Goal: Transaction & Acquisition: Purchase product/service

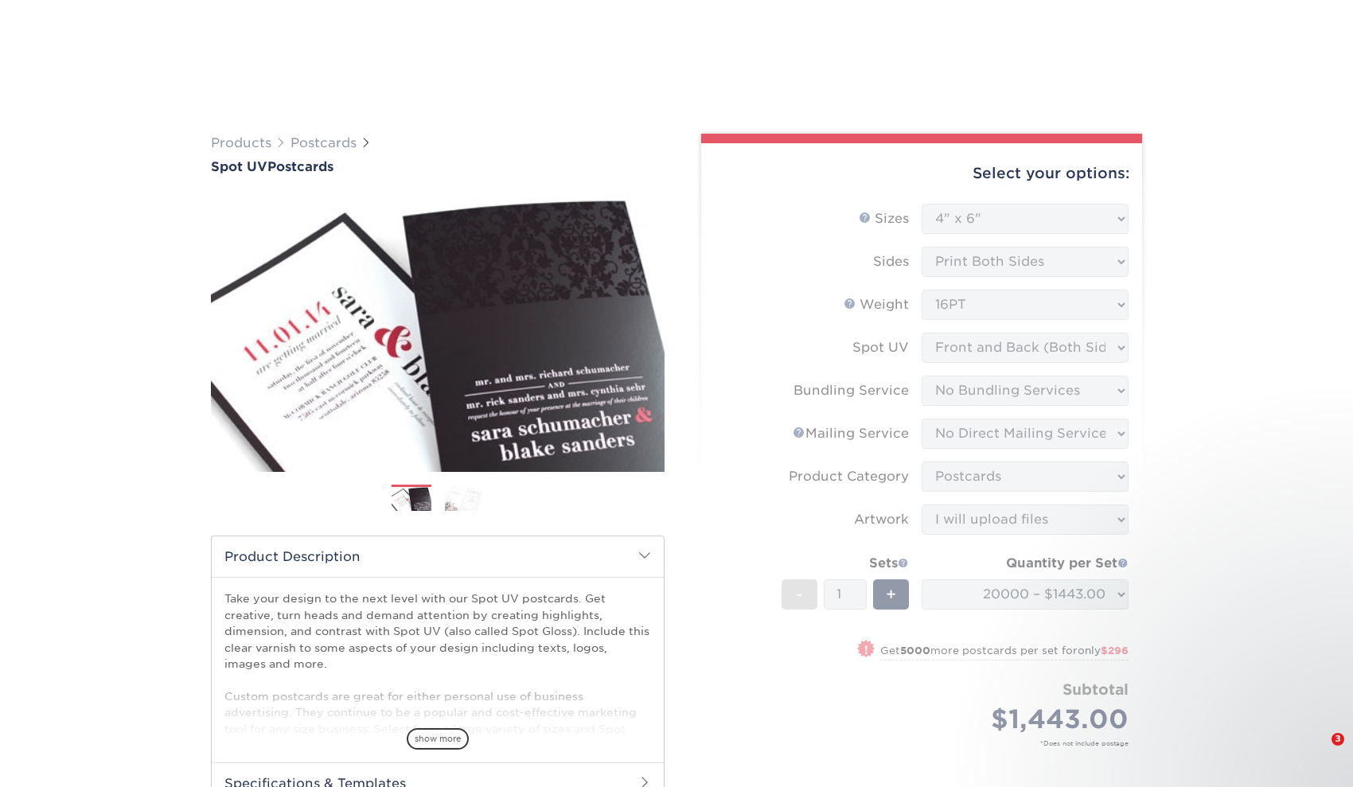
select select "4.00x6.00"
select select "58689abb-25c0-461c-a4c3-a80b627d6649"
select select "3e5e9bdd-d78a-4c28-a41d-fe1407925ca6"
select select "9b7272e0-d6c8-4c3c-8e97-d3a1bcdab858"
select select "upload"
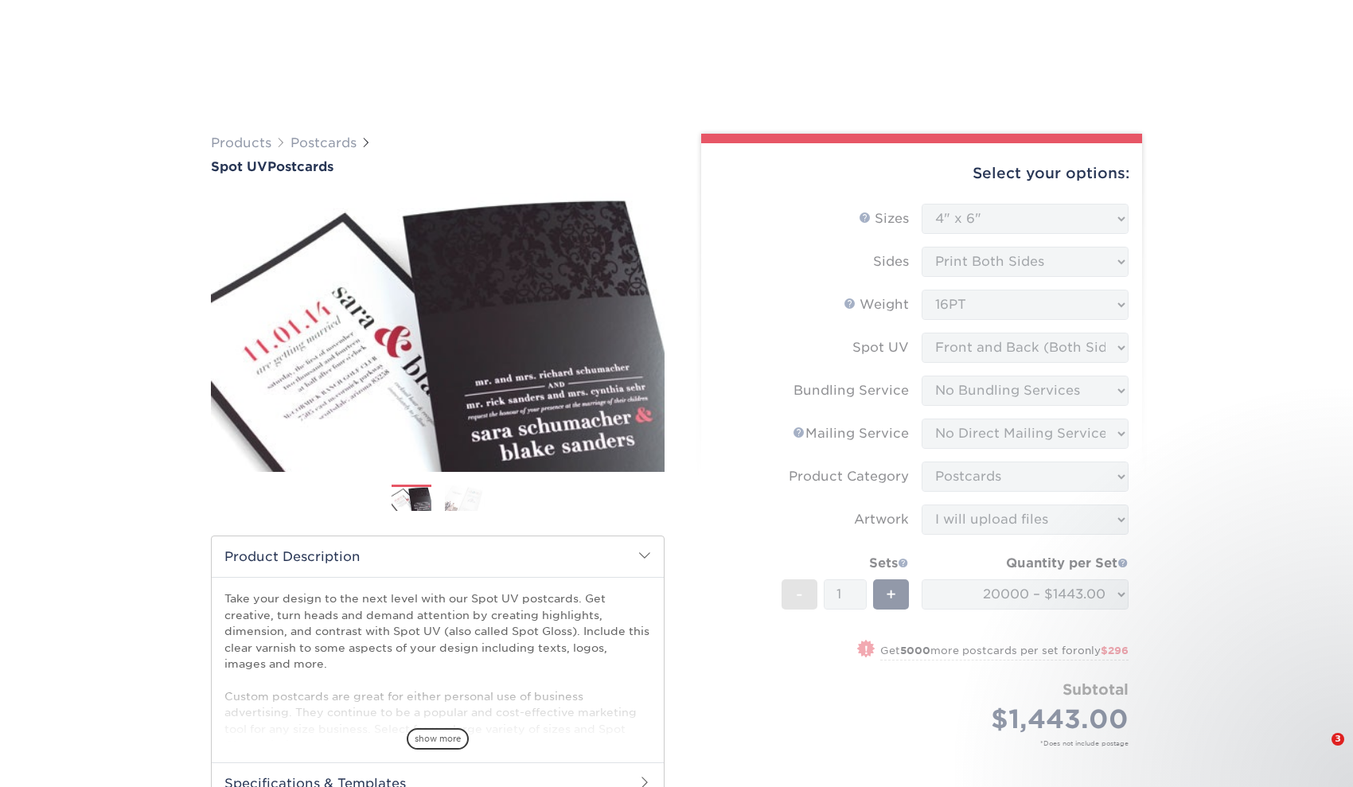
select select "20000 – $1443.00"
select select "36f556e2-3a5d-4389-b9c0-63b093bd3c08"
select select "285475"
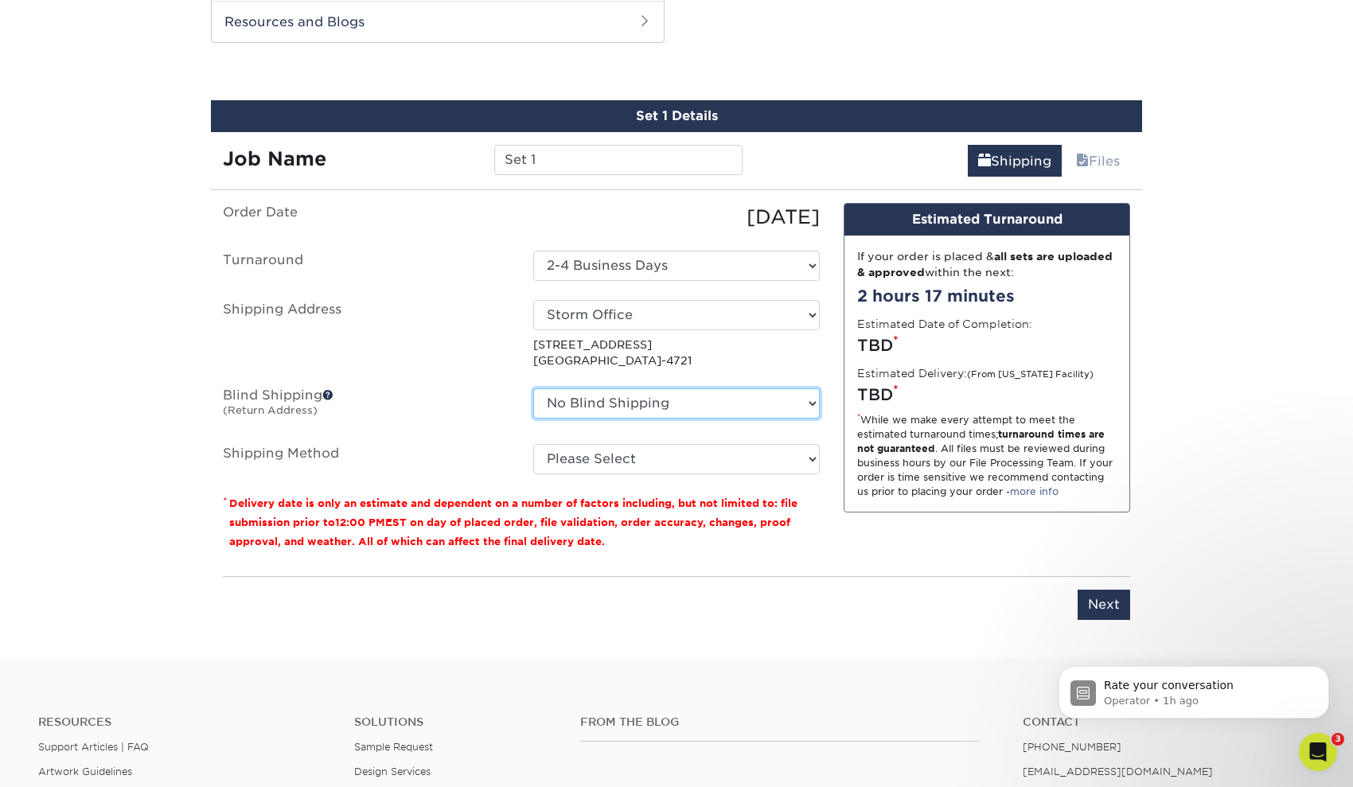
select select "63886"
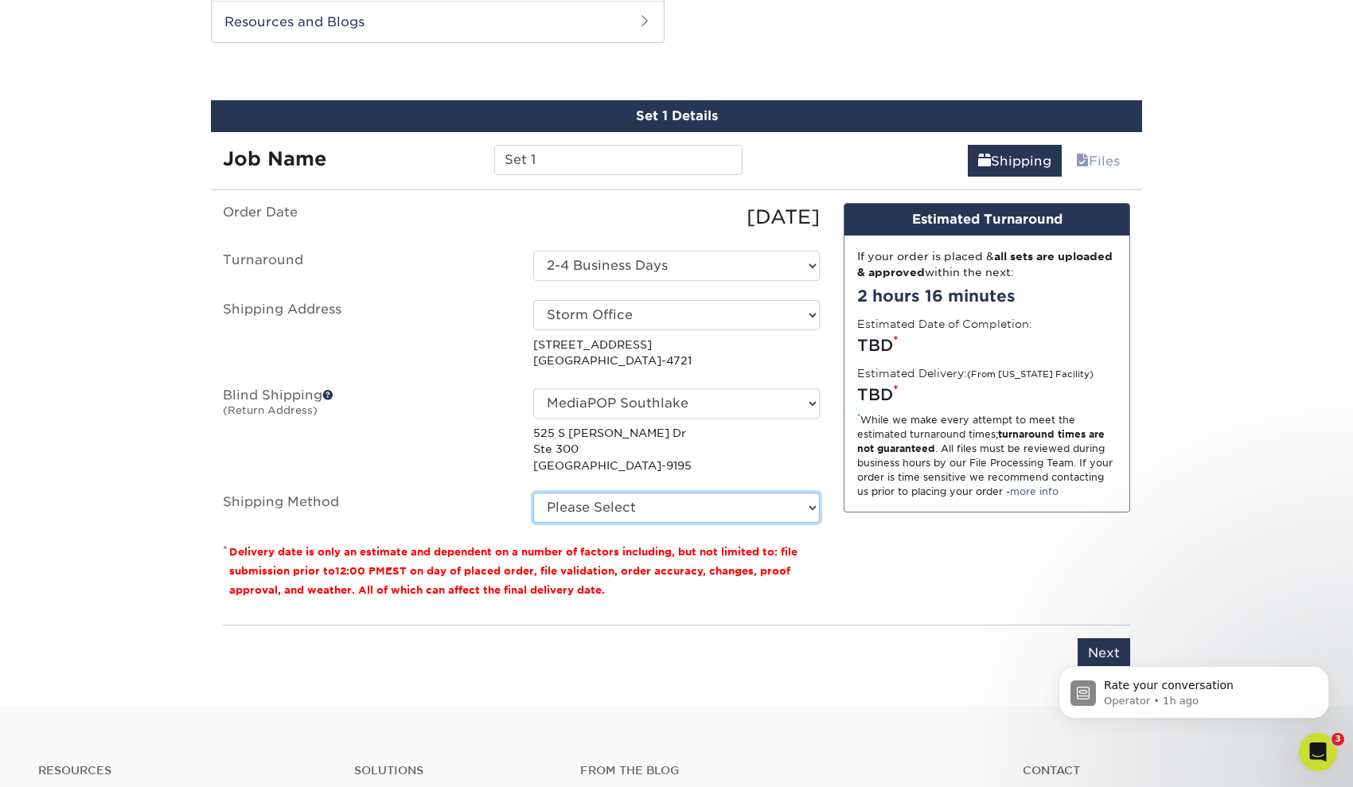
select select "13"
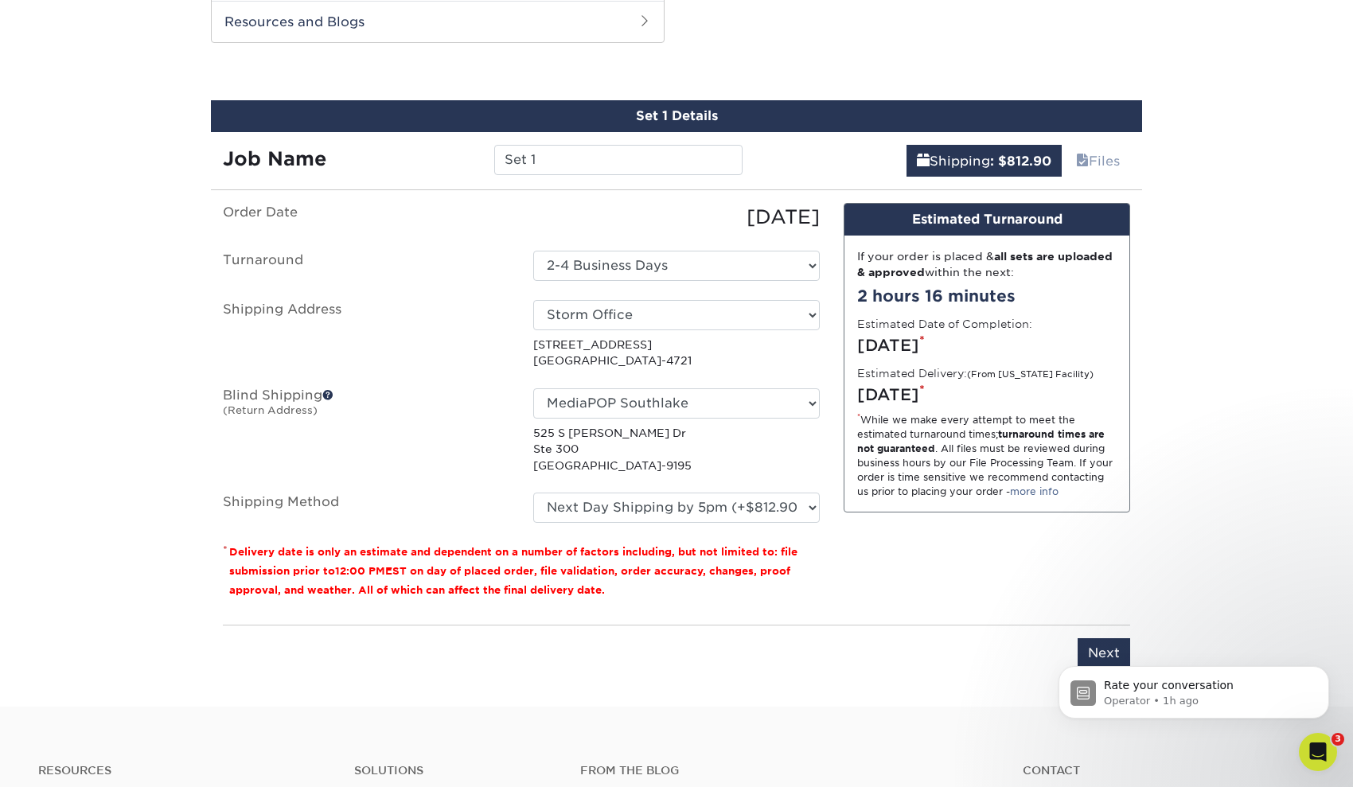
click at [1105, 646] on div "Rate your conversation Operator • 1h ago" at bounding box center [1193, 619] width 293 height 199
click at [1212, 601] on div "Rate your conversation Operator • 1h ago" at bounding box center [1193, 619] width 293 height 199
click at [1326, 746] on icon "Open Intercom Messenger" at bounding box center [1316, 750] width 26 height 26
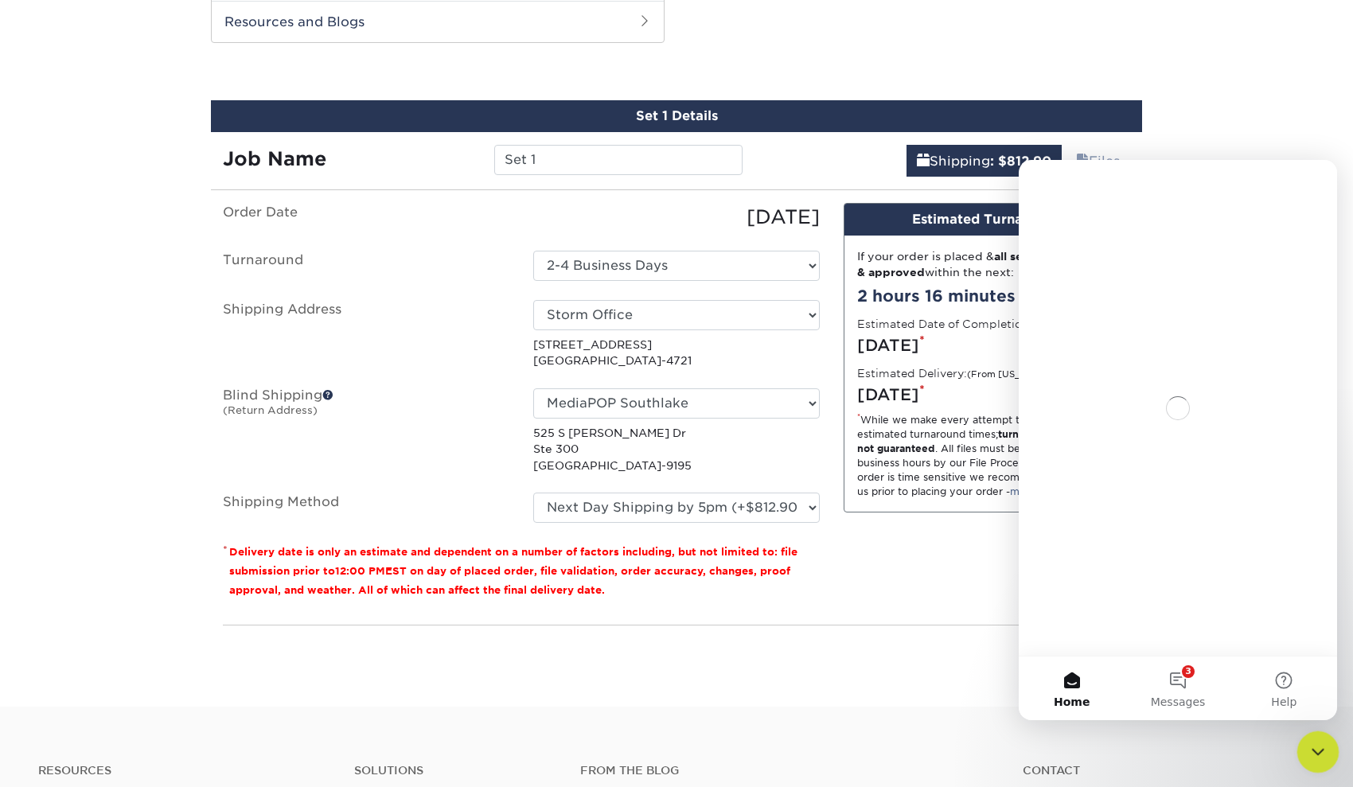
click at [1326, 746] on div "Close Intercom Messenger" at bounding box center [1315, 750] width 38 height 38
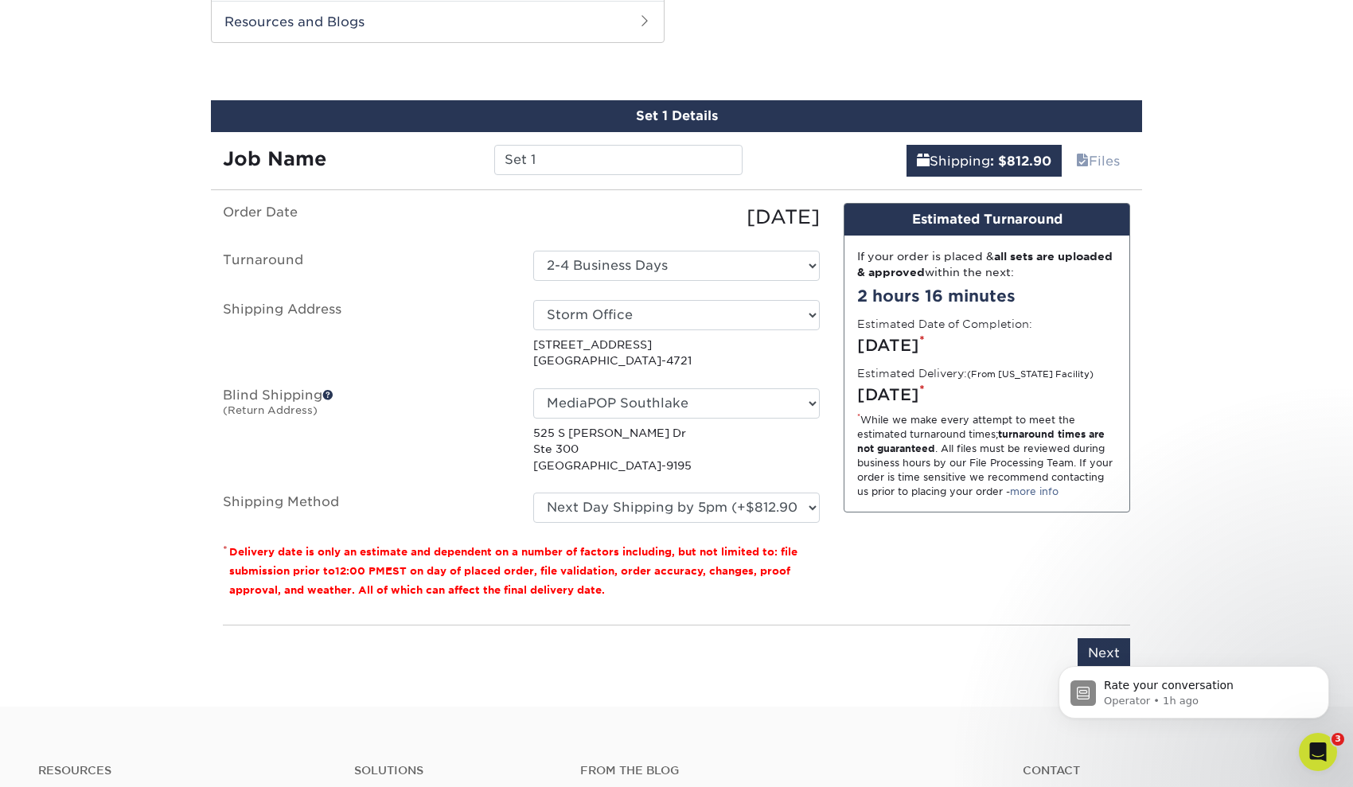
click at [1089, 656] on div "Rate your conversation Operator • 1h ago" at bounding box center [1193, 619] width 293 height 199
click at [1112, 644] on div "Rate your conversation Operator • 1h ago" at bounding box center [1193, 619] width 293 height 199
click at [1227, 704] on p "Operator • 1h ago" at bounding box center [1206, 701] width 205 height 14
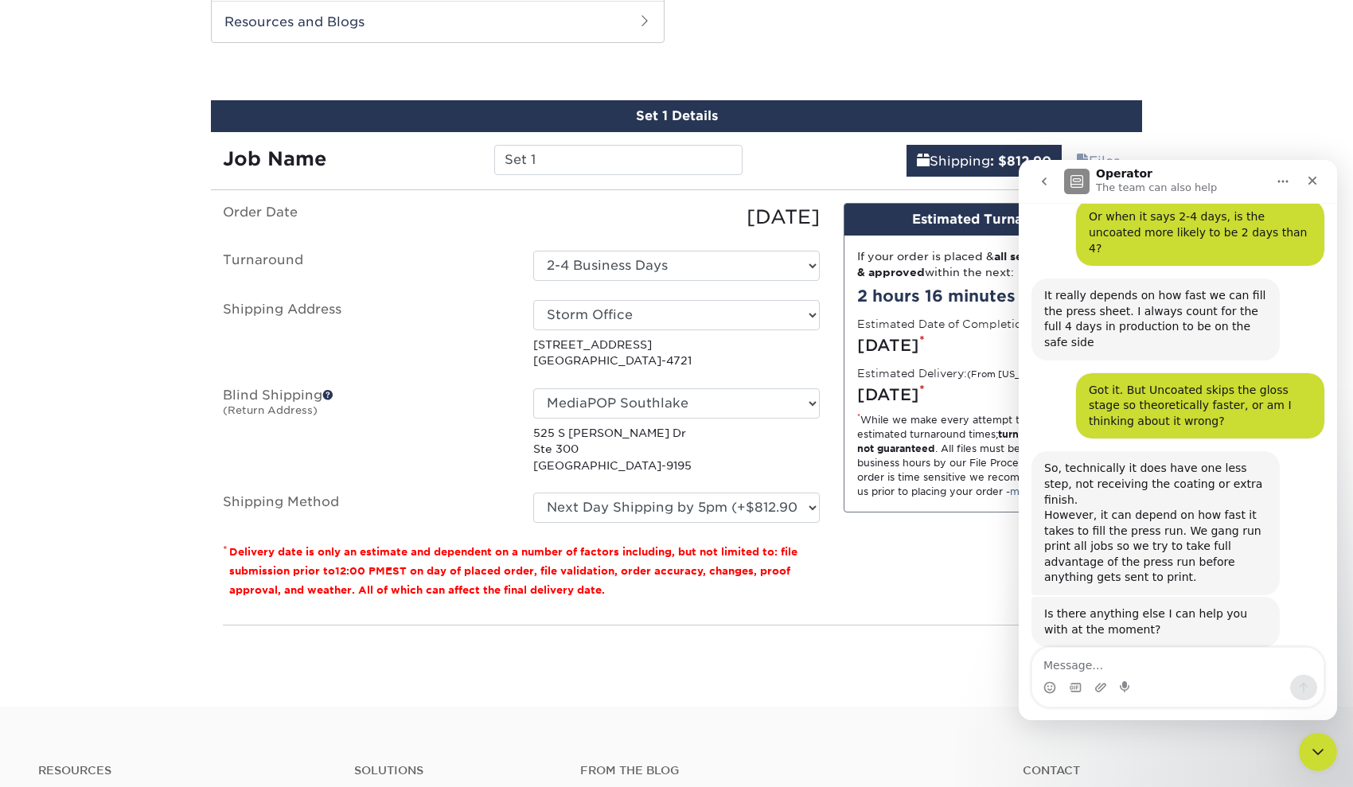
scroll to position [2024, 0]
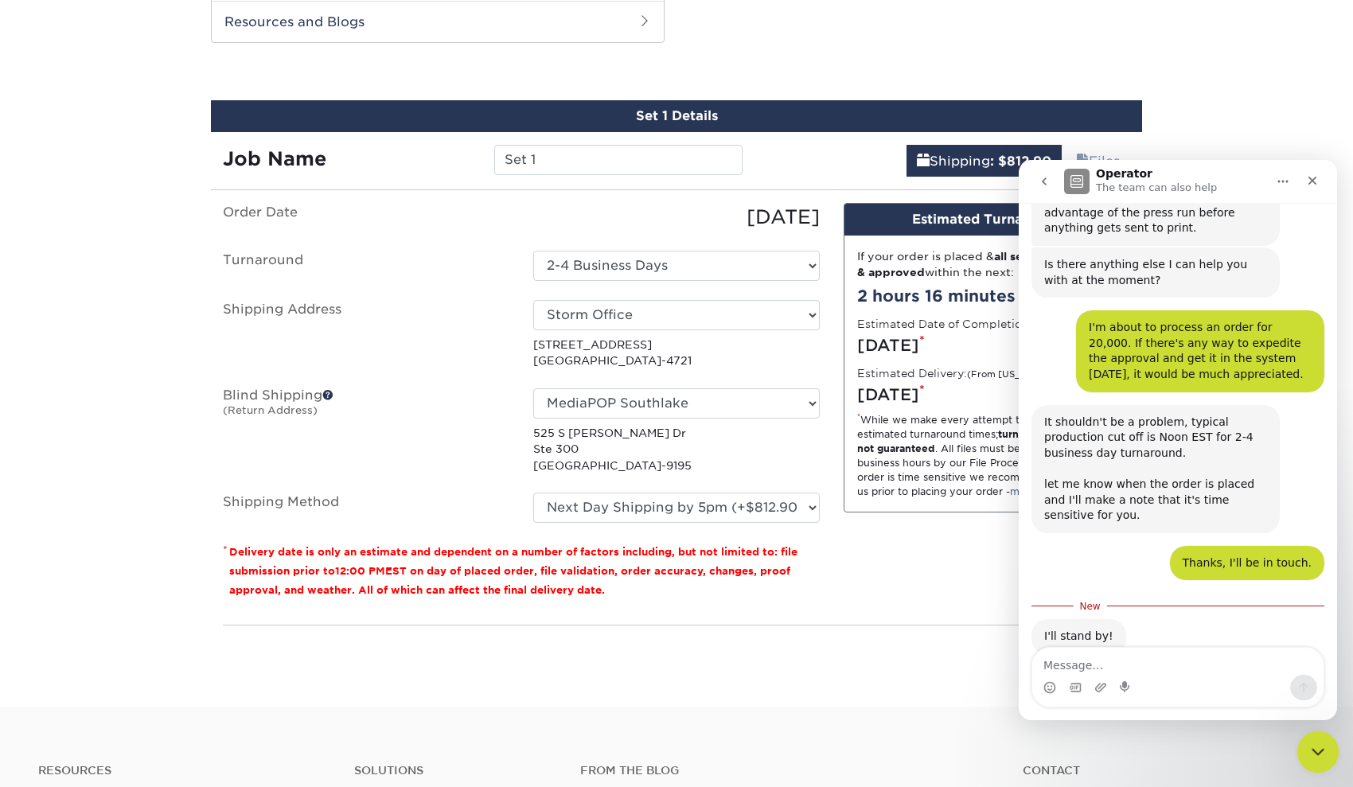
click at [1321, 751] on icon "Close Intercom Messenger" at bounding box center [1315, 749] width 19 height 19
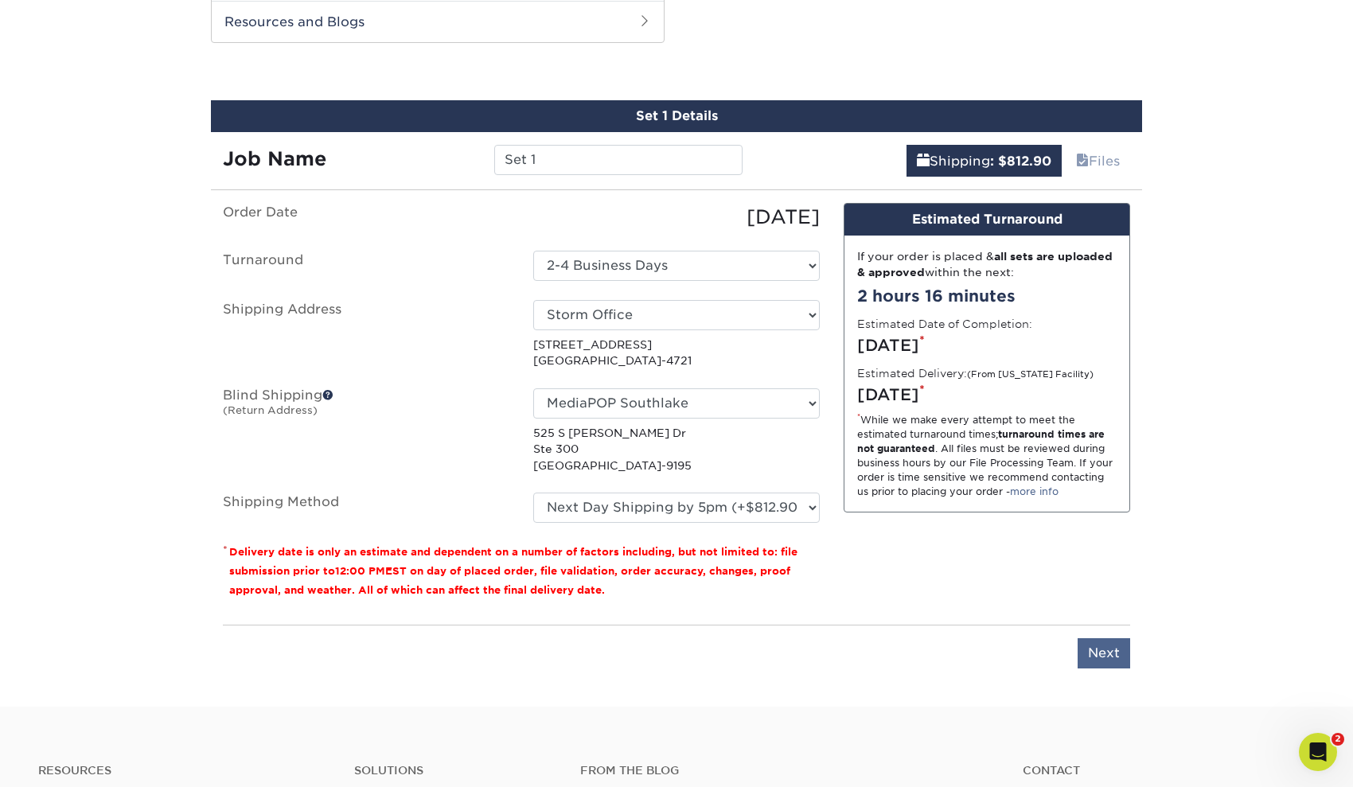
click at [1105, 657] on input "Next" at bounding box center [1103, 653] width 53 height 30
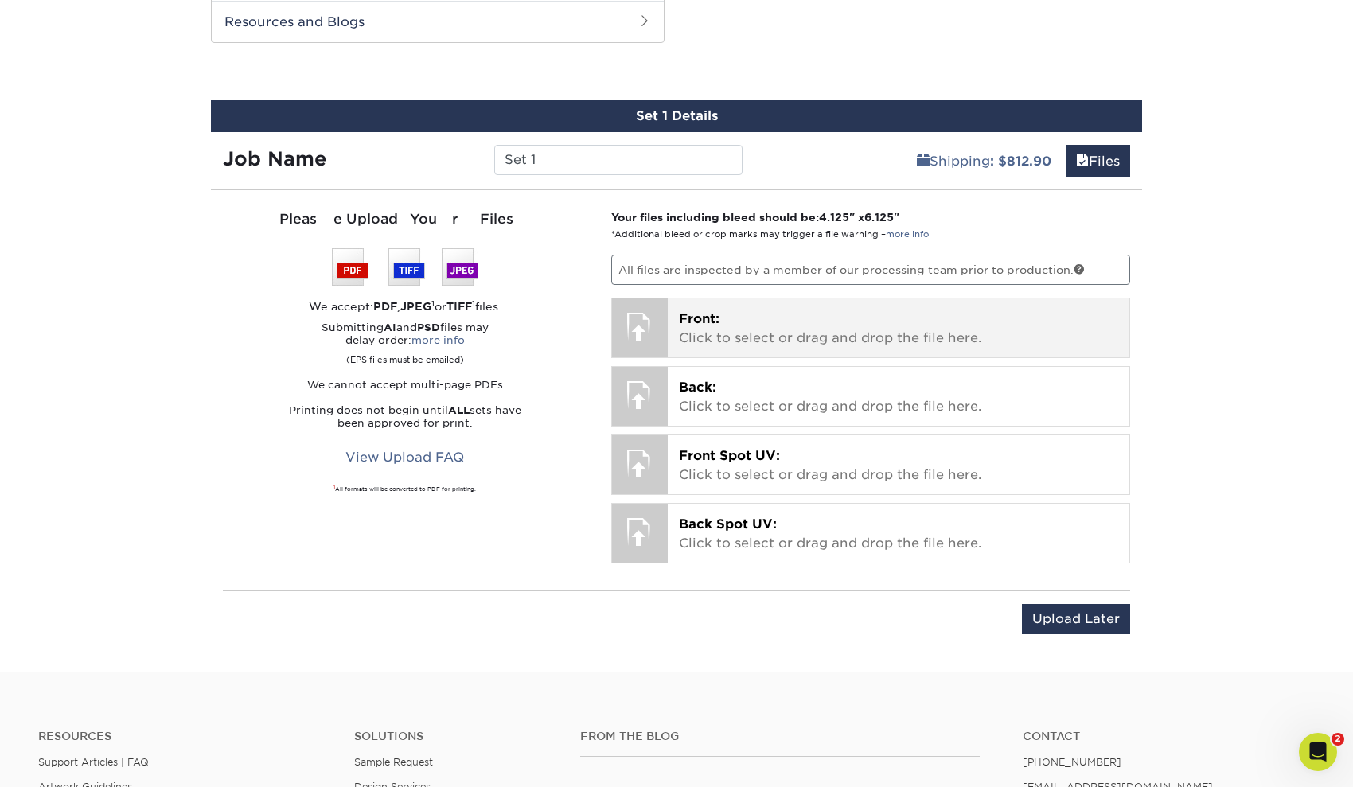
click at [737, 326] on p "Front: Click to select or drag and drop the file here." at bounding box center [899, 329] width 440 height 38
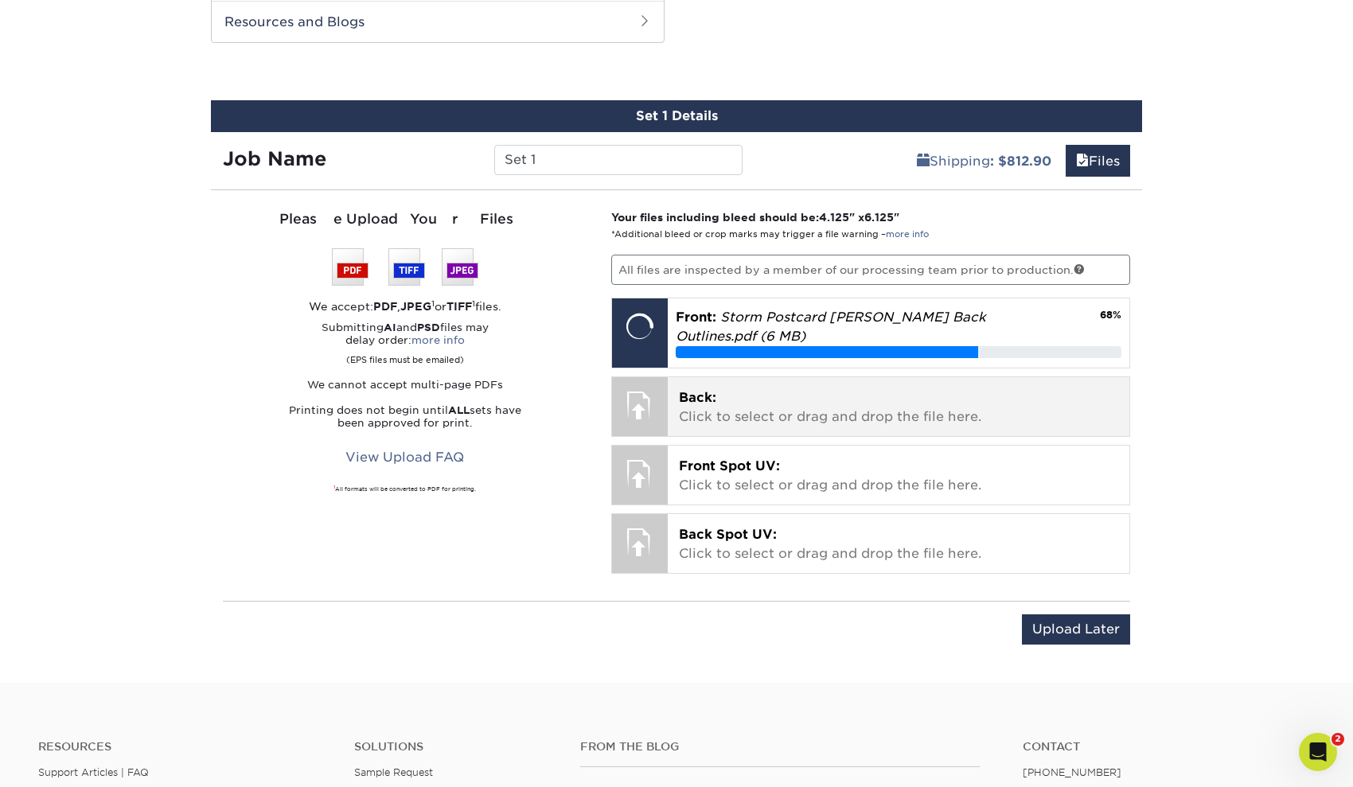
click at [785, 388] on p "Back: Click to select or drag and drop the file here." at bounding box center [899, 407] width 440 height 38
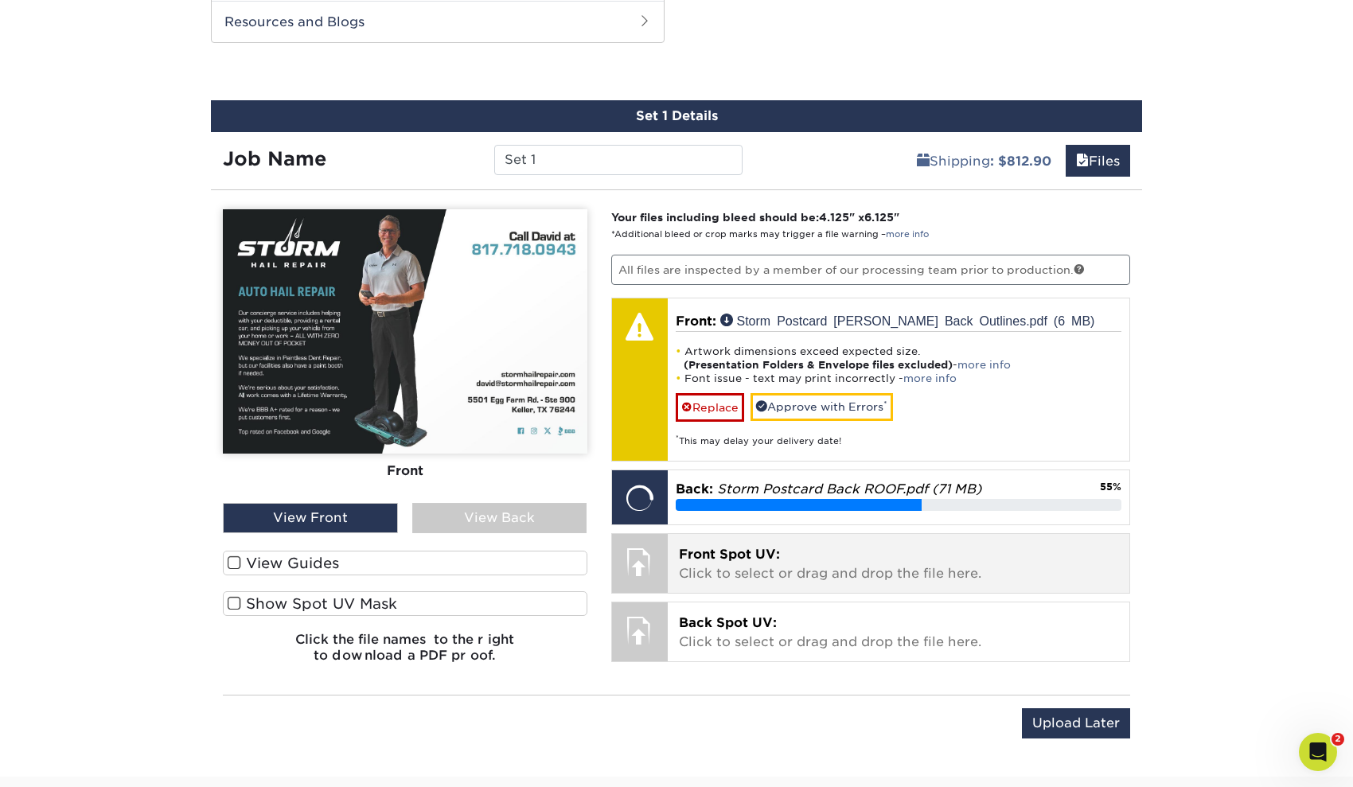
click at [749, 551] on span "Front Spot UV:" at bounding box center [729, 554] width 101 height 15
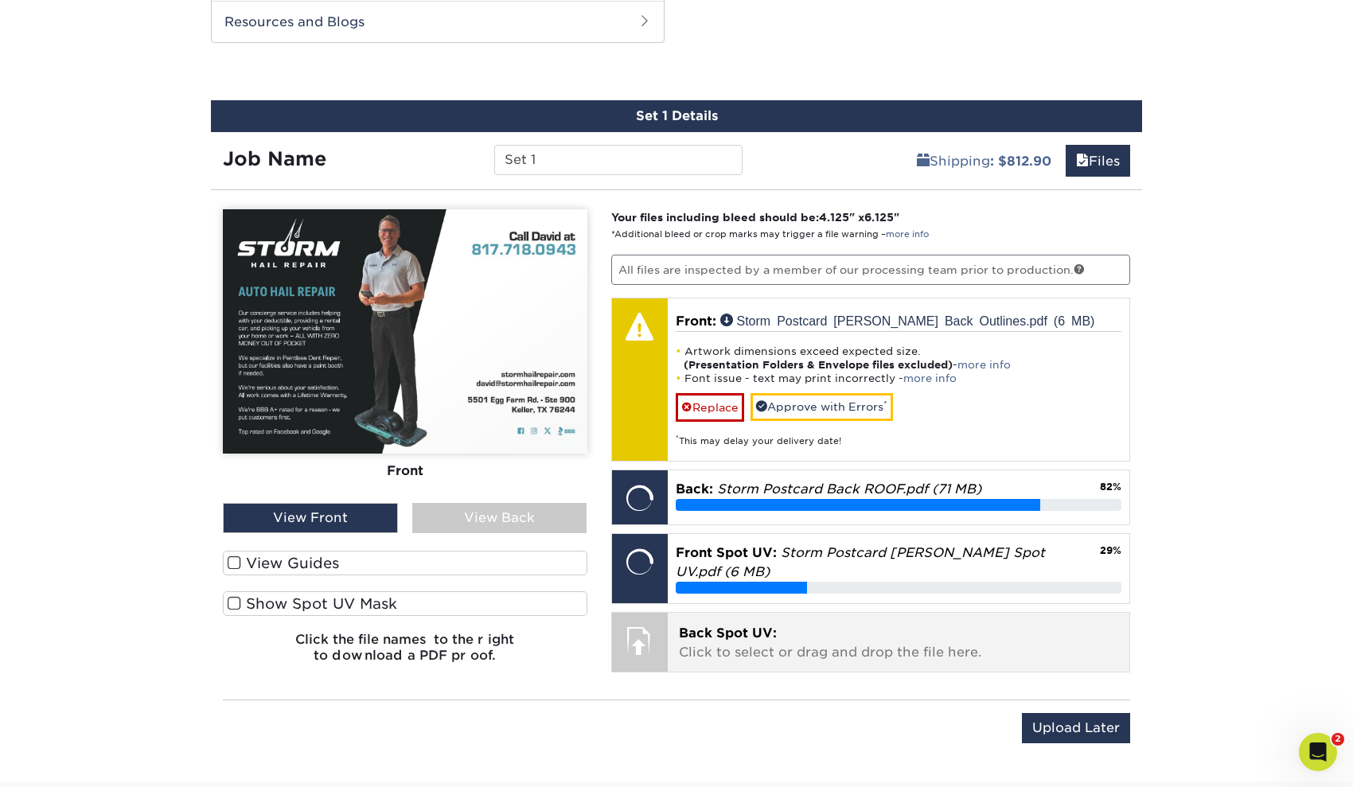
click at [878, 641] on p "Back Spot UV: Click to select or drag and drop the file here." at bounding box center [899, 643] width 440 height 38
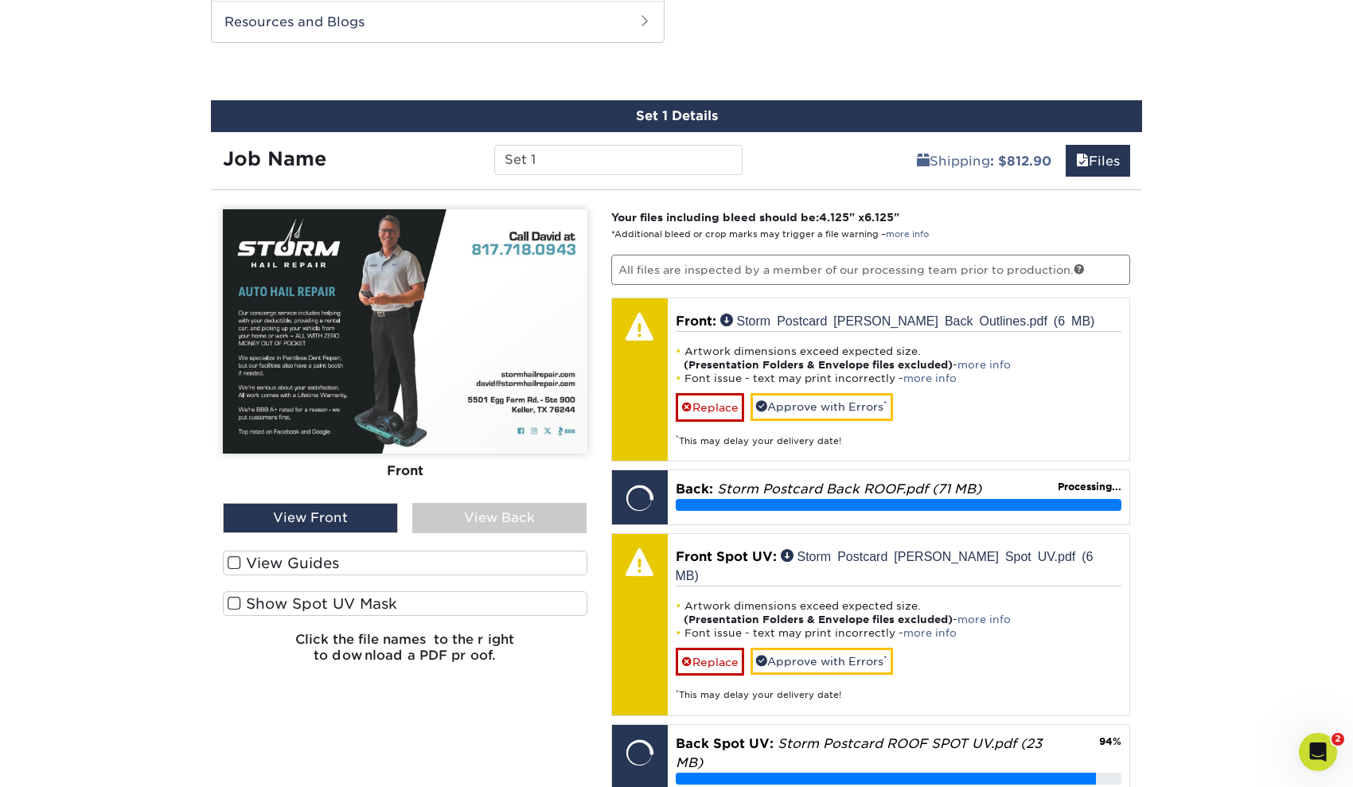
click at [236, 606] on span at bounding box center [235, 603] width 14 height 15
click at [0, 0] on input "Show Spot UV Mask" at bounding box center [0, 0] width 0 height 0
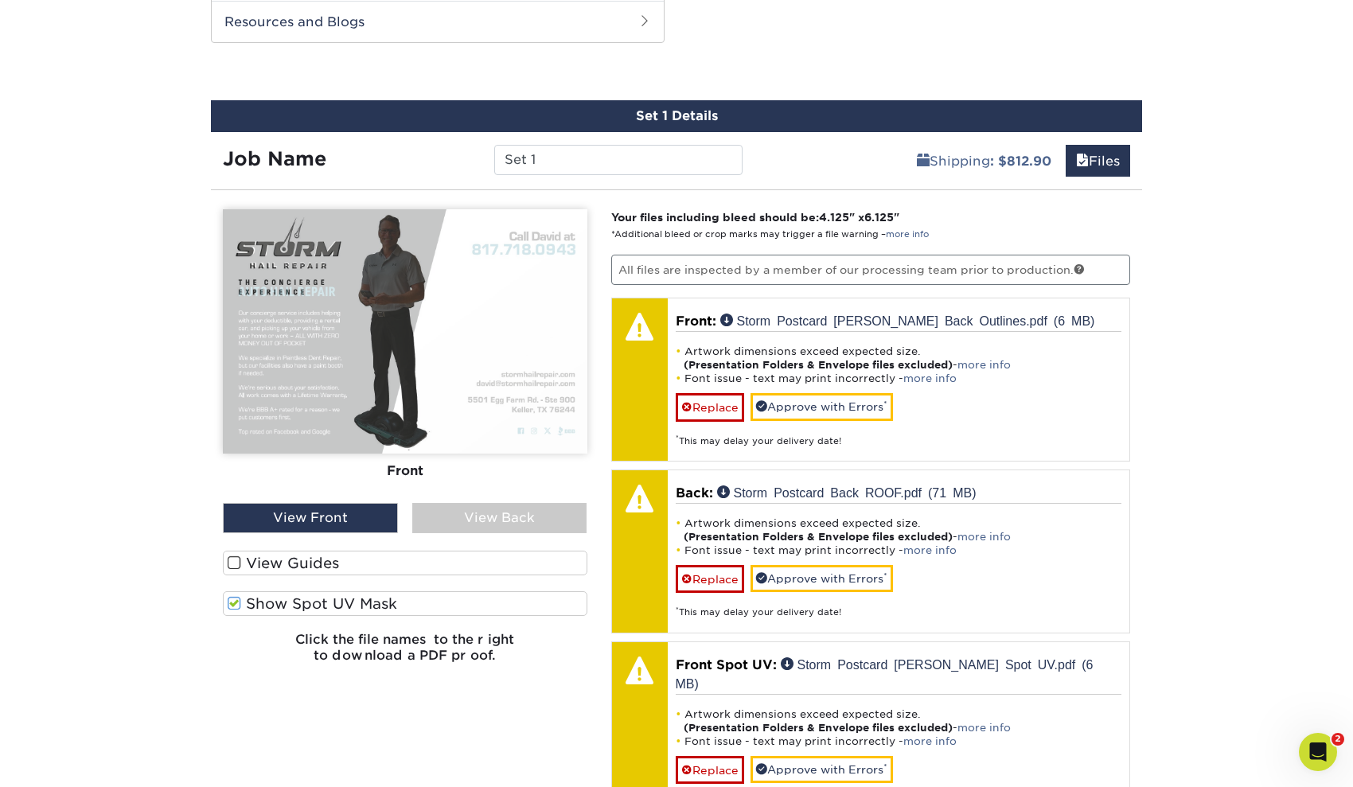
click at [235, 608] on span at bounding box center [235, 603] width 14 height 15
click at [0, 0] on input "Show Spot UV Mask" at bounding box center [0, 0] width 0 height 0
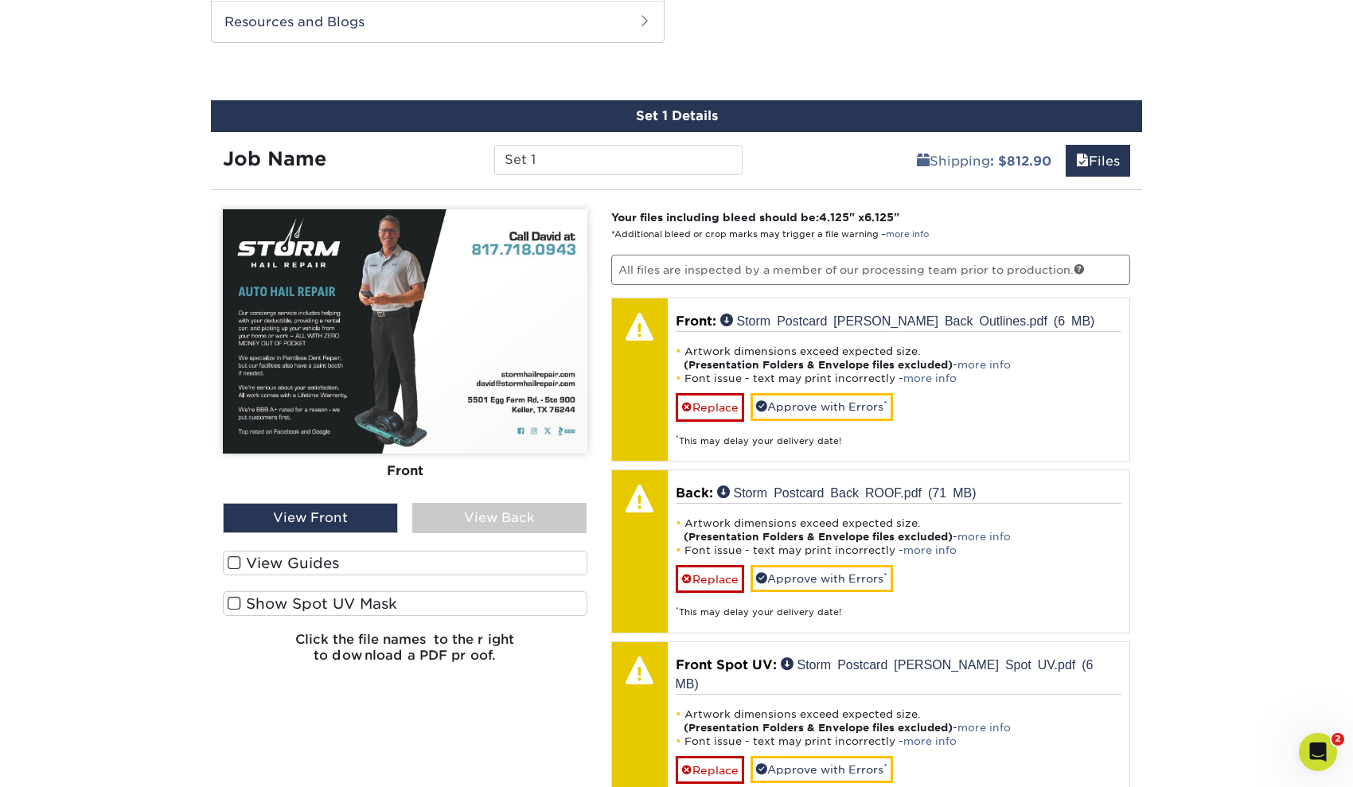
click at [235, 608] on span at bounding box center [235, 603] width 14 height 15
click at [0, 0] on input "Show Spot UV Mask" at bounding box center [0, 0] width 0 height 0
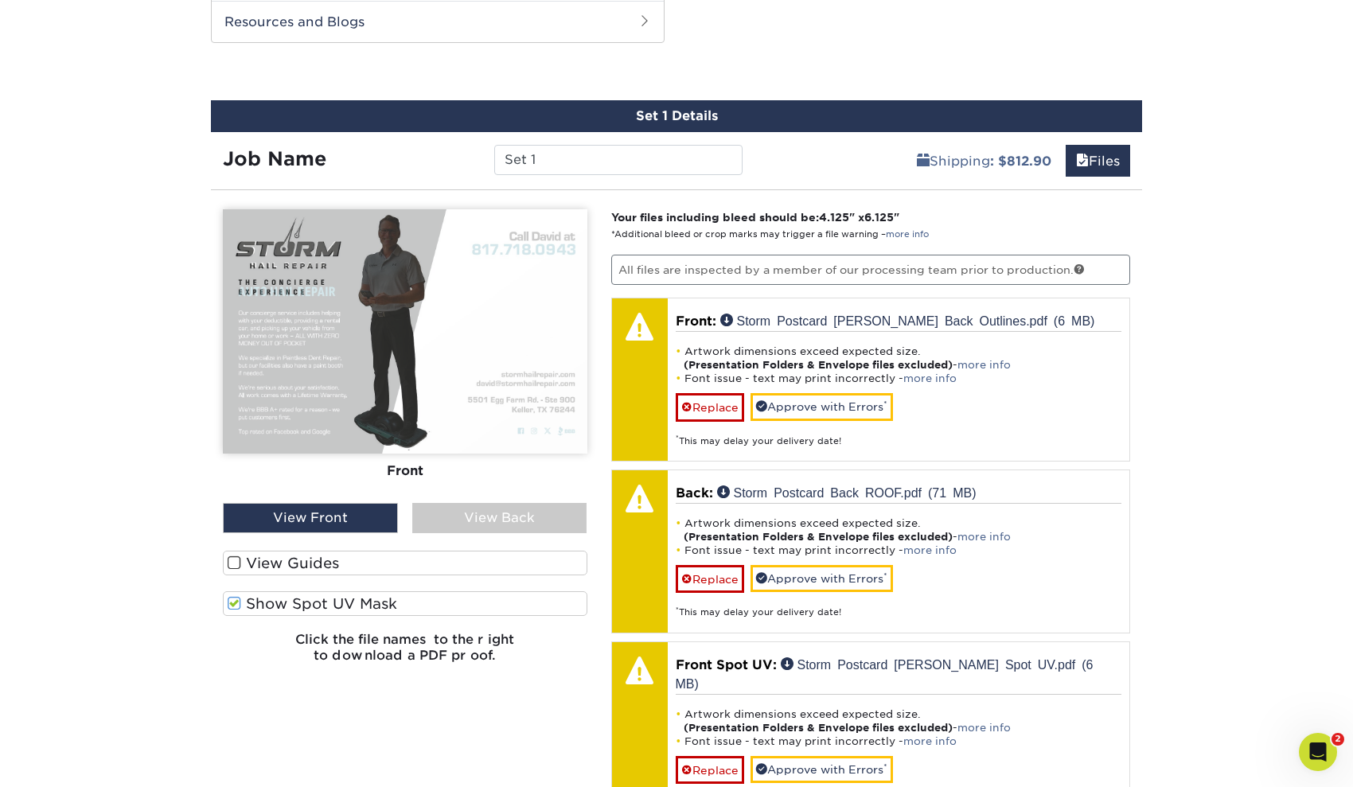
click at [235, 608] on span at bounding box center [235, 603] width 14 height 15
click at [0, 0] on input "Show Spot UV Mask" at bounding box center [0, 0] width 0 height 0
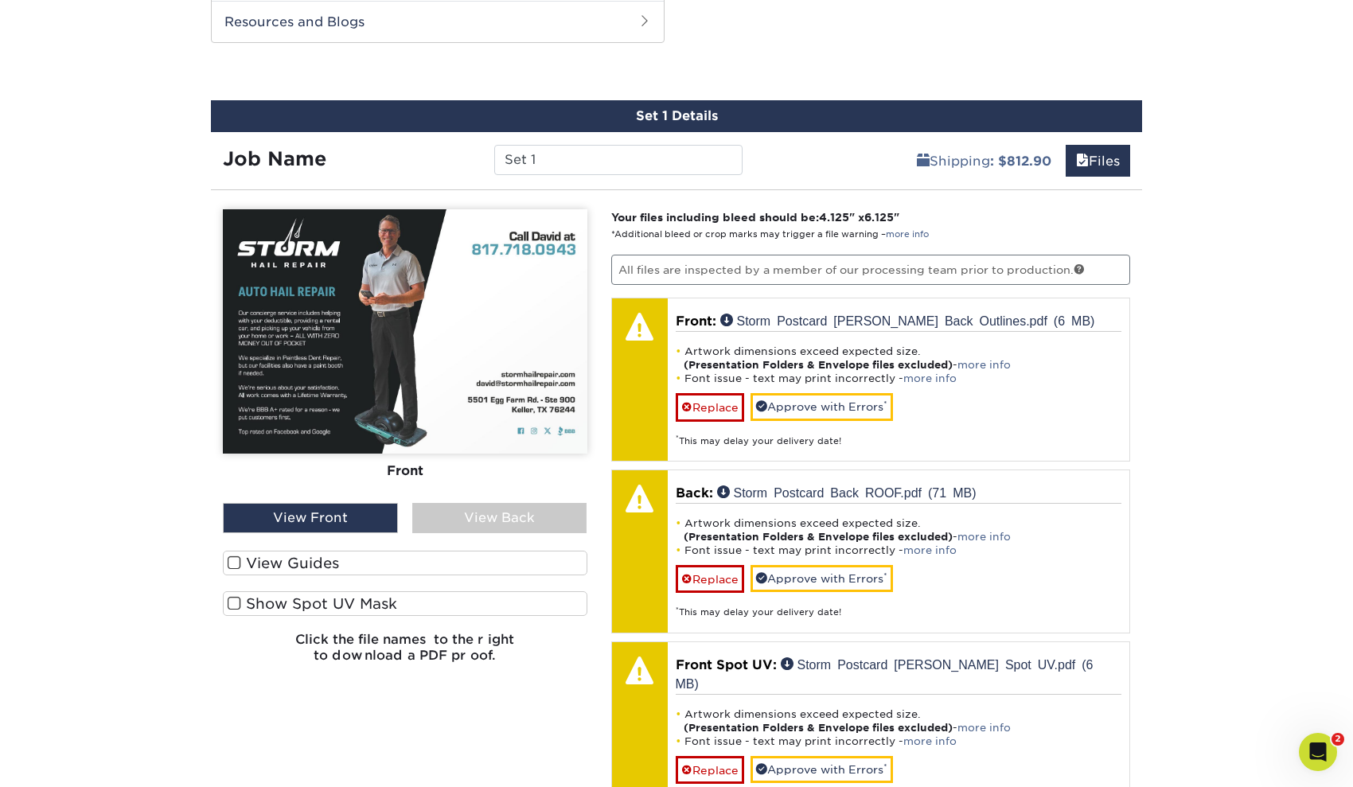
click at [236, 601] on span at bounding box center [235, 603] width 14 height 15
click at [0, 0] on input "Show Spot UV Mask" at bounding box center [0, 0] width 0 height 0
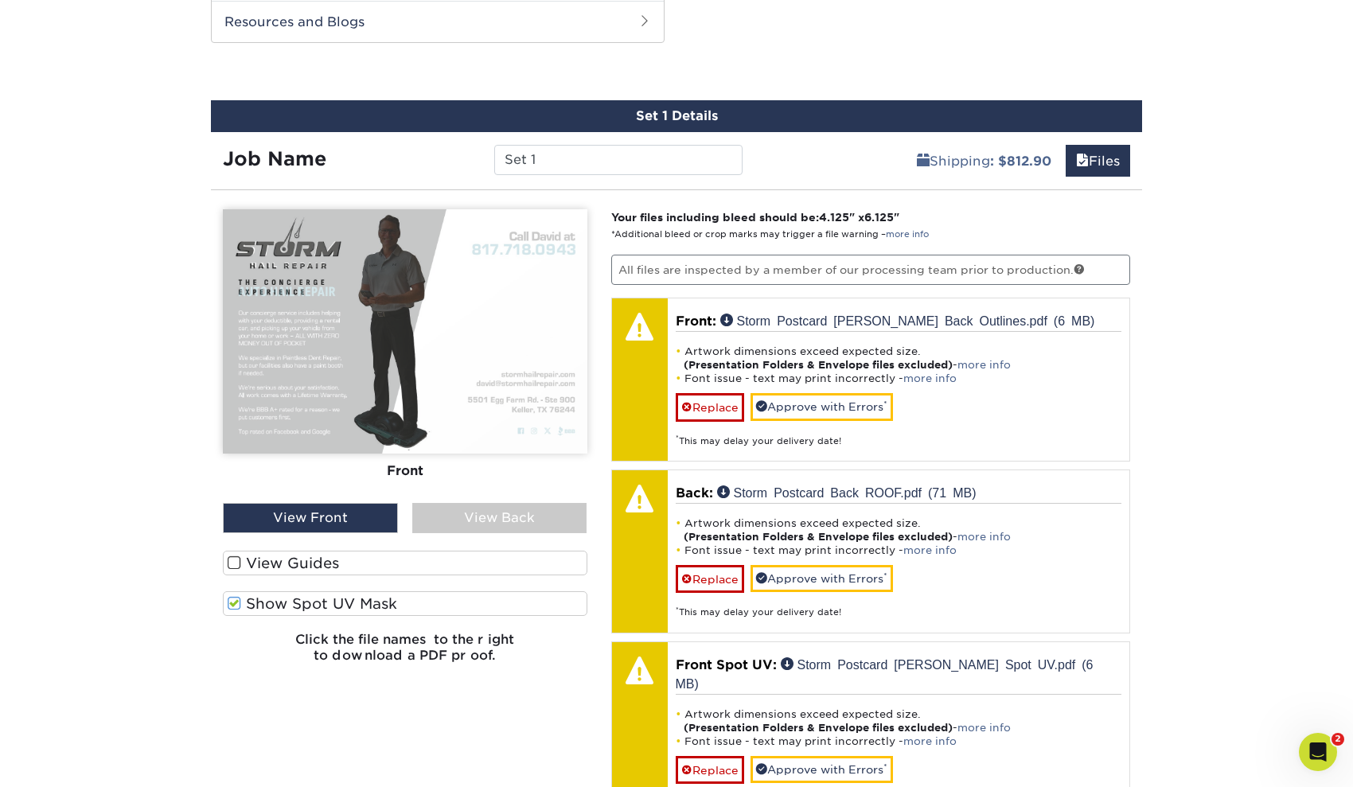
click at [236, 601] on span at bounding box center [235, 603] width 14 height 15
click at [0, 0] on input "Show Spot UV Mask" at bounding box center [0, 0] width 0 height 0
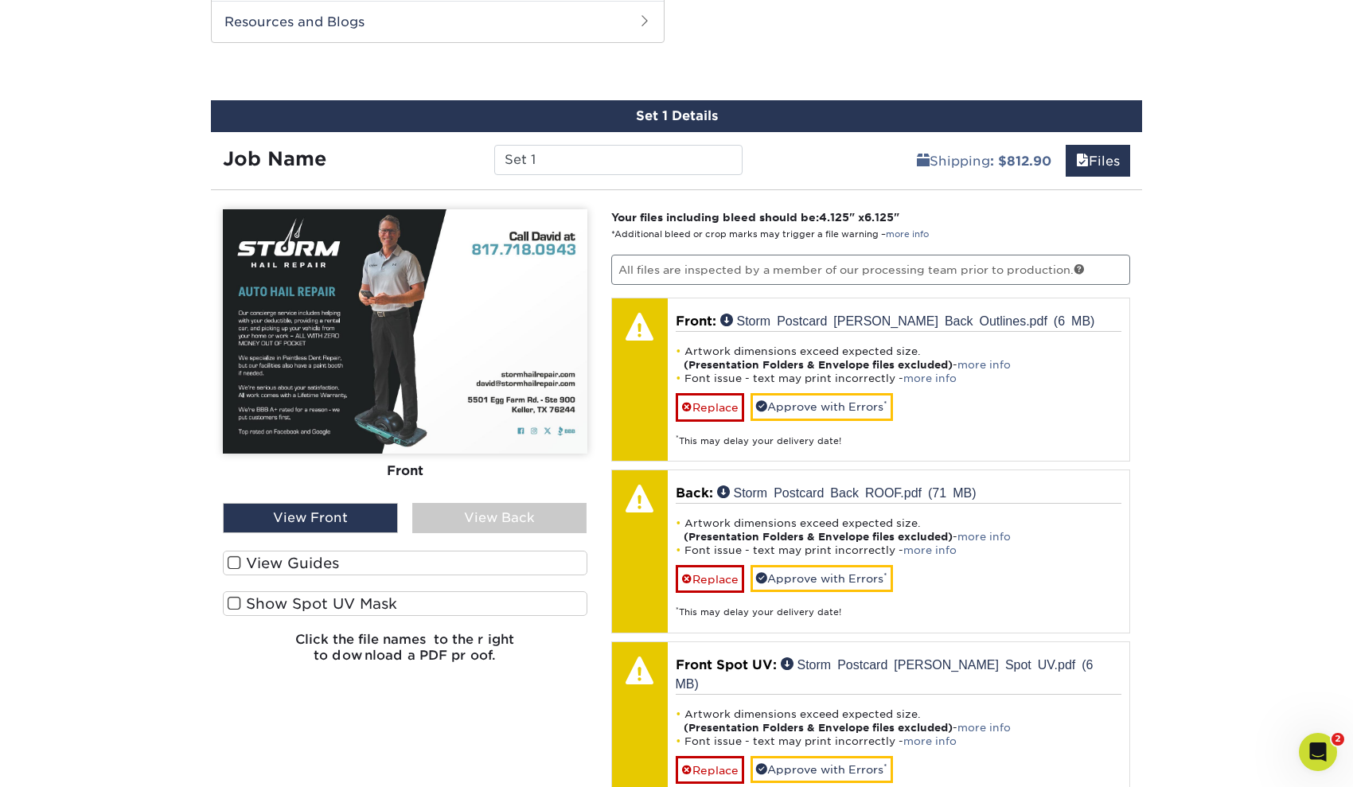
click at [471, 506] on div "View Back" at bounding box center [499, 518] width 175 height 30
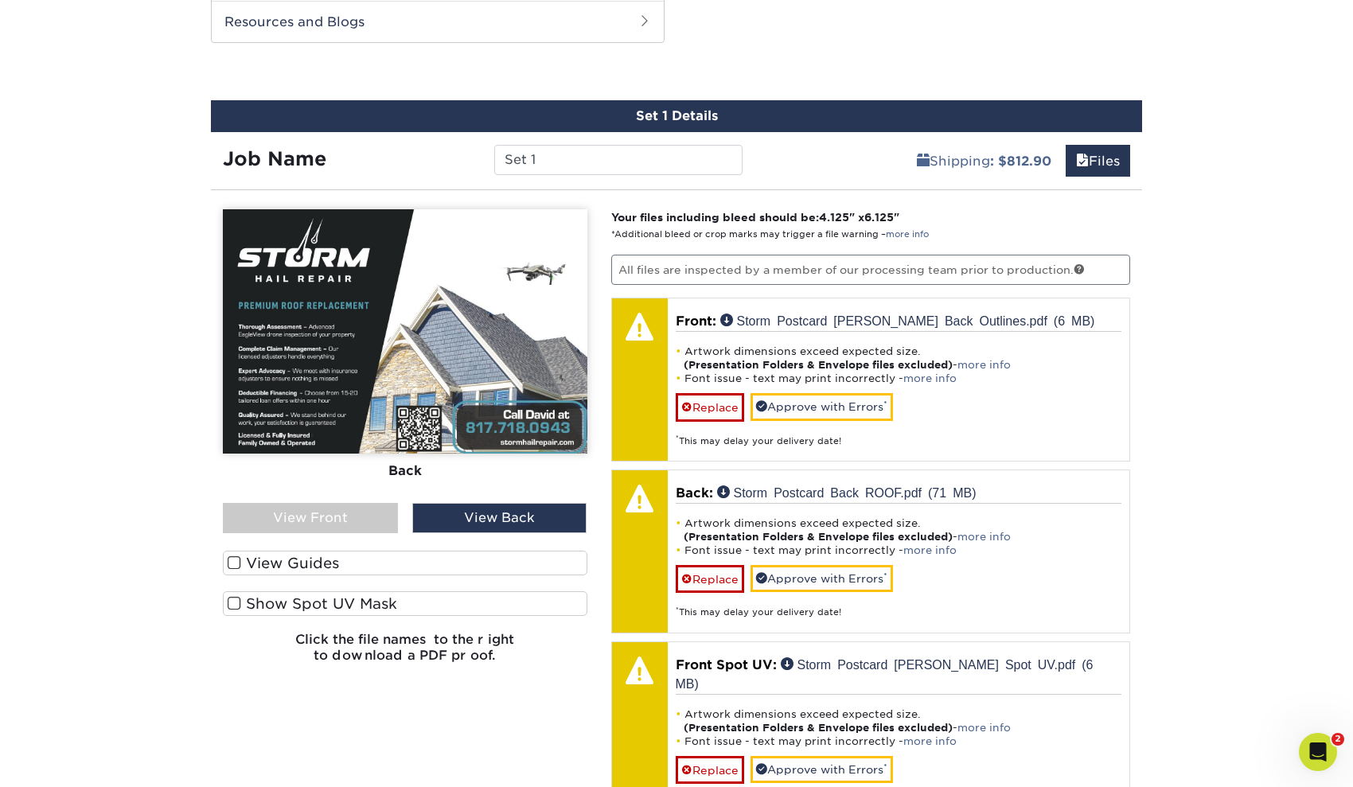
click at [236, 600] on span at bounding box center [235, 603] width 14 height 15
click at [0, 0] on input "Show Spot UV Mask" at bounding box center [0, 0] width 0 height 0
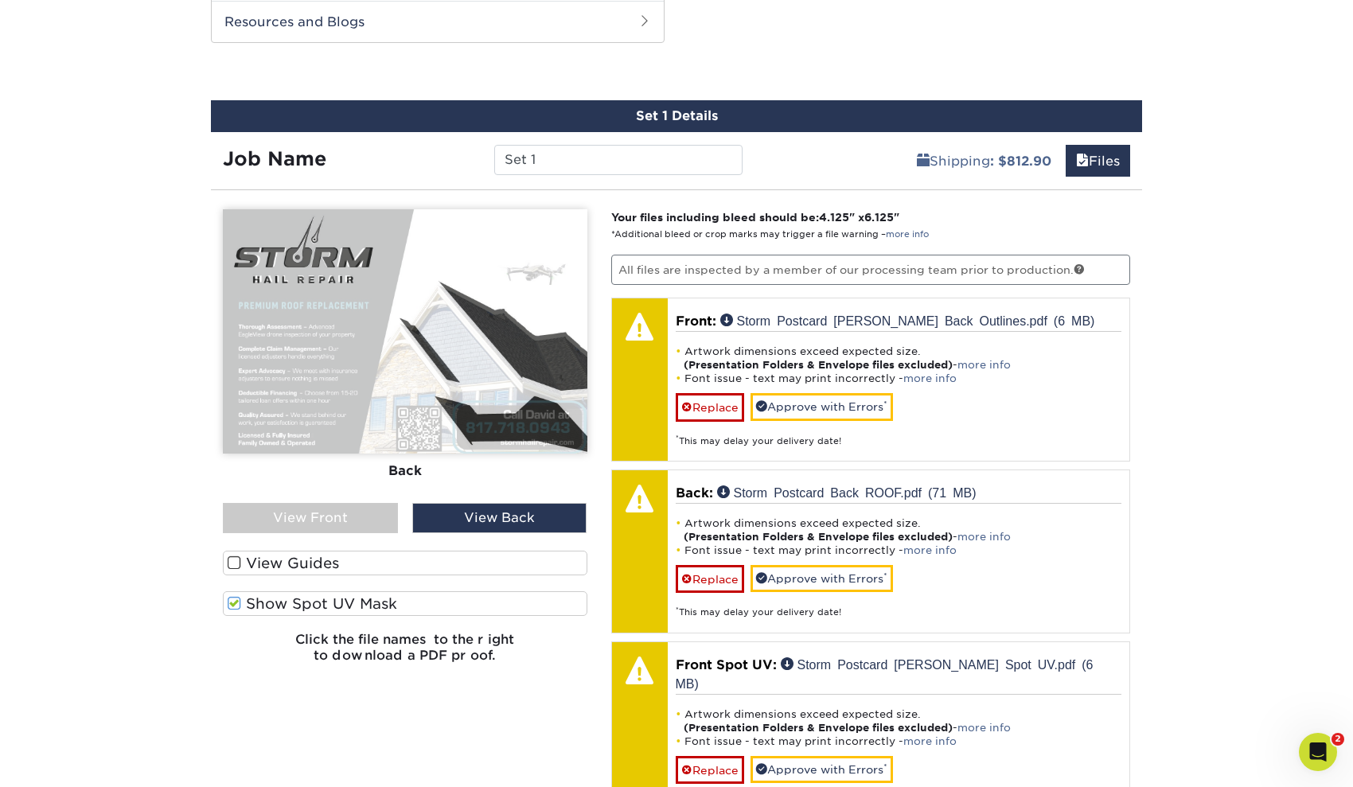
click at [236, 600] on span at bounding box center [235, 603] width 14 height 15
click at [0, 0] on input "Show Spot UV Mask" at bounding box center [0, 0] width 0 height 0
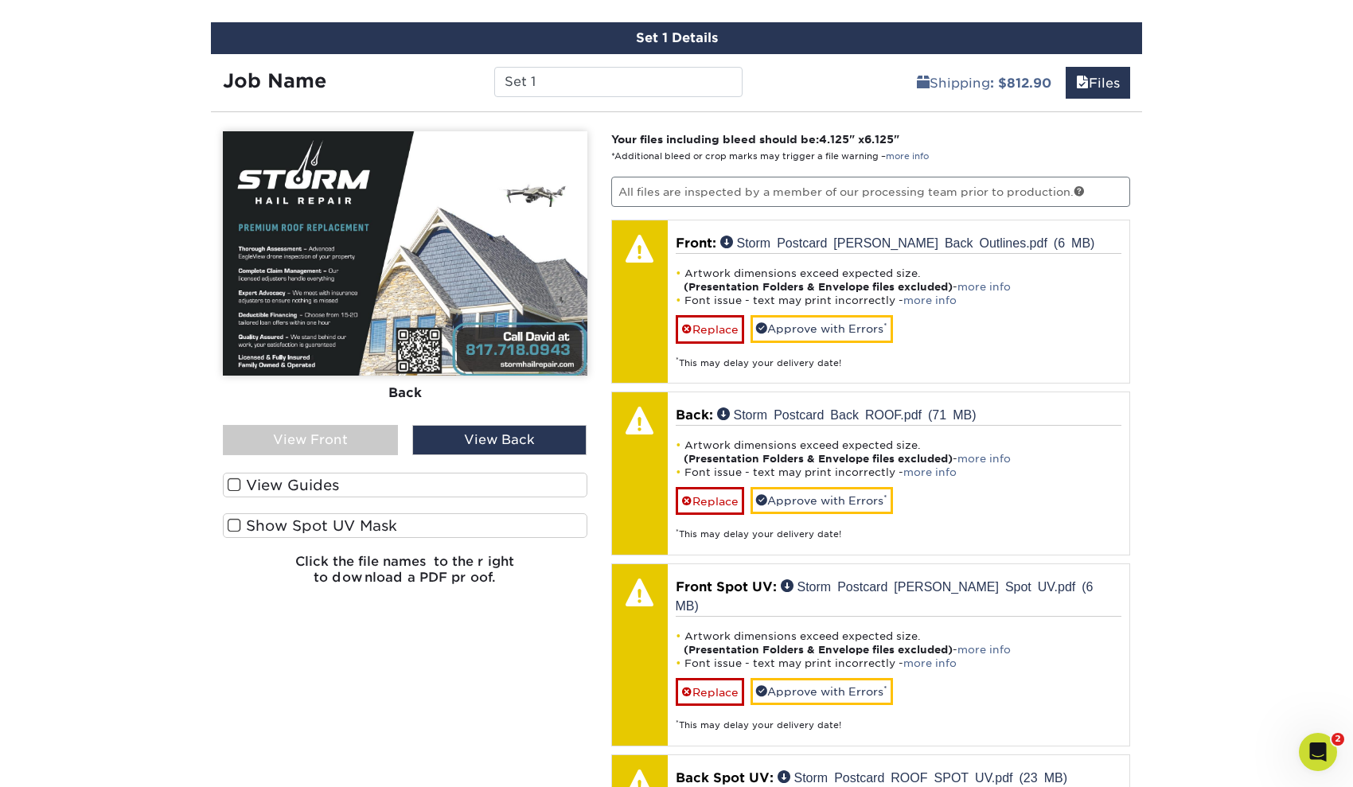
scroll to position [923, 0]
click at [313, 438] on div "View Front" at bounding box center [310, 440] width 175 height 30
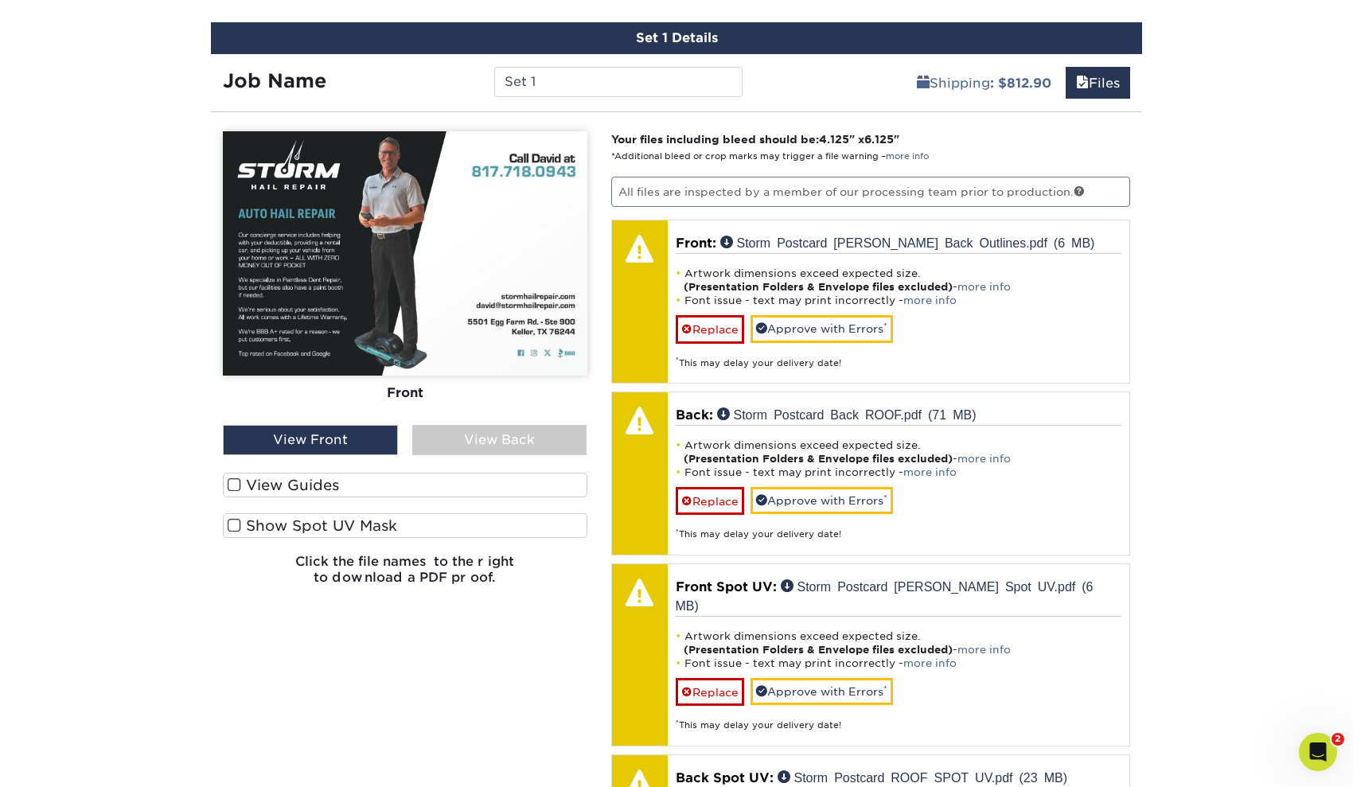
click at [232, 524] on span at bounding box center [235, 525] width 14 height 15
click at [0, 0] on input "Show Spot UV Mask" at bounding box center [0, 0] width 0 height 0
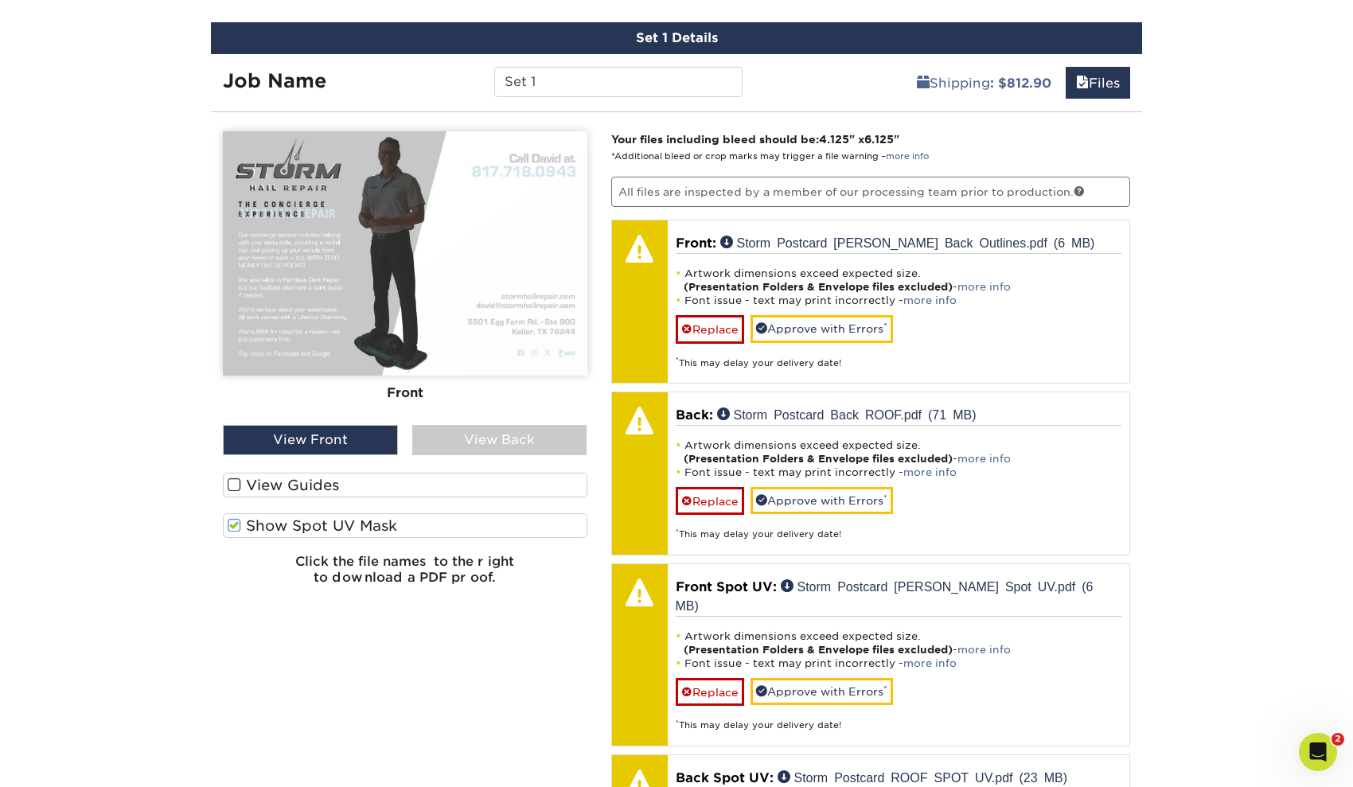
click at [232, 524] on span at bounding box center [235, 525] width 14 height 15
click at [0, 0] on input "Show Spot UV Mask" at bounding box center [0, 0] width 0 height 0
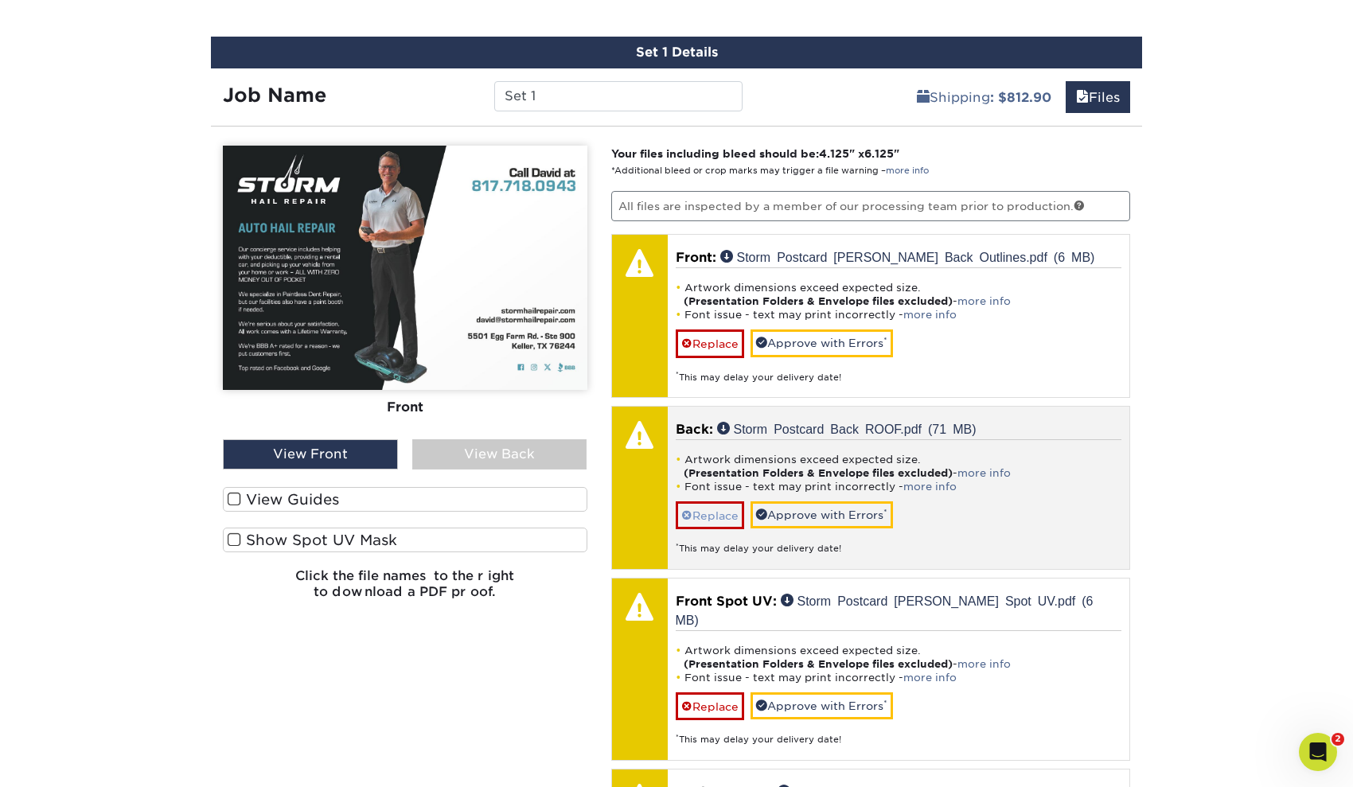
scroll to position [915, 0]
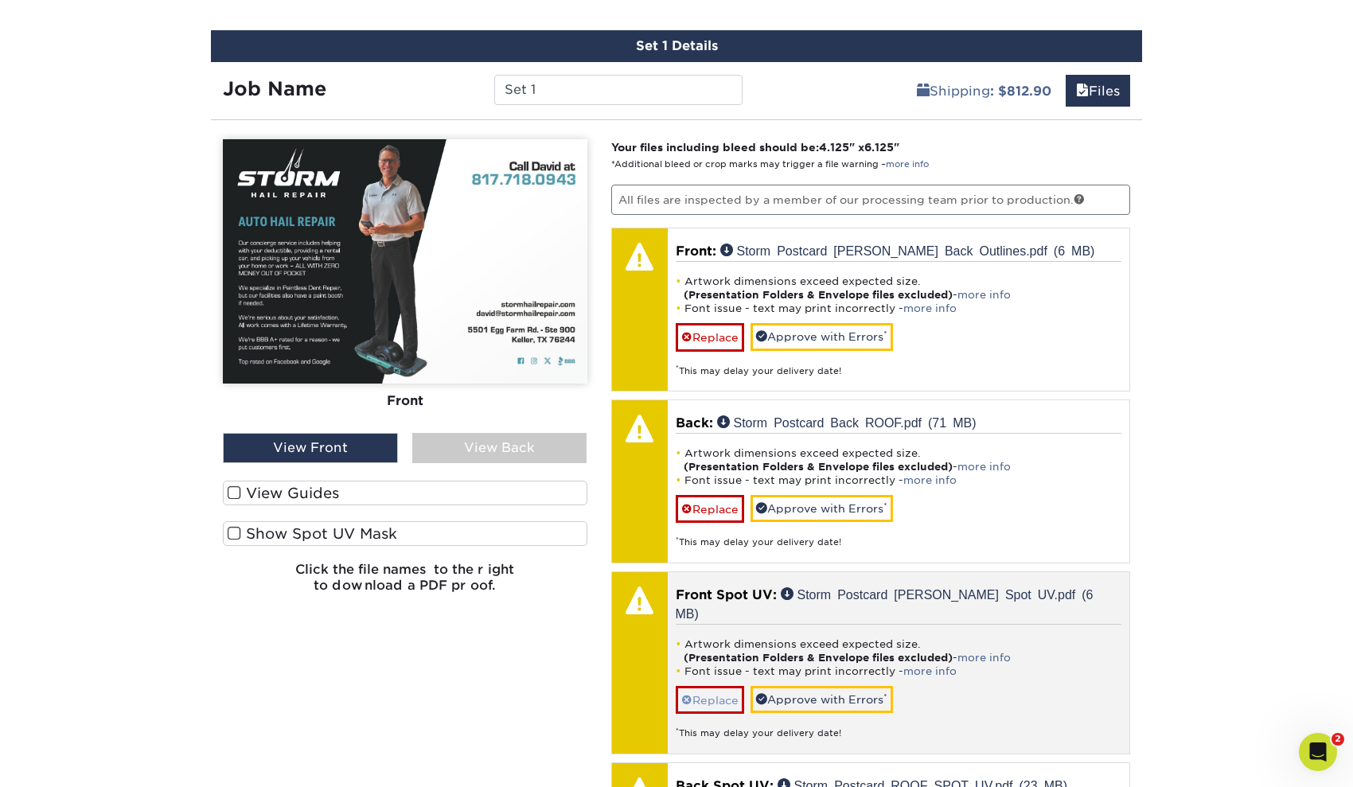
click at [719, 686] on link "Replace" at bounding box center [710, 700] width 68 height 28
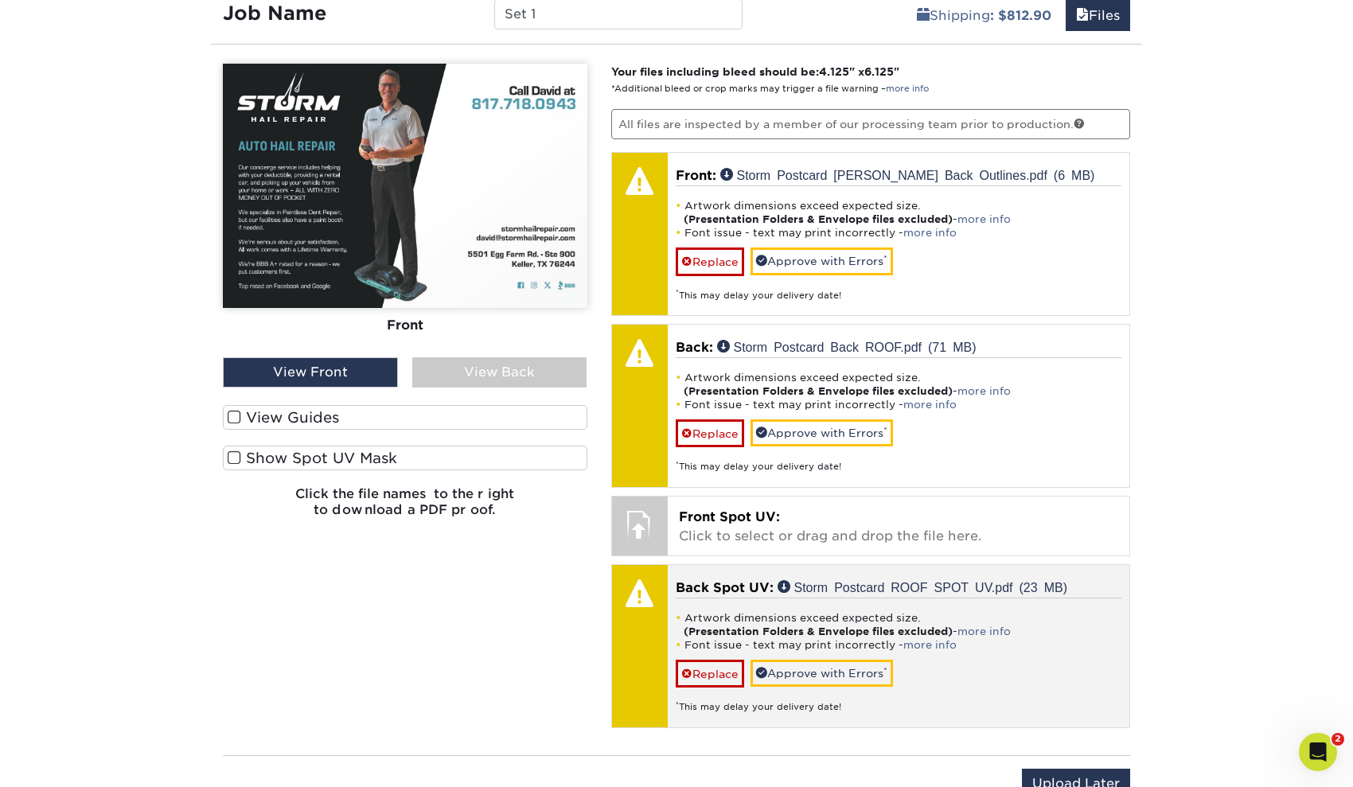
scroll to position [1000, 0]
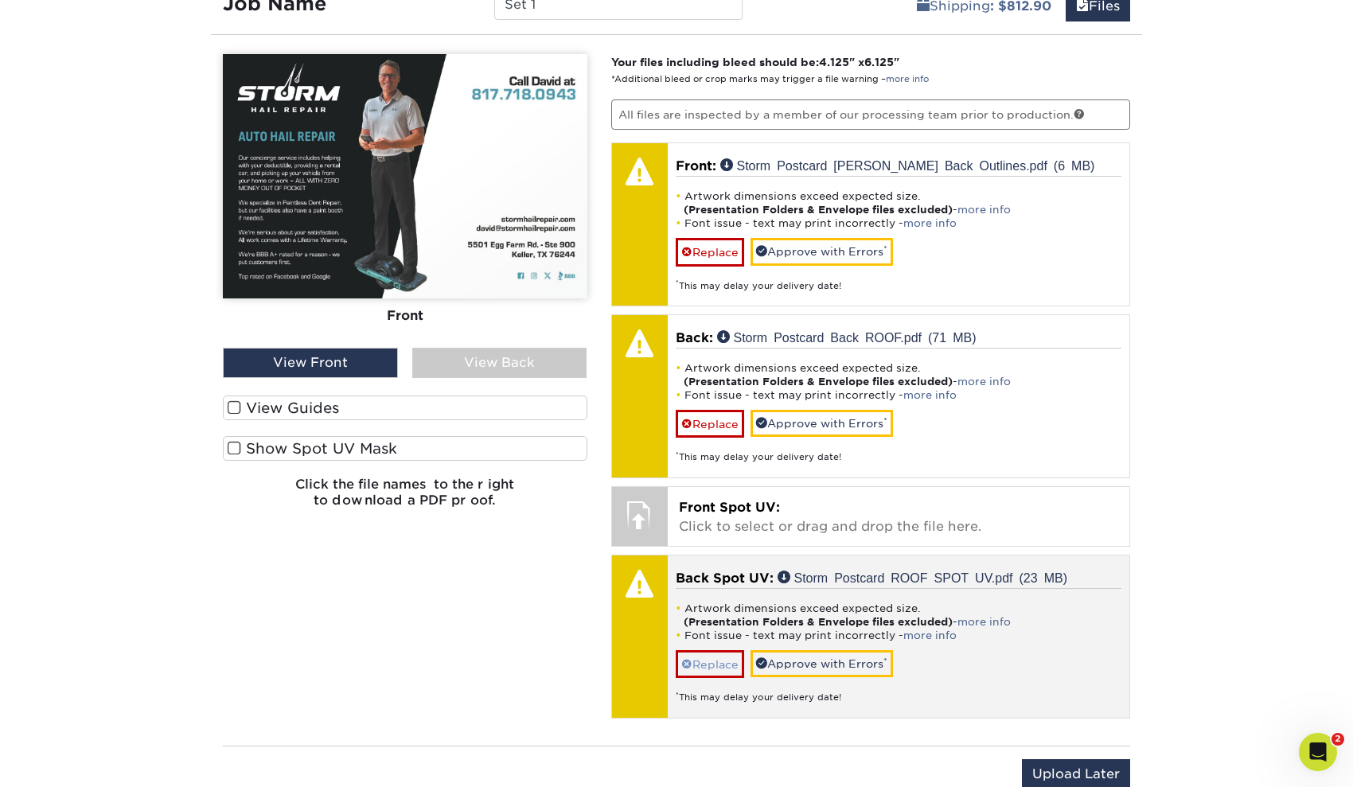
click at [712, 667] on link "Replace" at bounding box center [710, 664] width 68 height 28
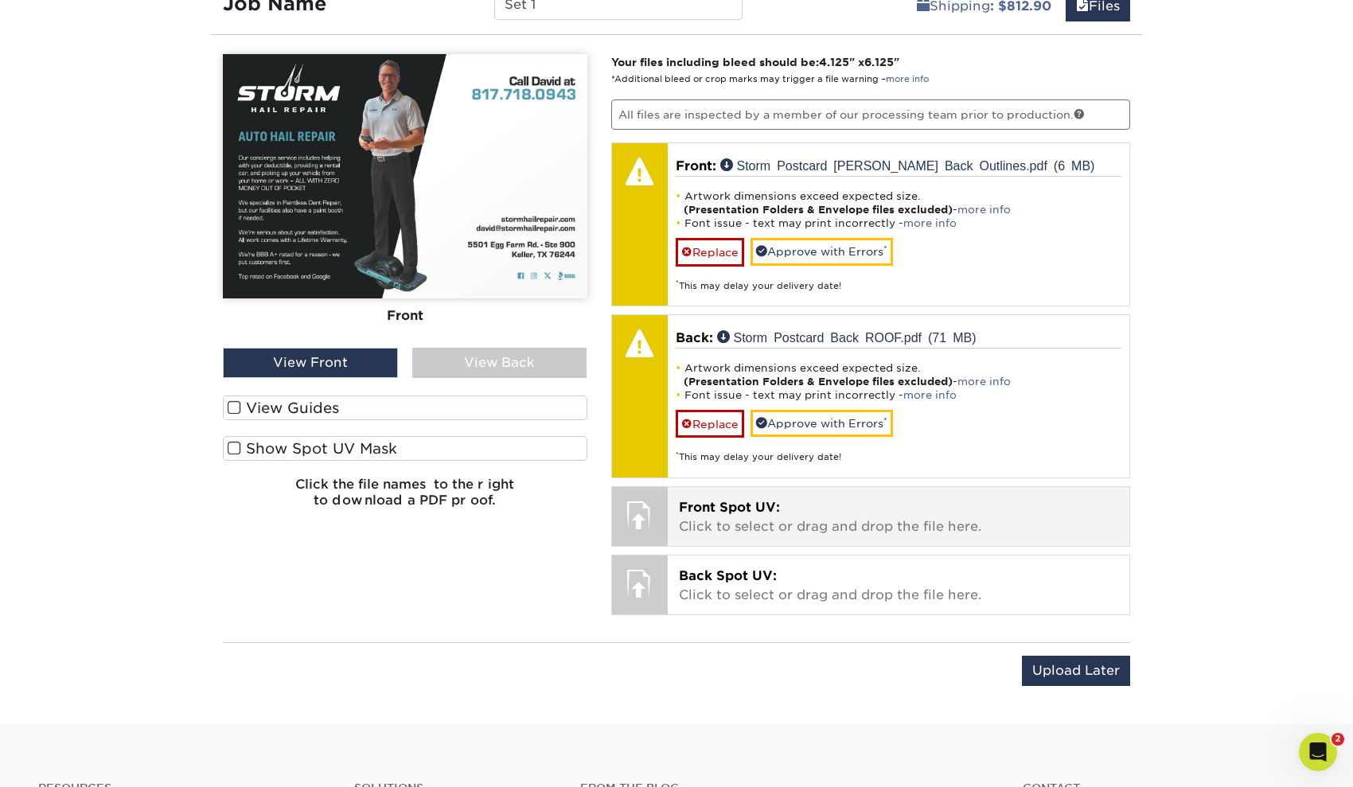
click at [785, 519] on p "Front Spot UV: Click to select or drag and drop the file here." at bounding box center [899, 517] width 440 height 38
click at [712, 513] on p "Front Spot UV: Click to select or drag and drop the file here." at bounding box center [899, 517] width 440 height 38
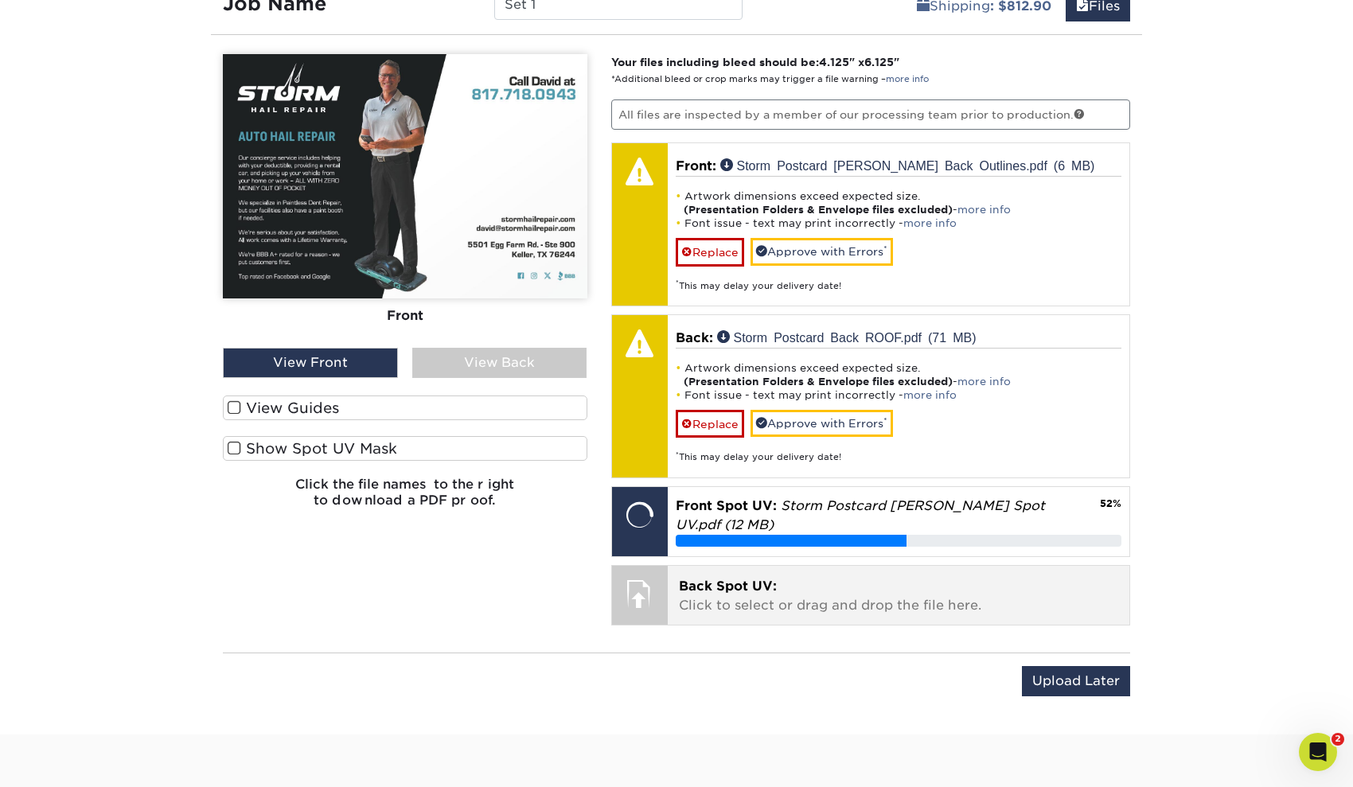
click at [728, 590] on span "Back Spot UV:" at bounding box center [728, 586] width 98 height 15
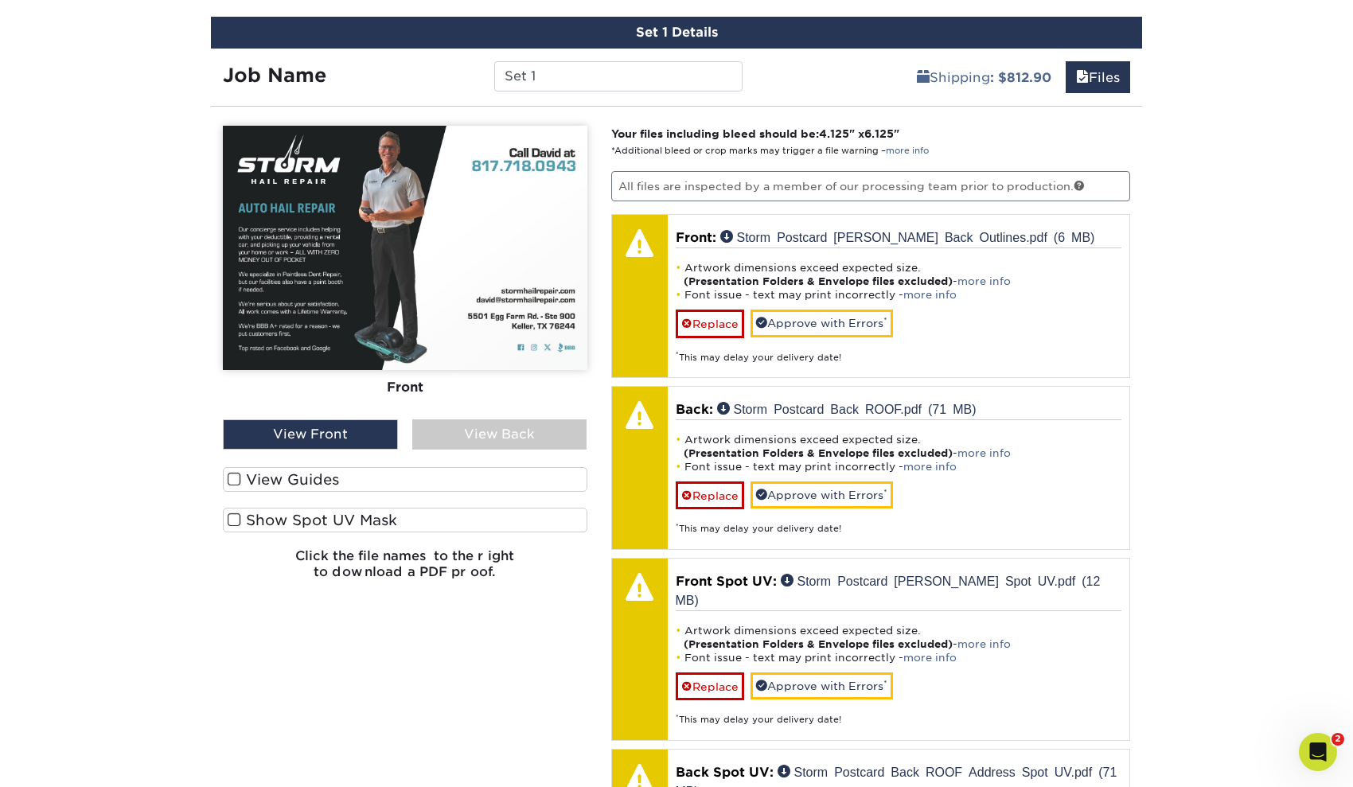
scroll to position [788, 0]
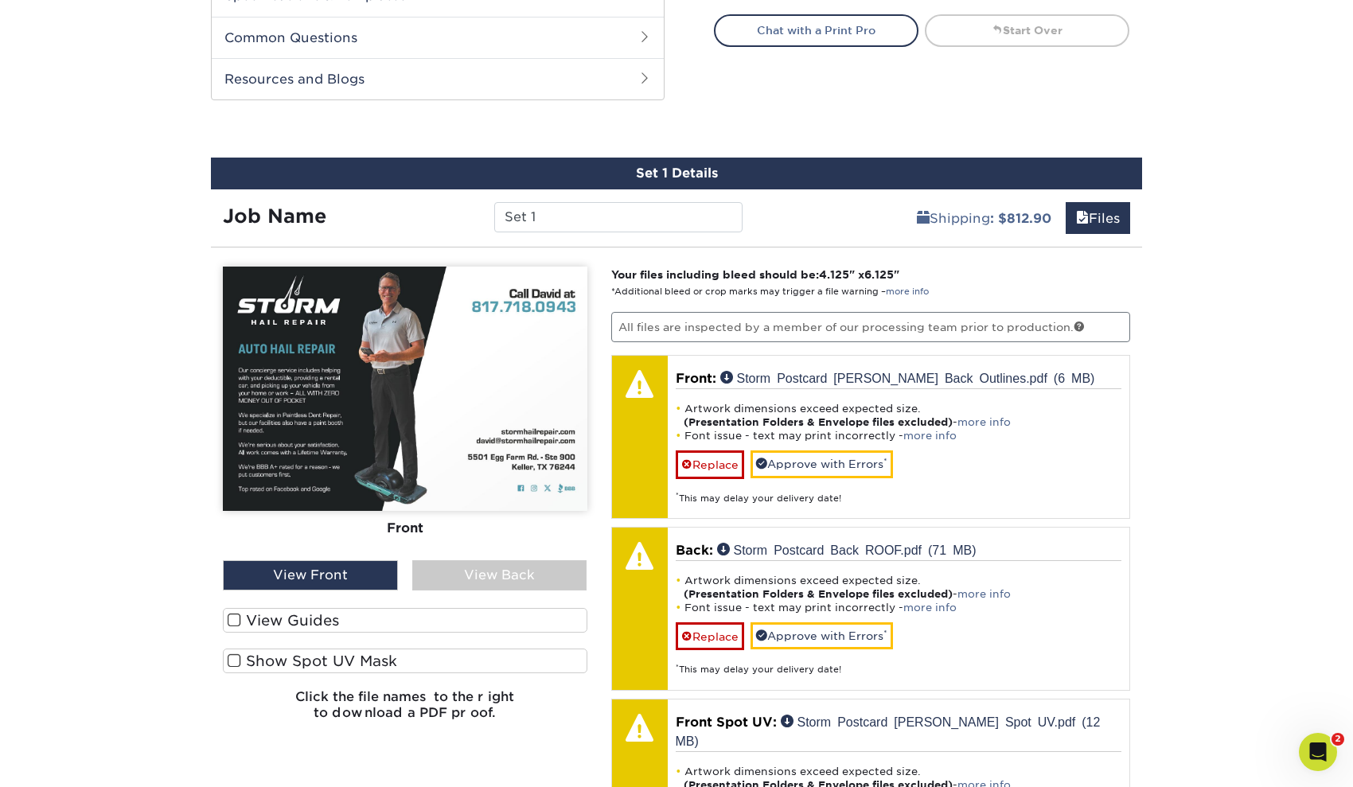
click at [240, 660] on span at bounding box center [235, 660] width 14 height 15
click at [0, 0] on input "Show Spot UV Mask" at bounding box center [0, 0] width 0 height 0
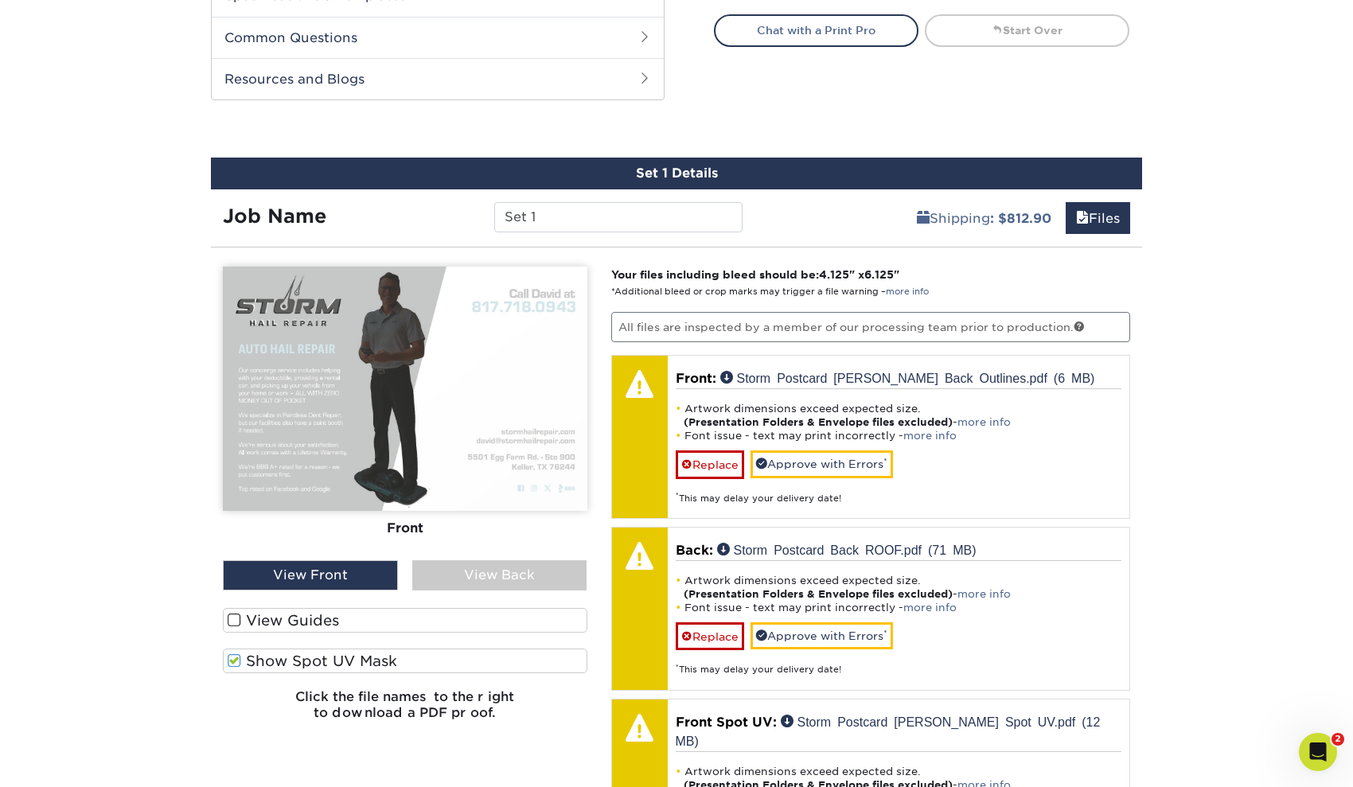
click at [473, 569] on div "View Back" at bounding box center [499, 575] width 175 height 30
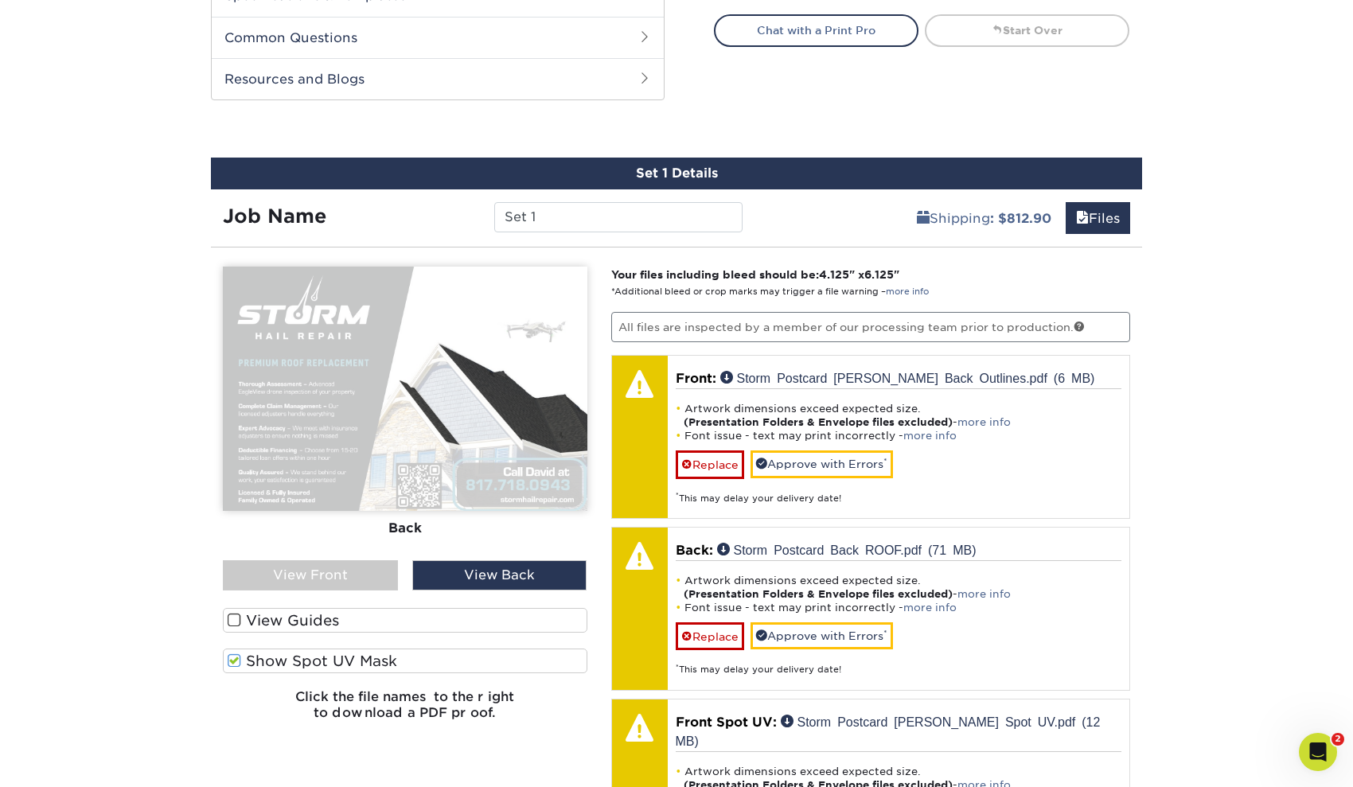
click at [367, 571] on div "View Front" at bounding box center [310, 575] width 175 height 30
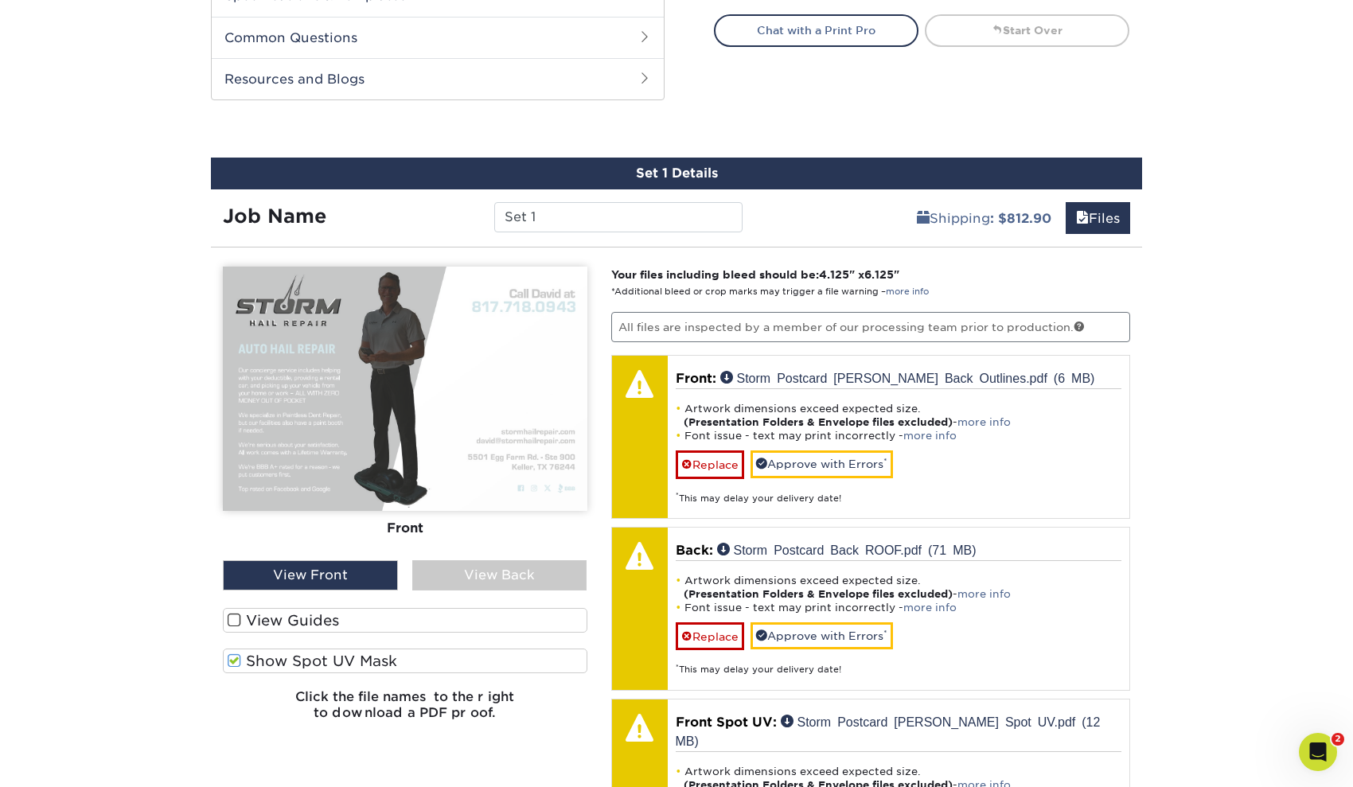
click at [472, 574] on div "View Back" at bounding box center [499, 575] width 175 height 30
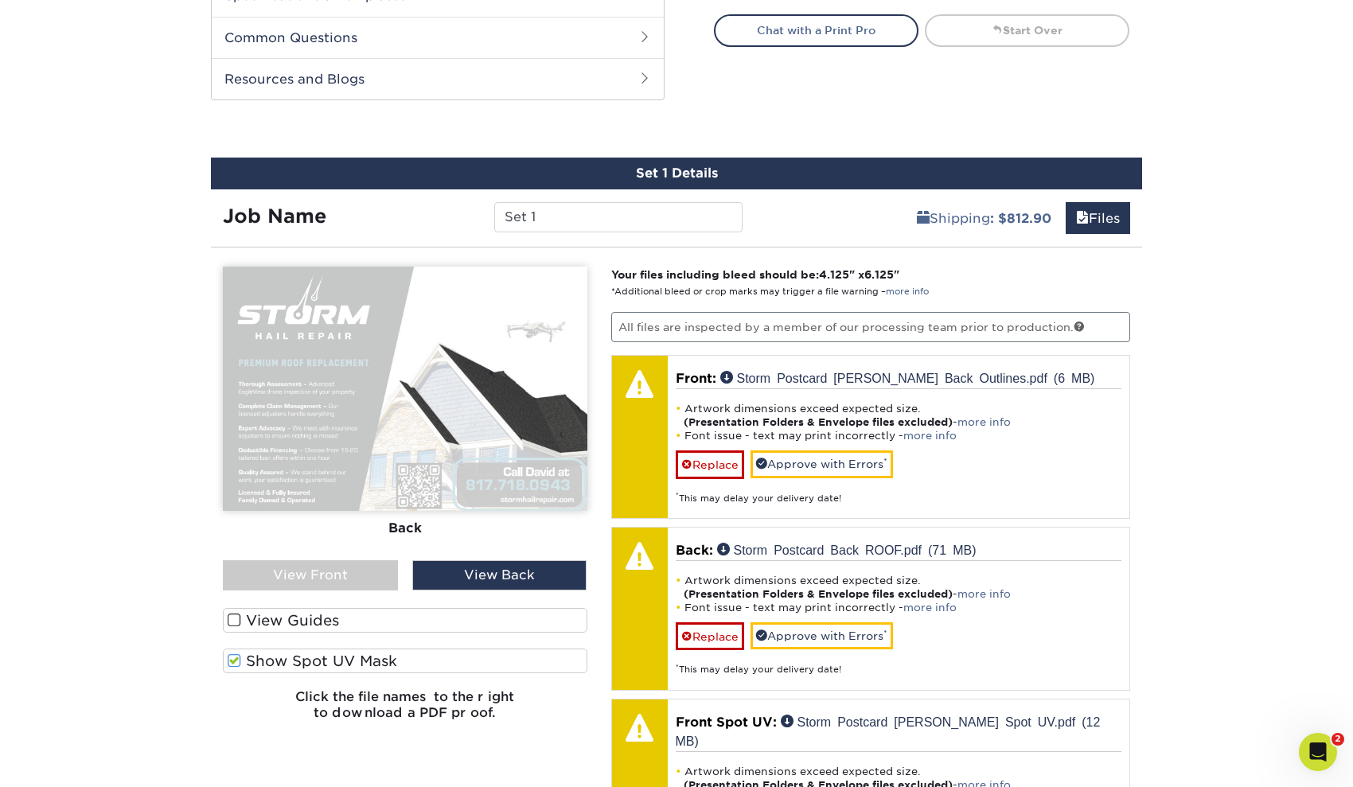
click at [347, 573] on div "View Front" at bounding box center [310, 575] width 175 height 30
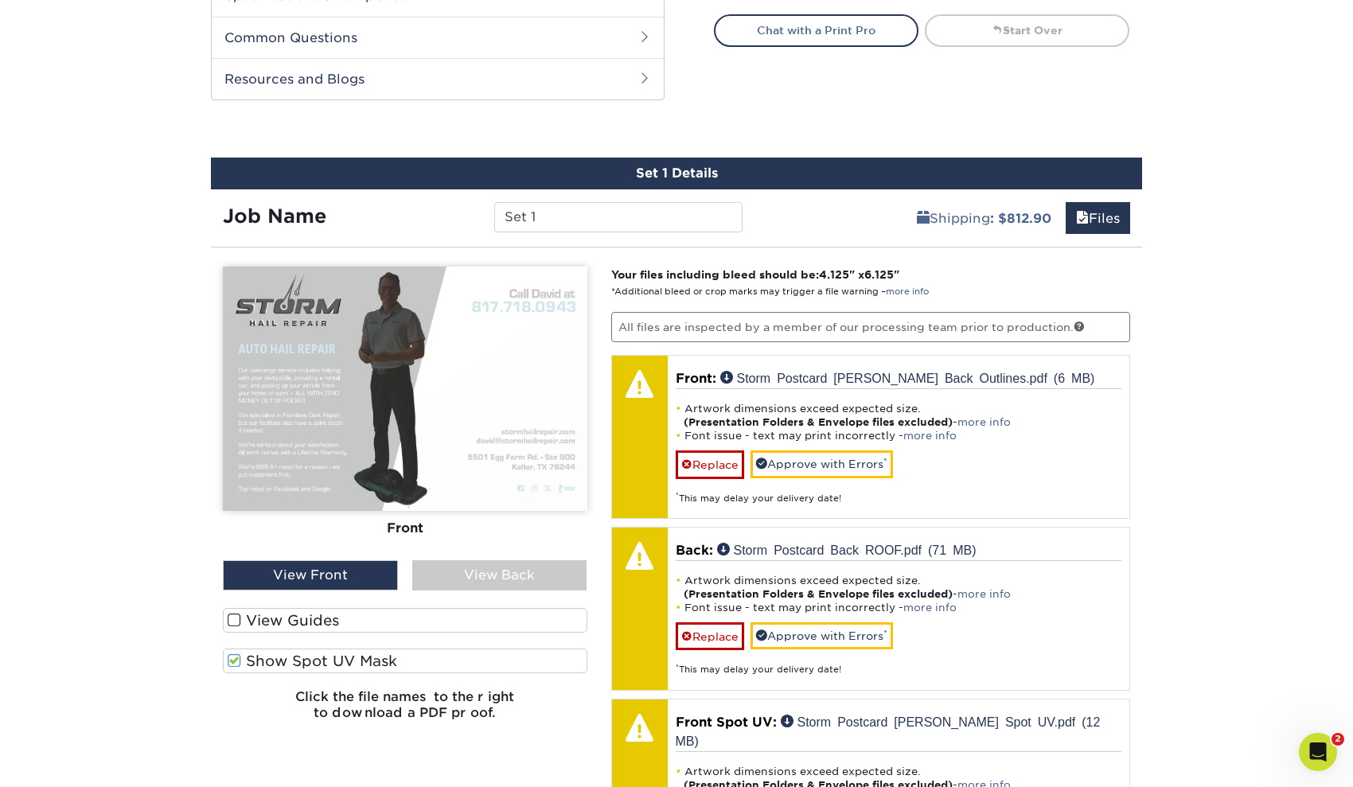
click at [145, 546] on div "Products Postcards Spot UV Postcards Next" at bounding box center [676, 248] width 1353 height 1868
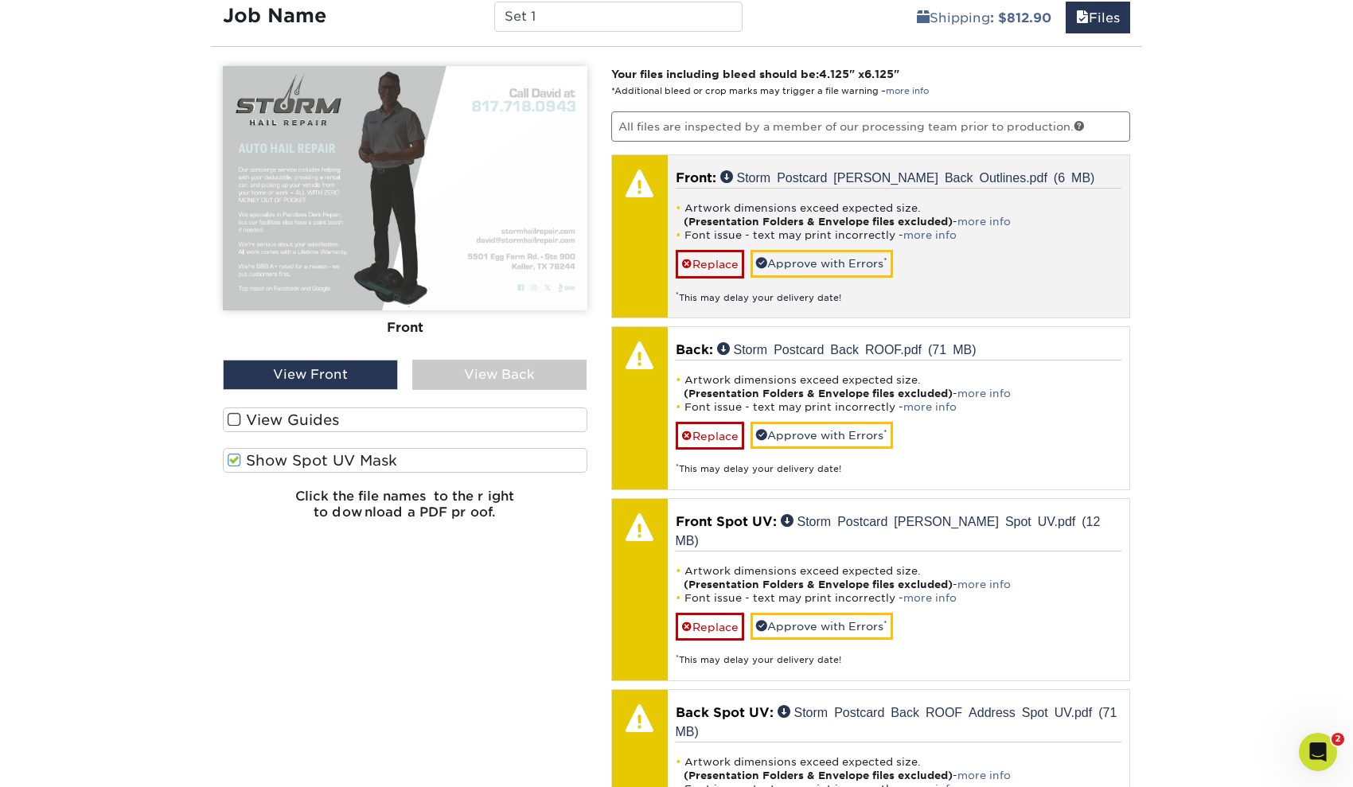
scroll to position [1011, 0]
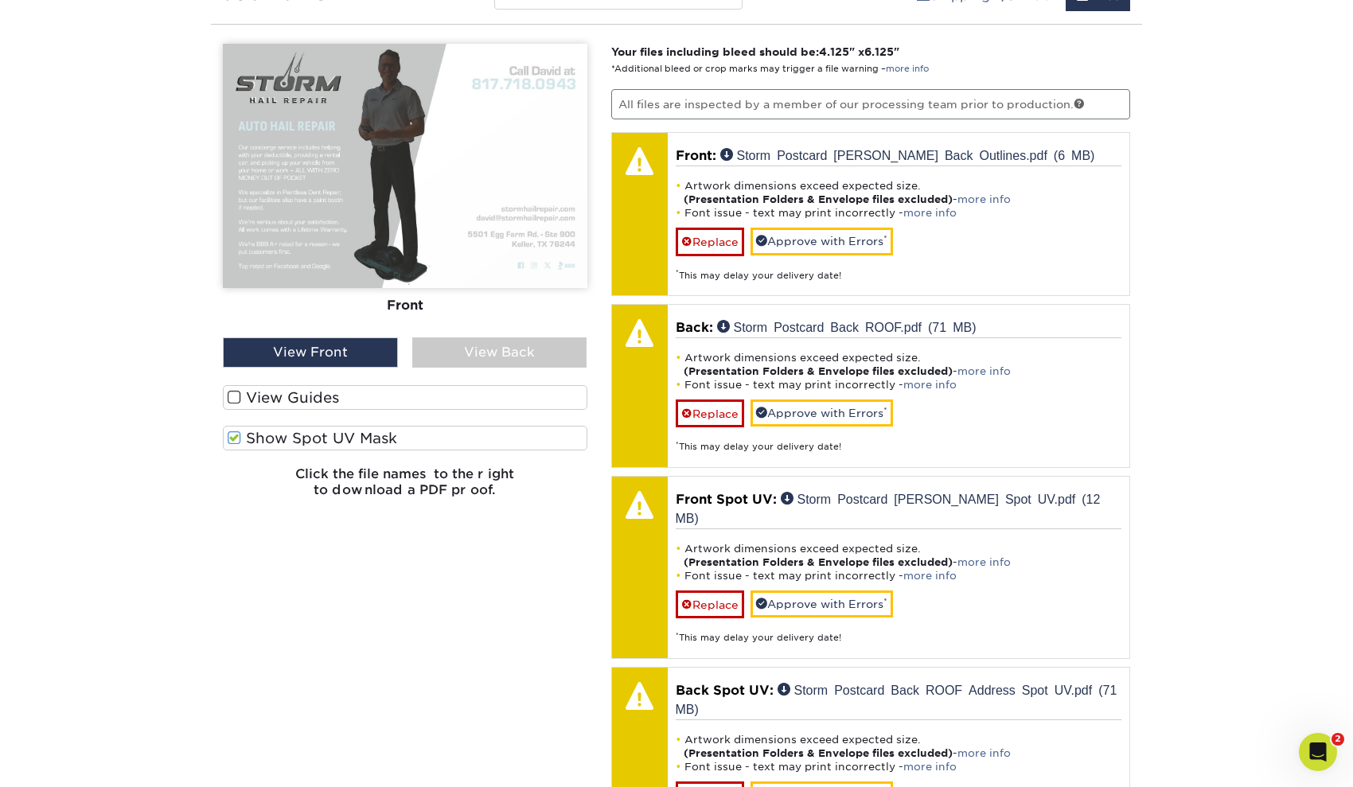
click at [475, 360] on div "View Back" at bounding box center [499, 352] width 175 height 30
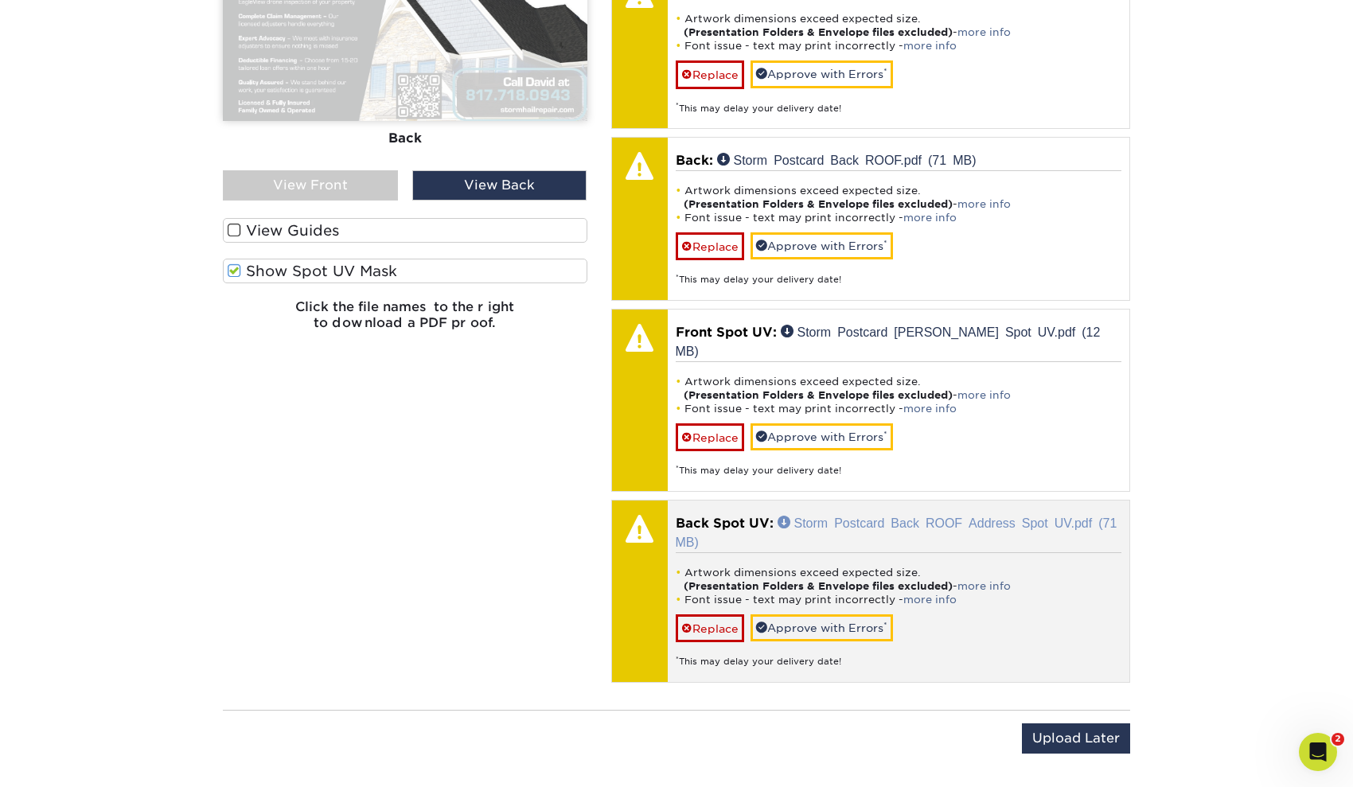
scroll to position [1183, 0]
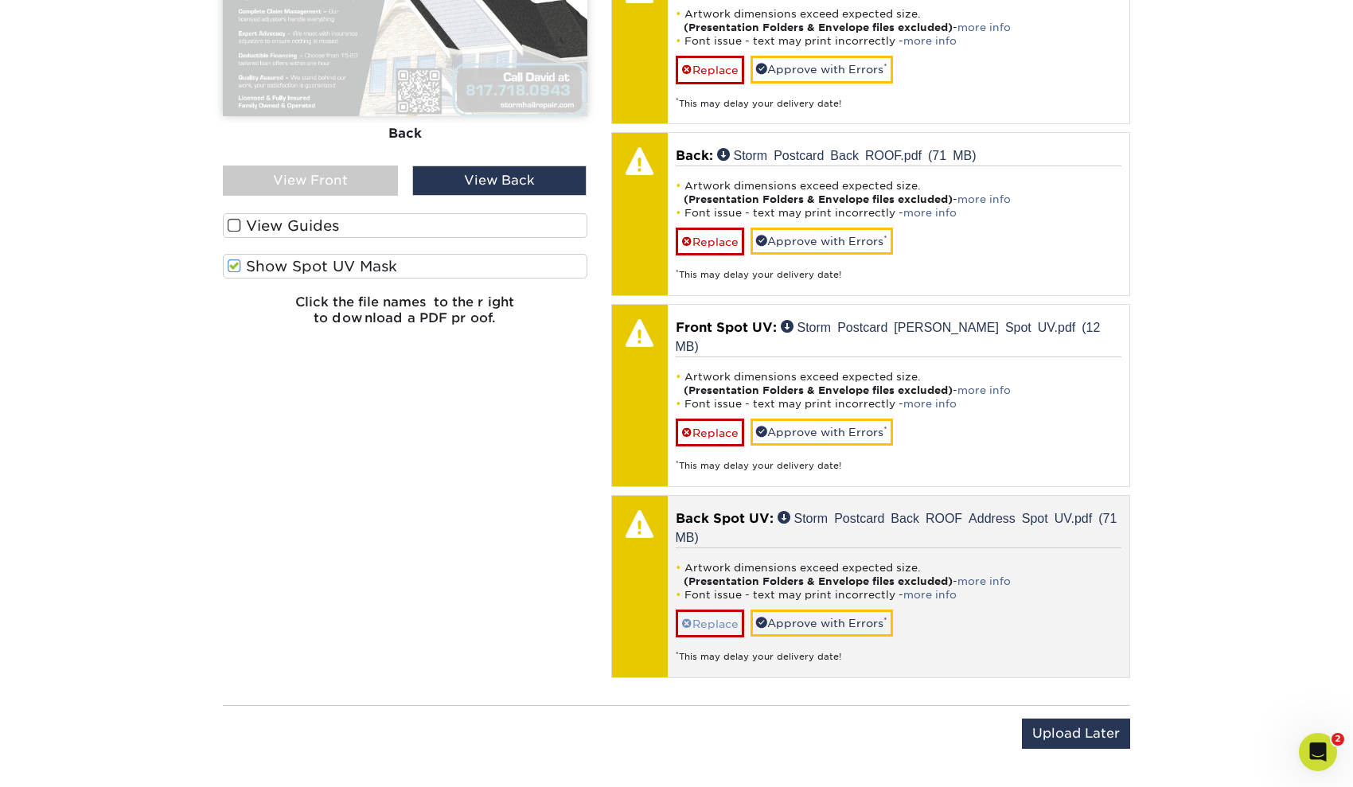
click at [695, 610] on link "Replace" at bounding box center [710, 624] width 68 height 28
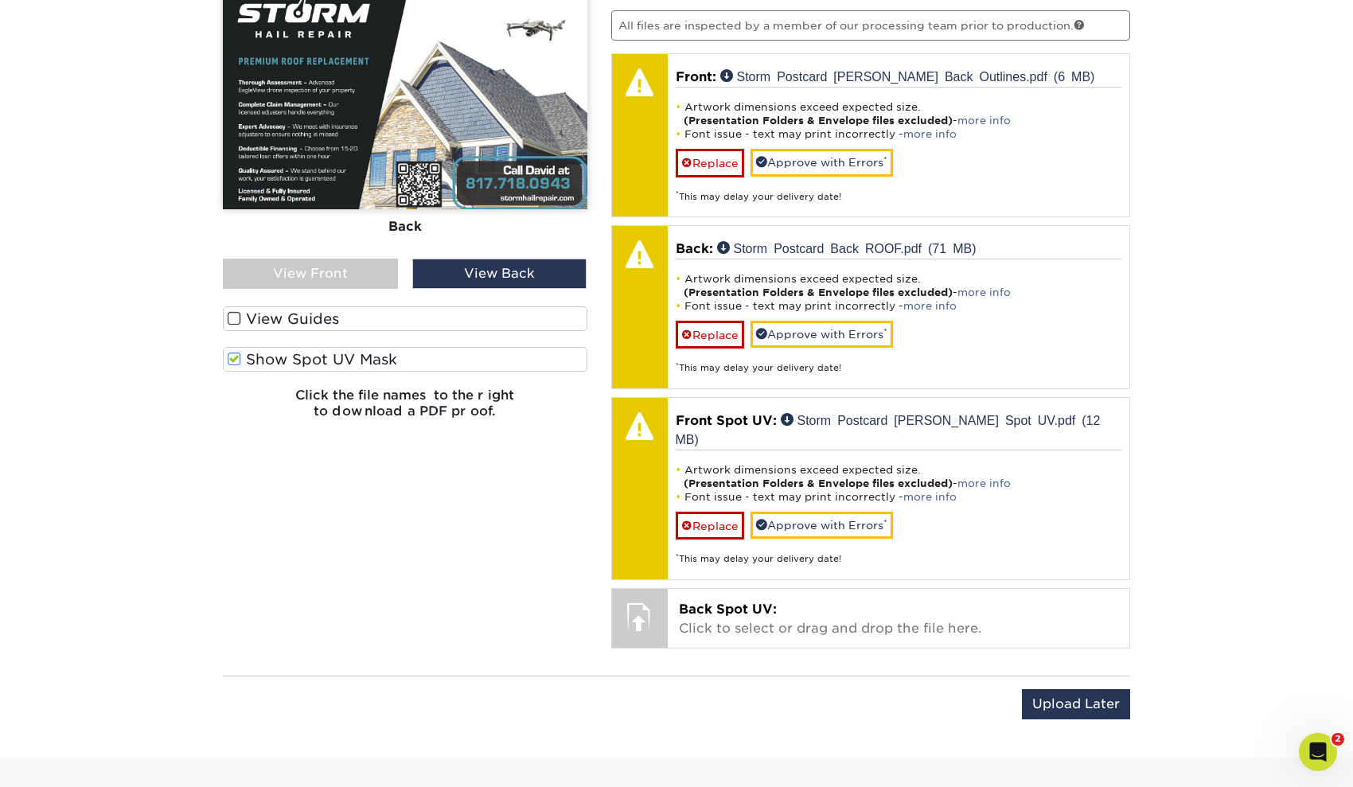
scroll to position [1040, 0]
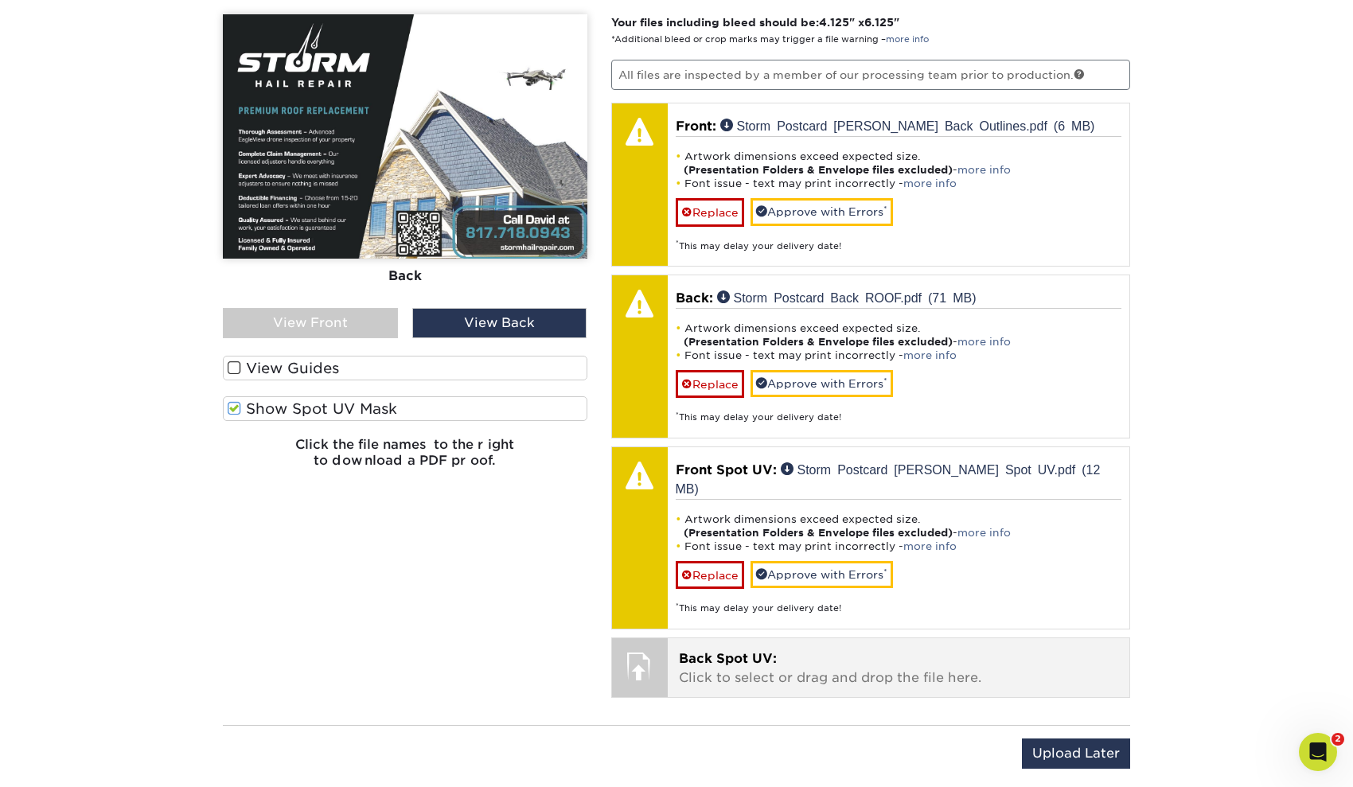
click at [808, 649] on p "Back Spot UV: Click to select or drag and drop the file here." at bounding box center [899, 668] width 440 height 38
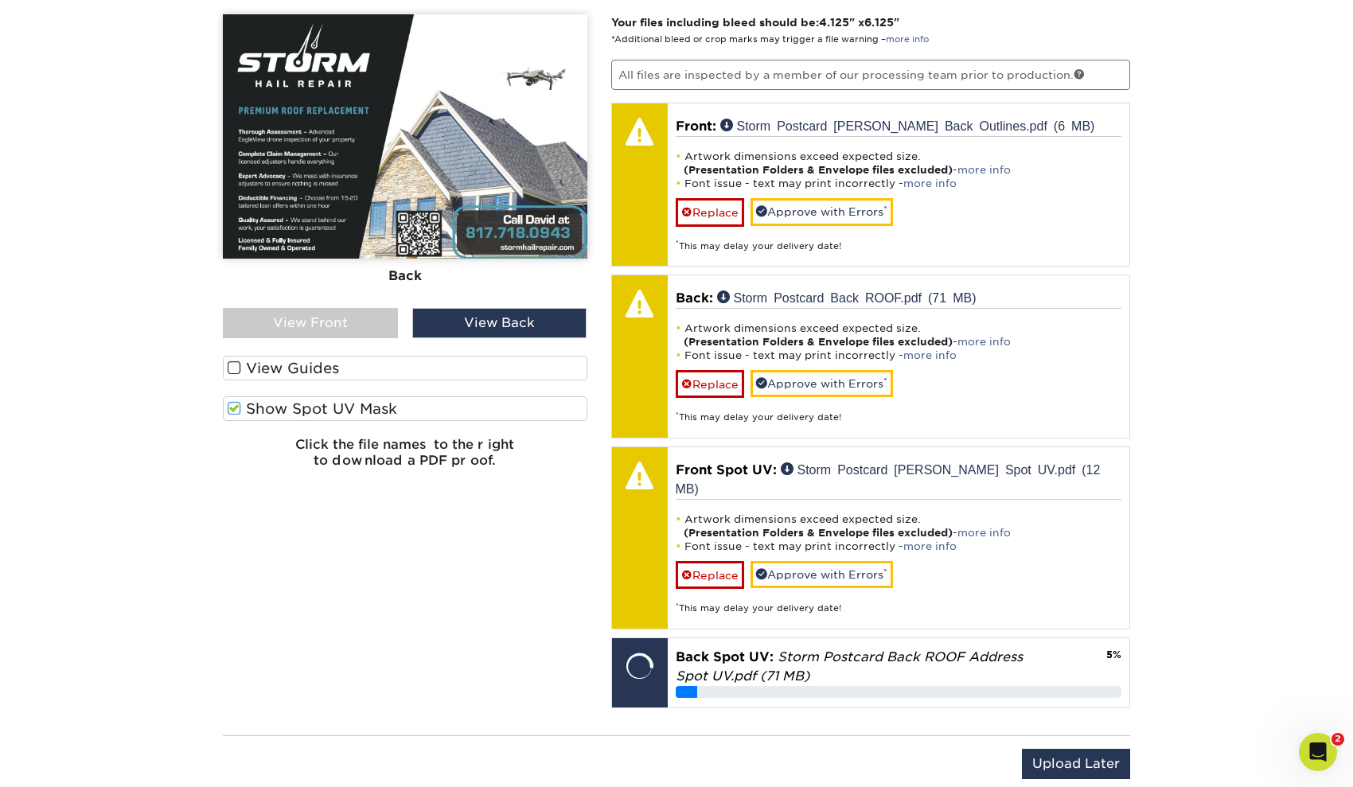
click at [505, 323] on div "View Back" at bounding box center [499, 323] width 175 height 30
click at [500, 328] on div "View Back" at bounding box center [499, 323] width 175 height 30
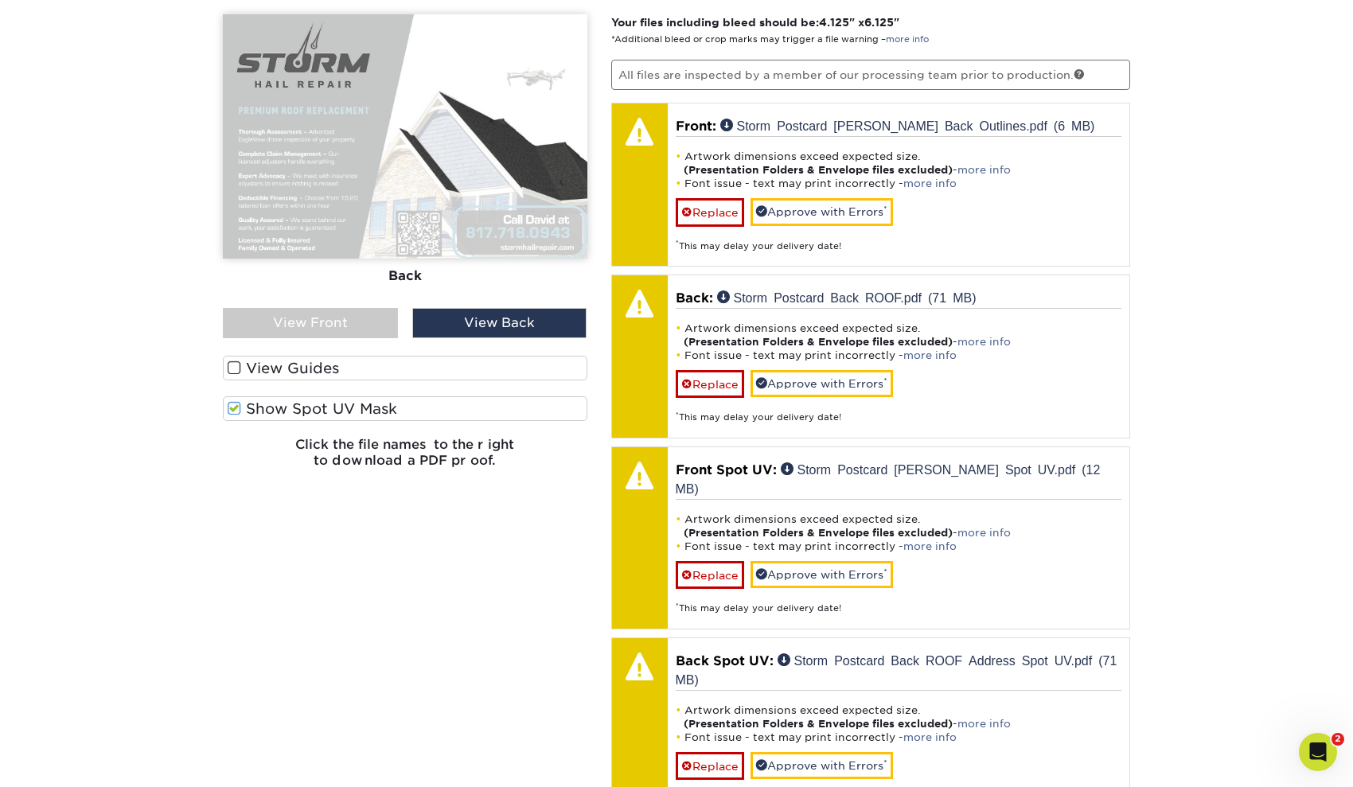
click at [233, 411] on span at bounding box center [235, 408] width 14 height 15
click at [0, 0] on input "Show Spot UV Mask" at bounding box center [0, 0] width 0 height 0
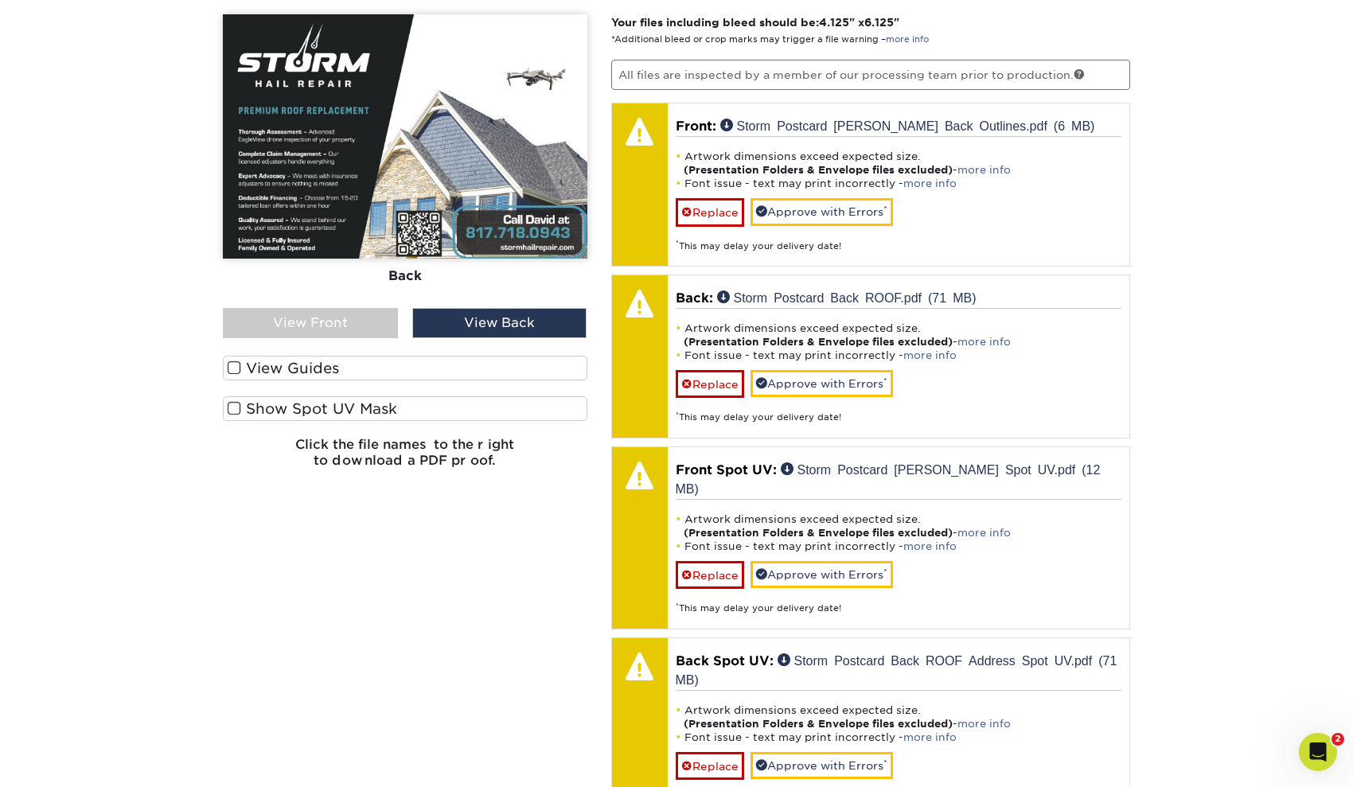
click at [282, 324] on div "View Front" at bounding box center [310, 323] width 175 height 30
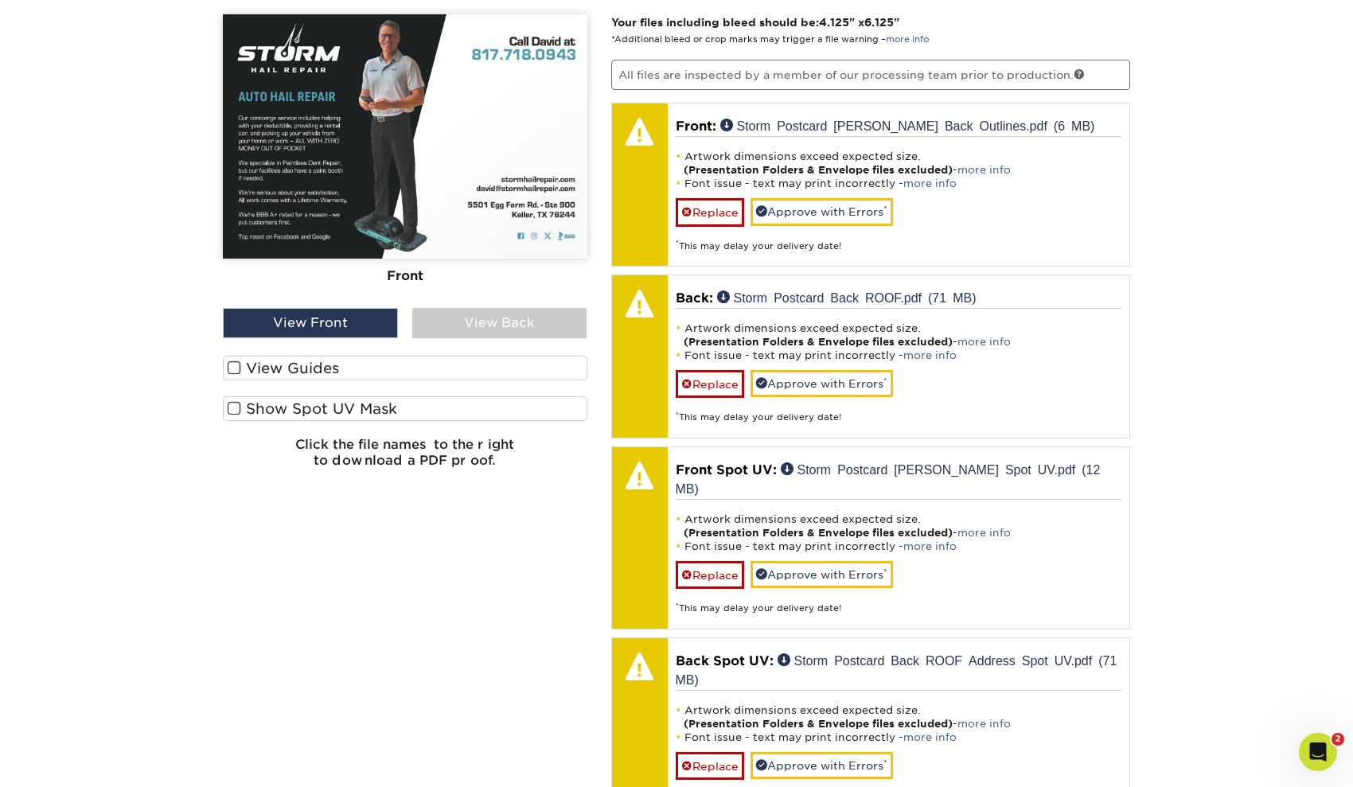
click at [237, 368] on span at bounding box center [235, 367] width 14 height 15
click at [0, 0] on input "View Guides" at bounding box center [0, 0] width 0 height 0
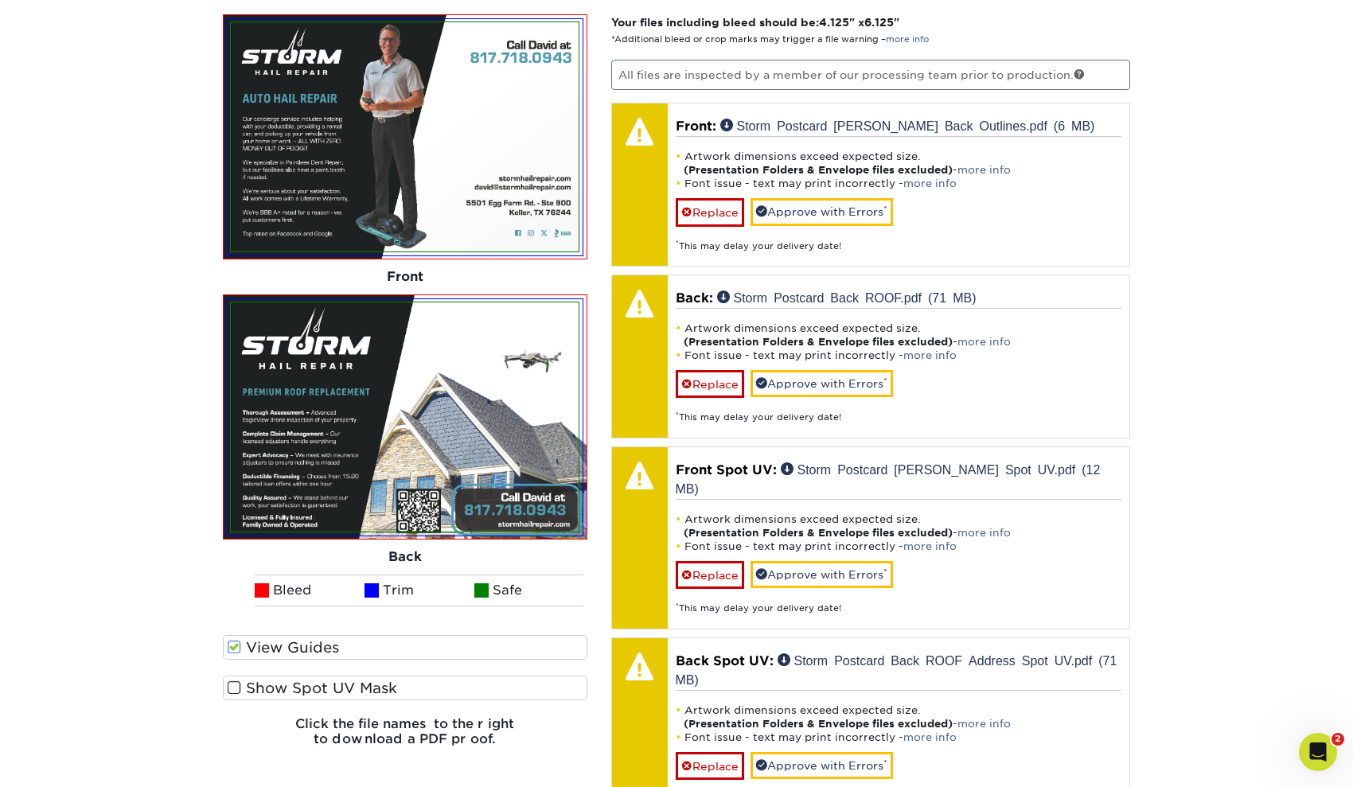
click at [237, 368] on img at bounding box center [405, 416] width 348 height 229
click at [240, 645] on span at bounding box center [235, 647] width 14 height 15
click at [0, 0] on input "View Guides" at bounding box center [0, 0] width 0 height 0
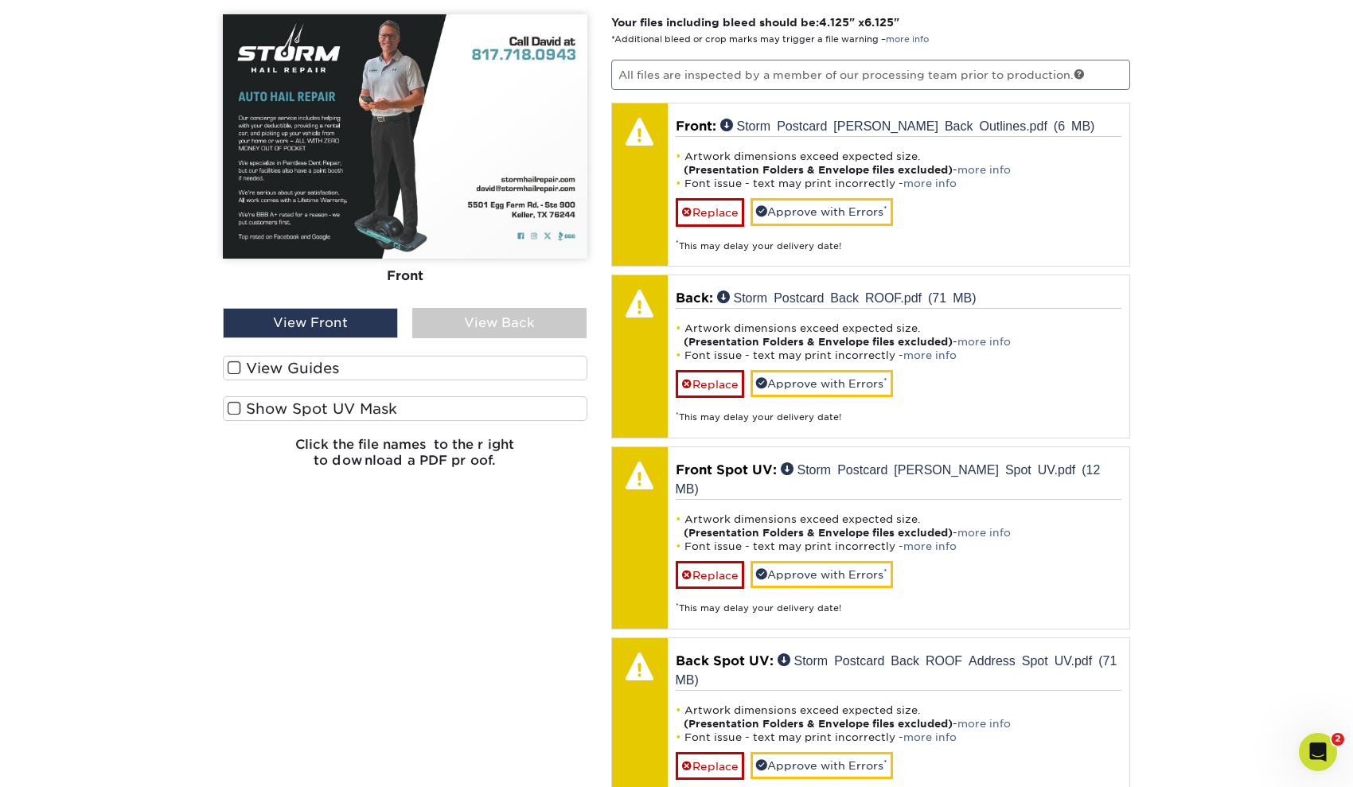
click at [232, 410] on span at bounding box center [235, 408] width 14 height 15
click at [0, 0] on input "Show Spot UV Mask" at bounding box center [0, 0] width 0 height 0
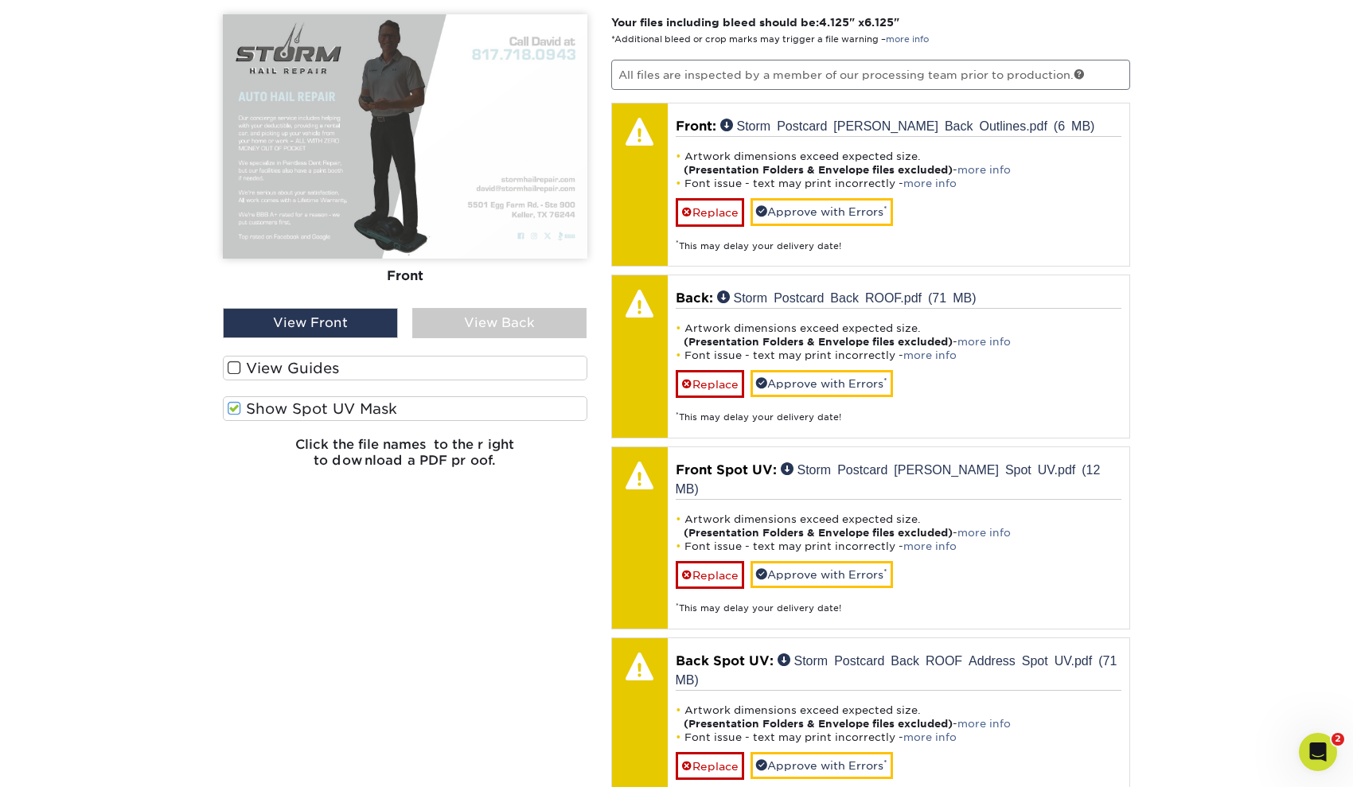
click at [232, 410] on span at bounding box center [235, 408] width 14 height 15
click at [0, 0] on input "Show Spot UV Mask" at bounding box center [0, 0] width 0 height 0
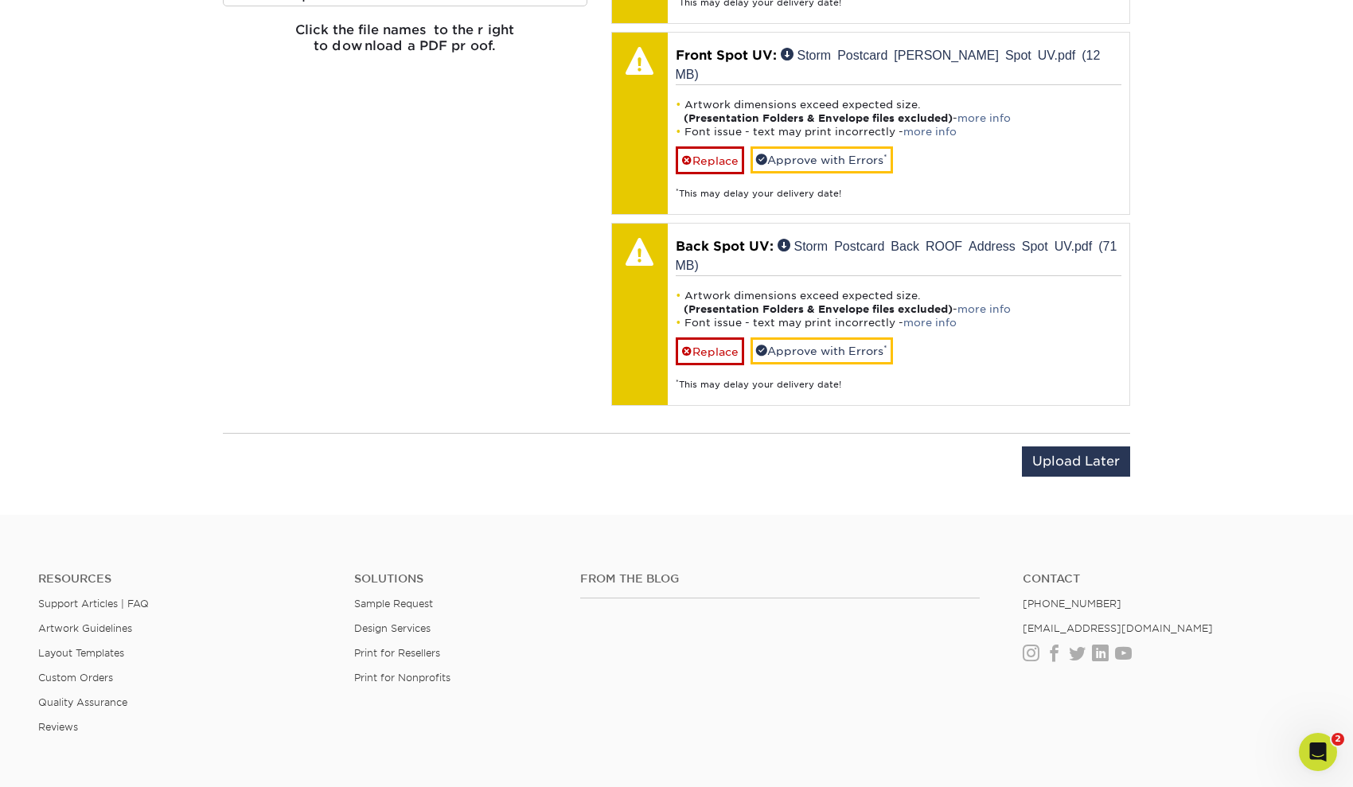
scroll to position [1543, 0]
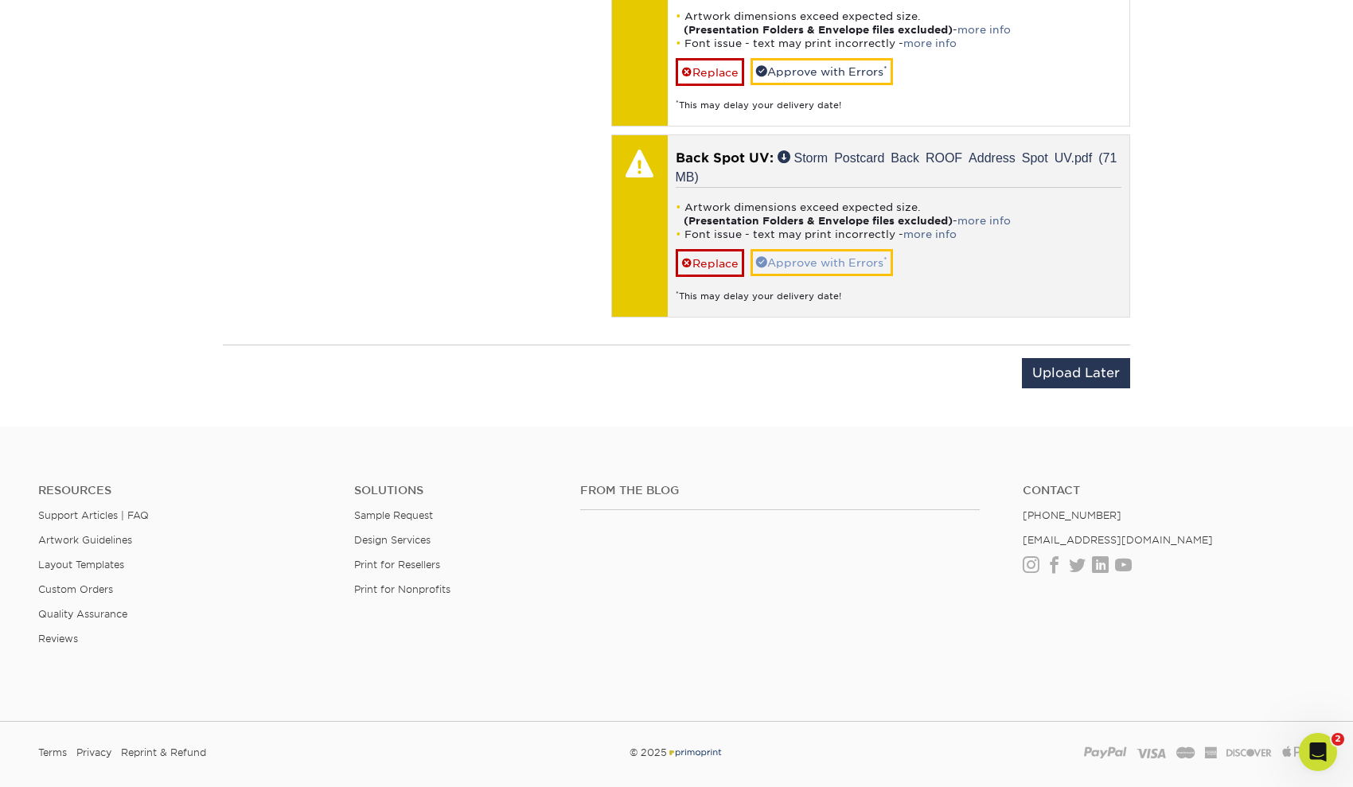
click at [832, 249] on link "Approve with Errors *" at bounding box center [821, 262] width 142 height 27
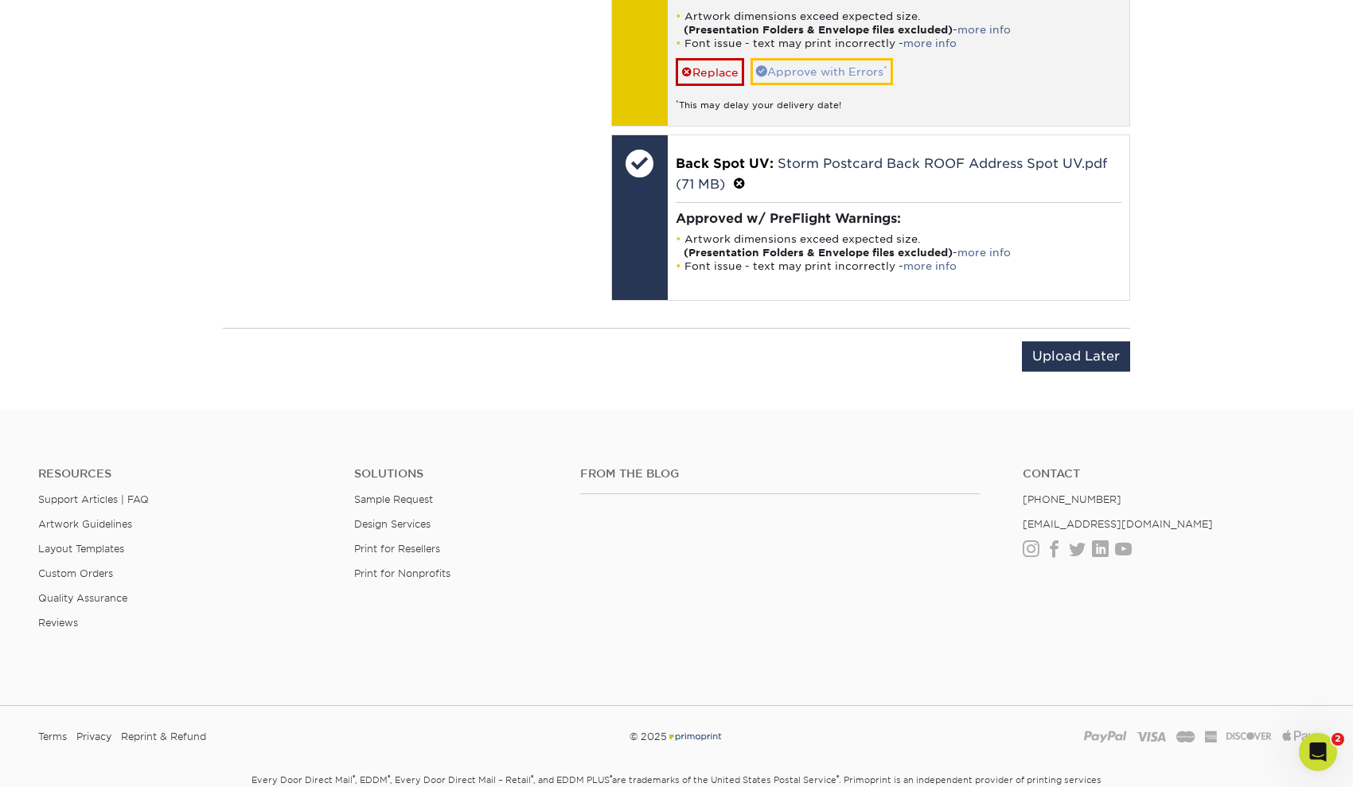
click at [830, 58] on link "Approve with Errors *" at bounding box center [821, 71] width 142 height 27
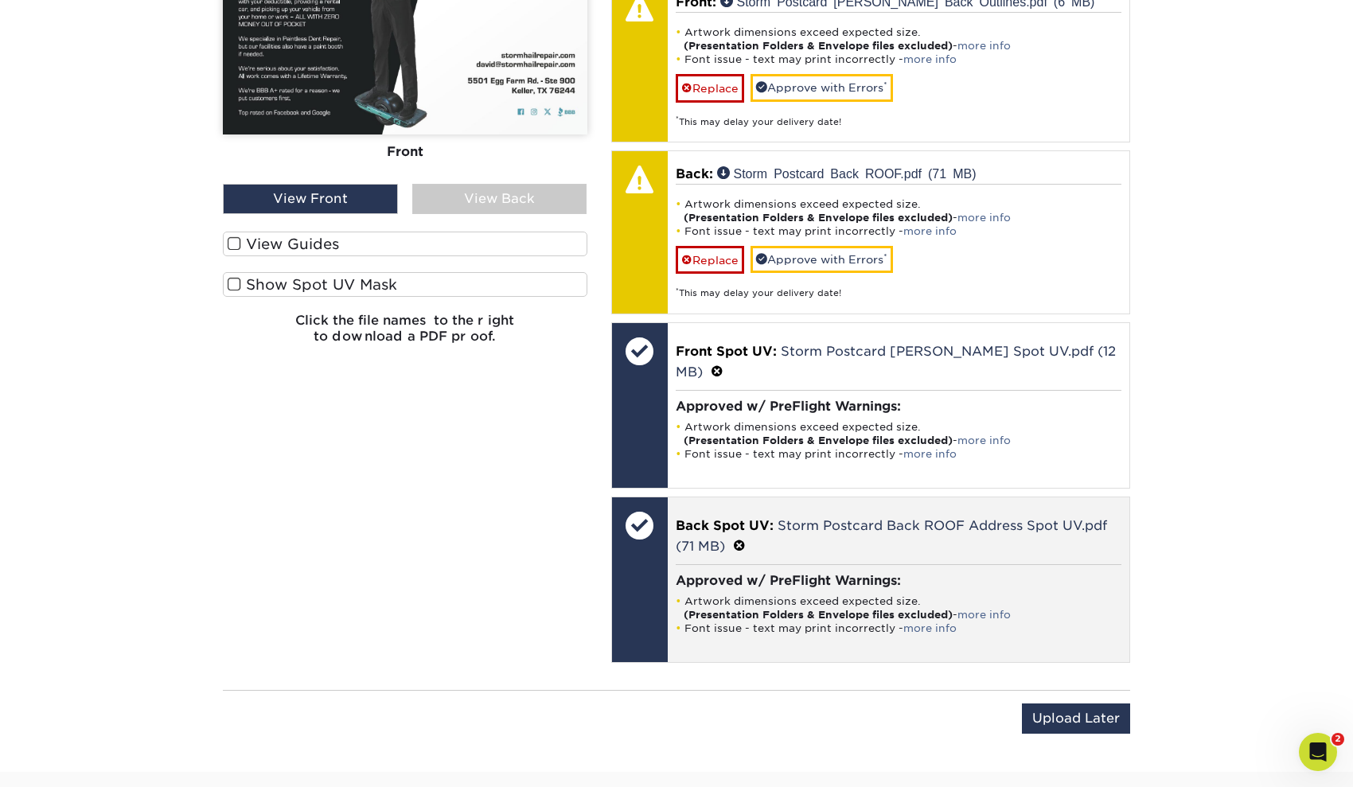
scroll to position [1070, 0]
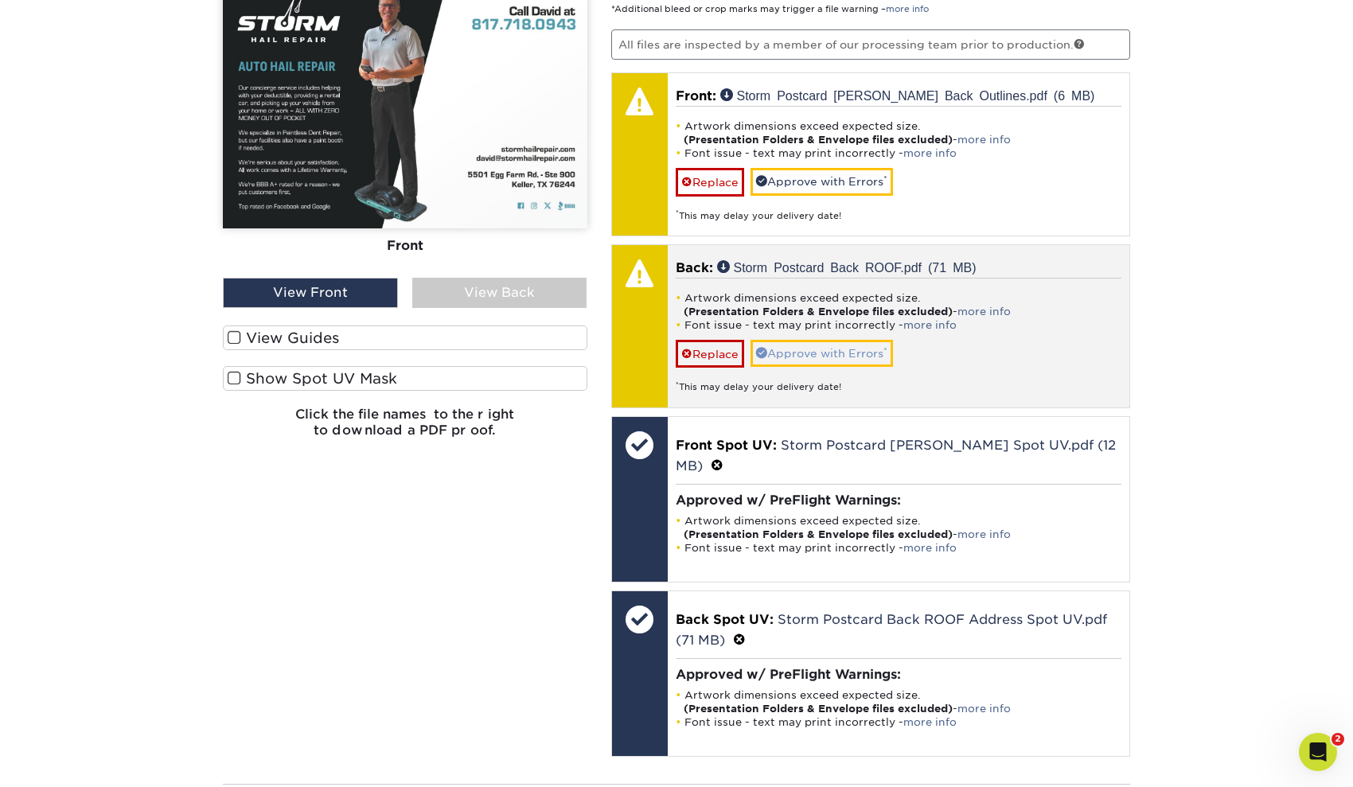
click at [827, 346] on link "Approve with Errors *" at bounding box center [821, 353] width 142 height 27
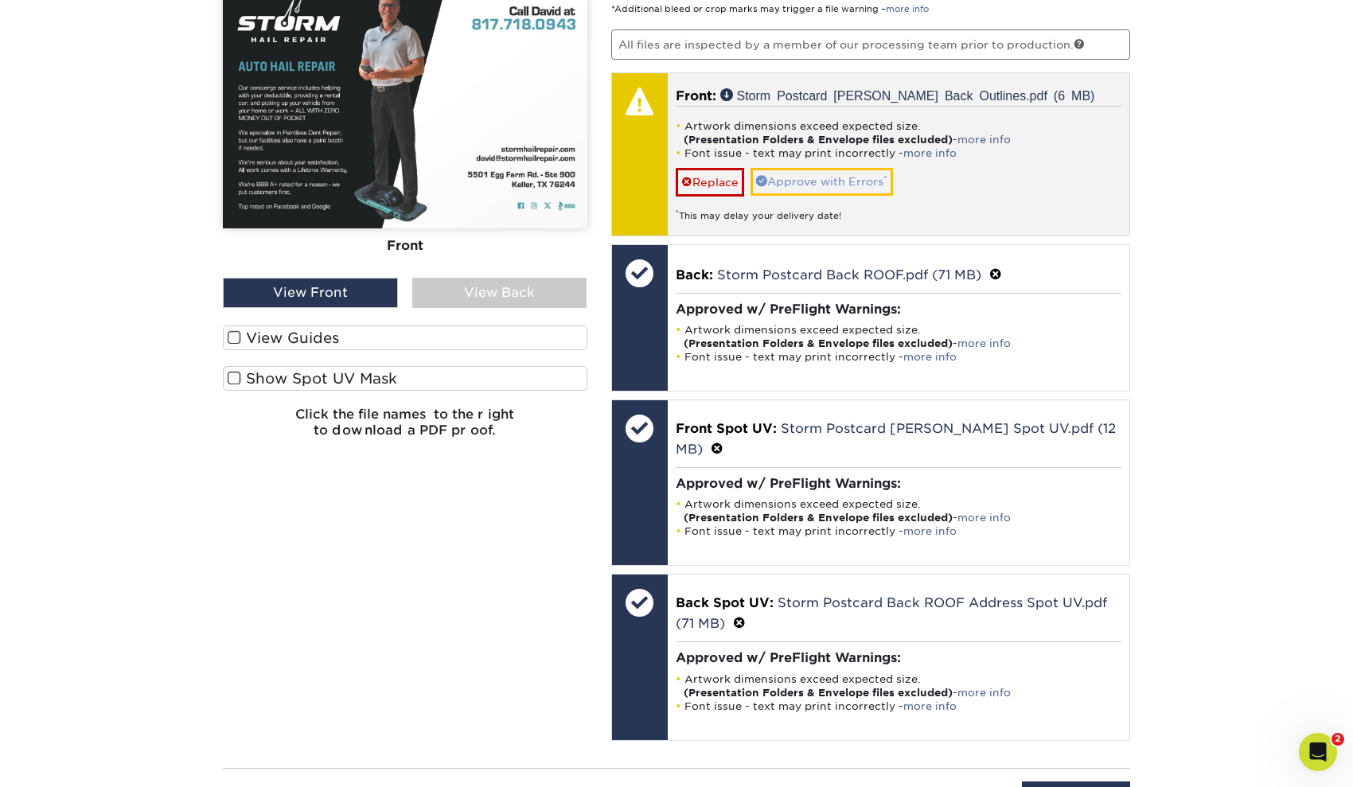
click at [826, 178] on link "Approve with Errors *" at bounding box center [821, 181] width 142 height 27
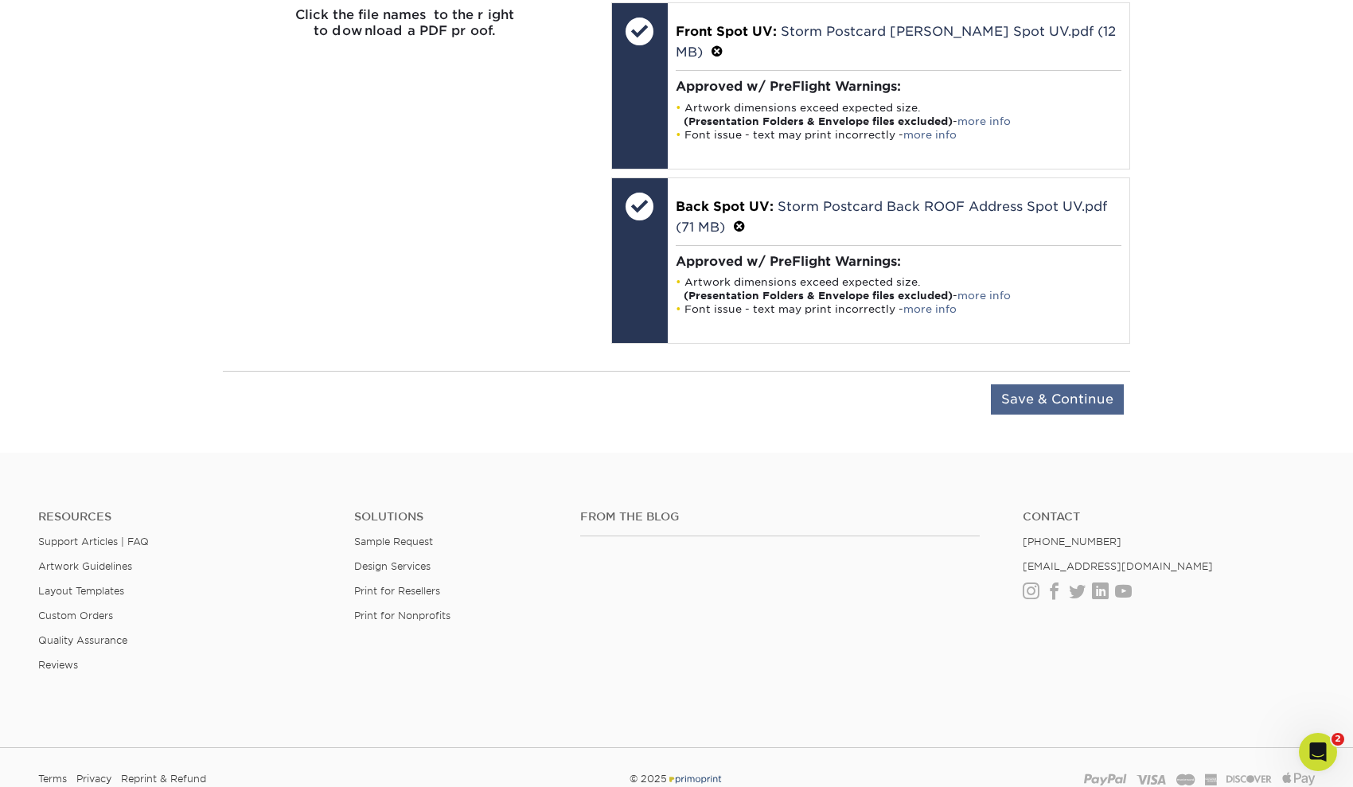
scroll to position [1479, 0]
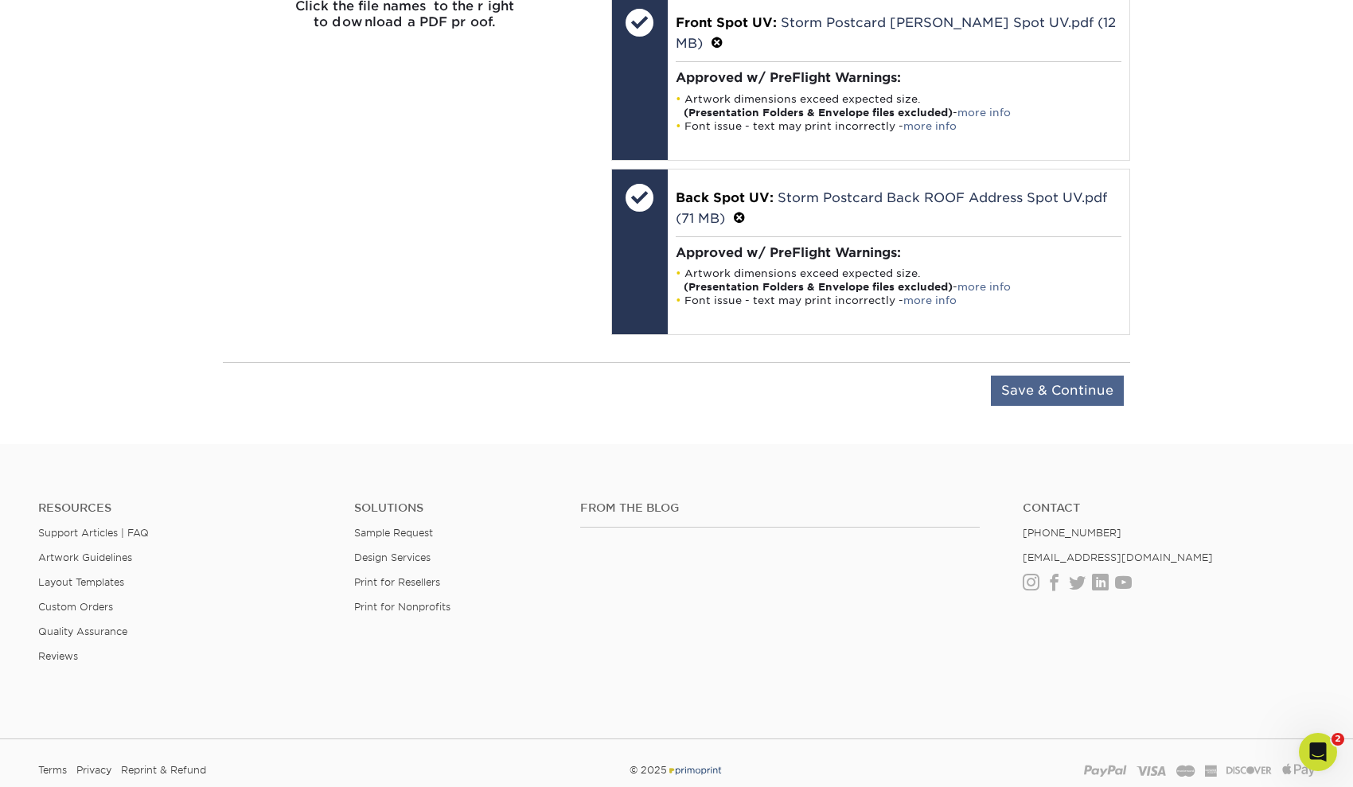
click at [1065, 376] on input "Save & Continue" at bounding box center [1057, 391] width 133 height 30
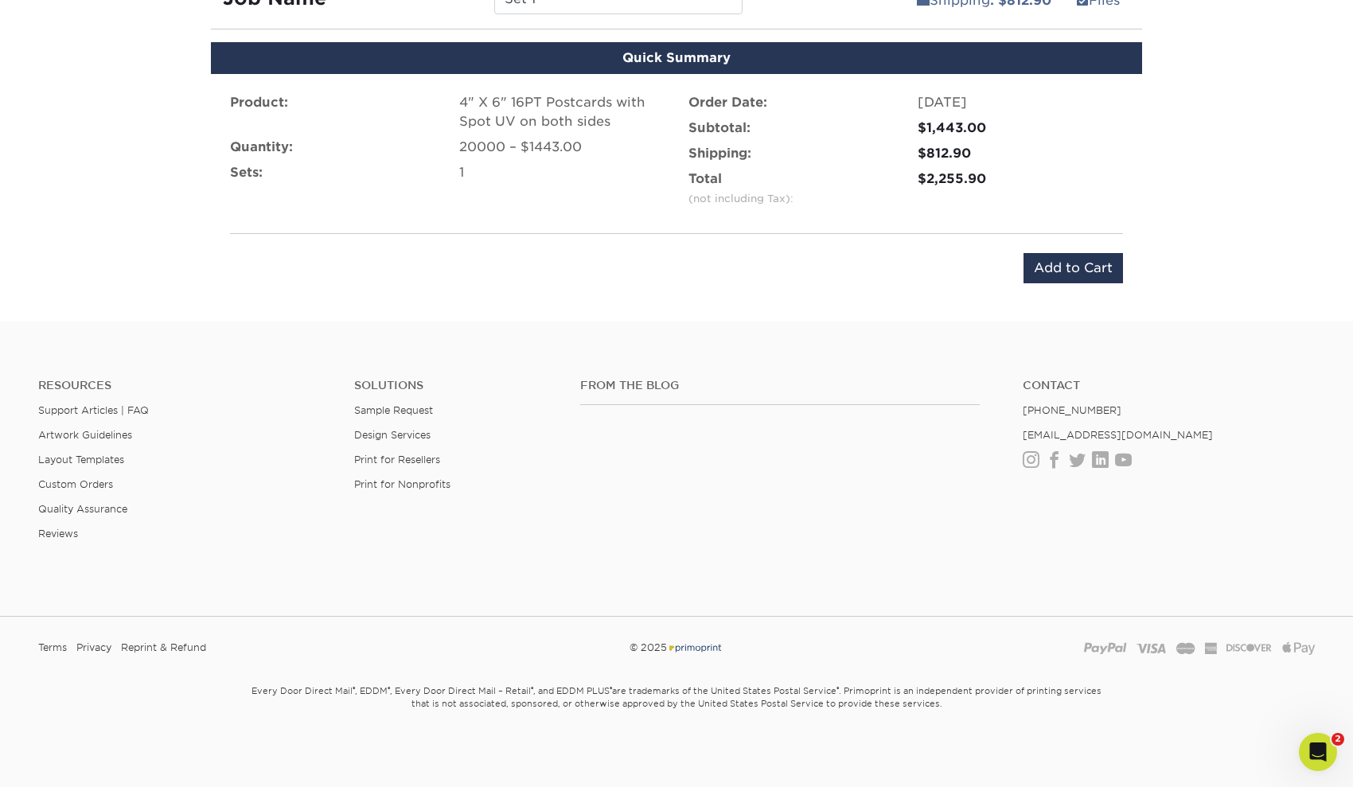
scroll to position [1003, 0]
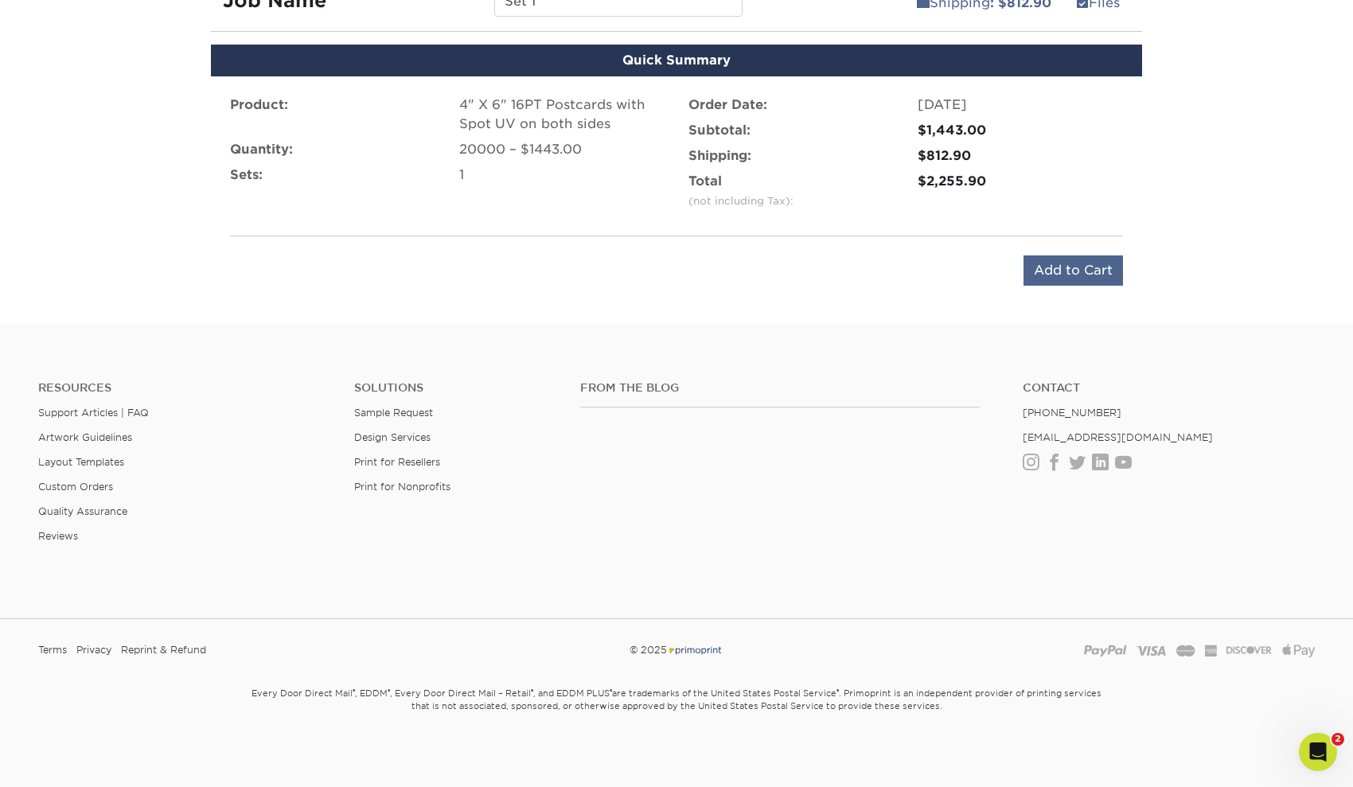
click at [1082, 268] on input "Add to Cart" at bounding box center [1072, 270] width 99 height 30
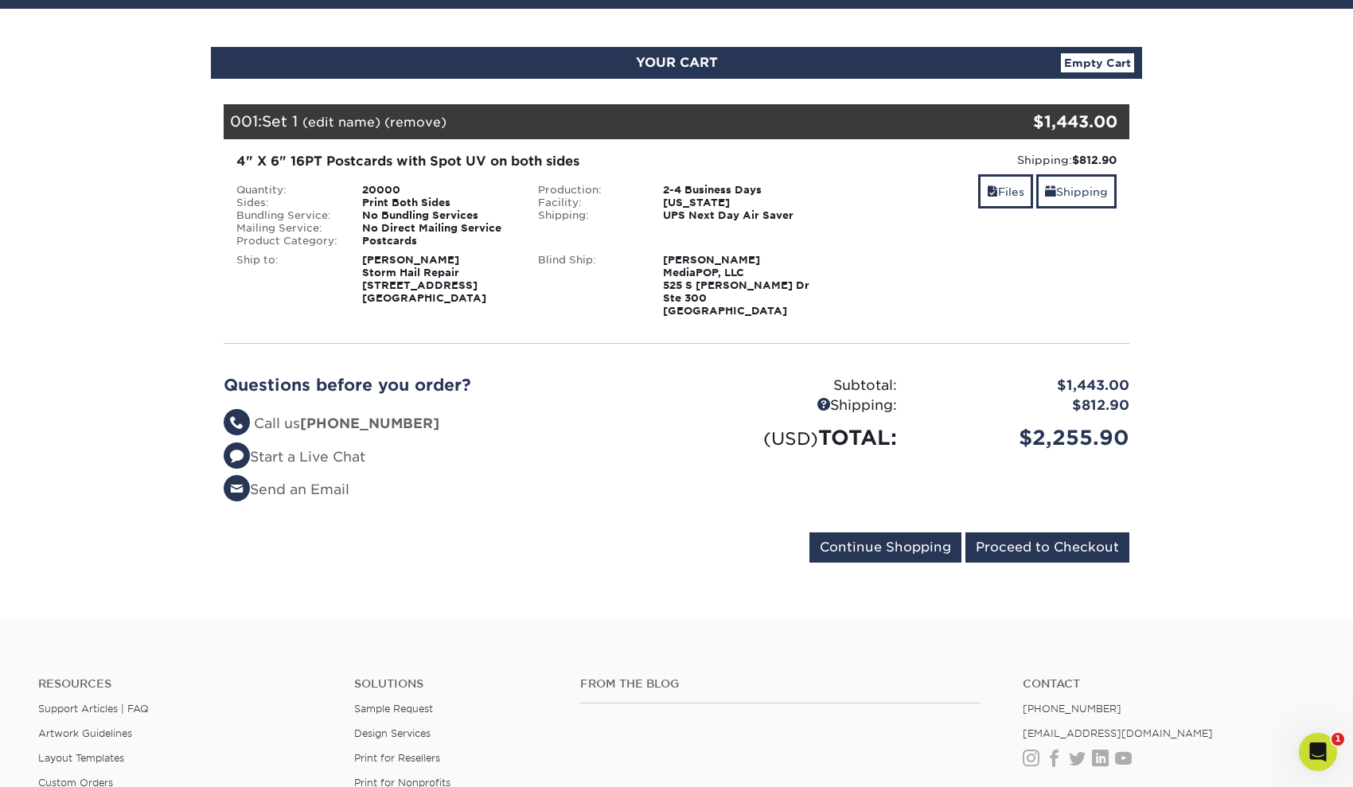
scroll to position [145, 0]
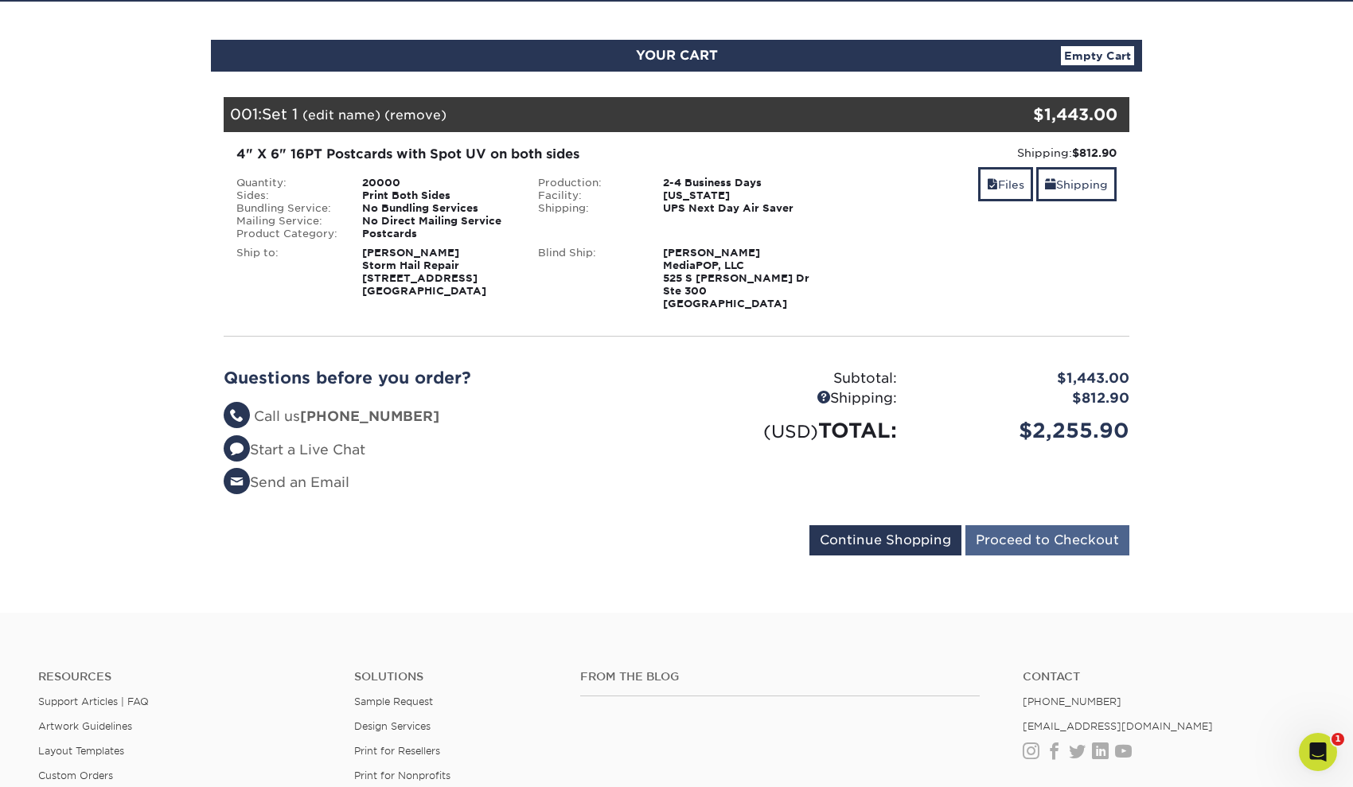
click at [1091, 540] on input "Proceed to Checkout" at bounding box center [1047, 540] width 164 height 30
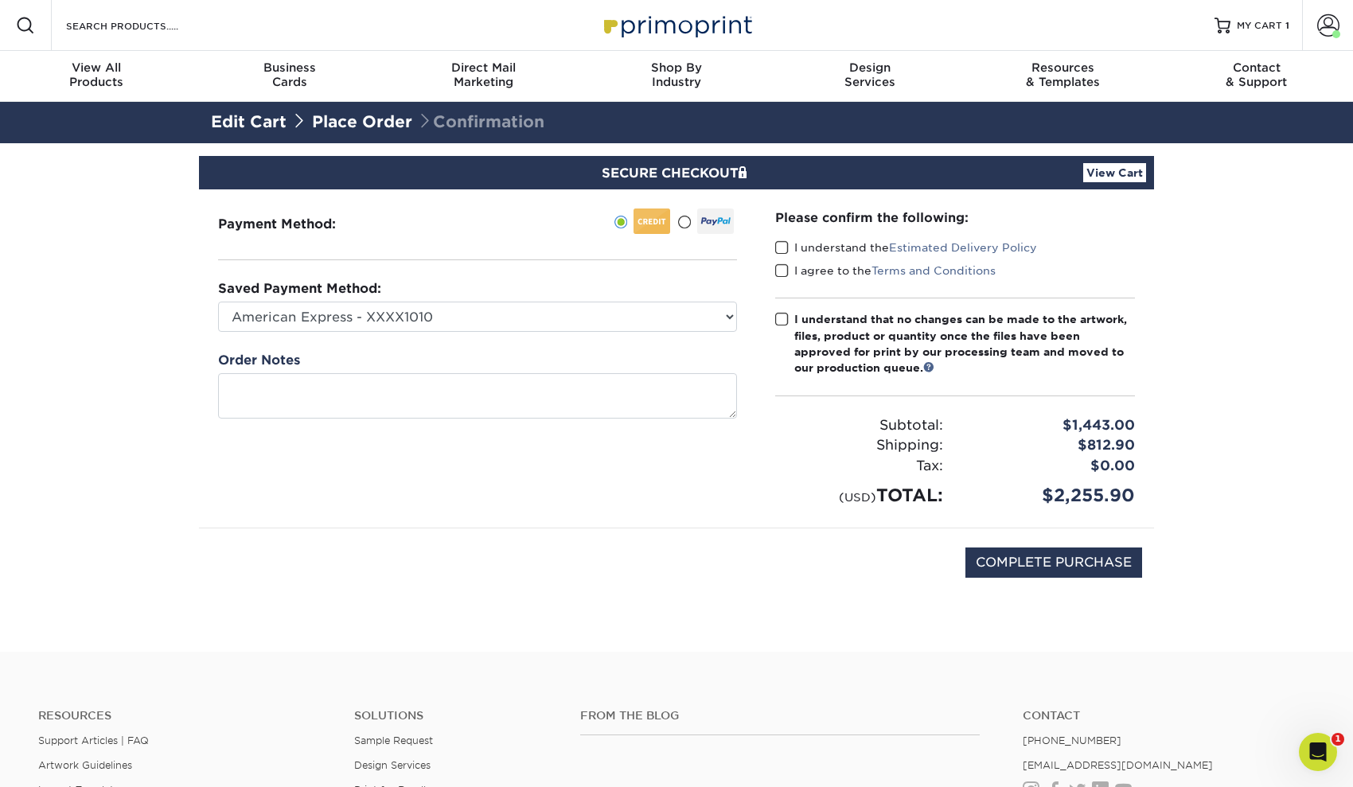
click at [779, 249] on span at bounding box center [782, 247] width 14 height 15
click at [0, 0] on input "I understand the Estimated Delivery Policy" at bounding box center [0, 0] width 0 height 0
click at [780, 268] on span at bounding box center [782, 270] width 14 height 15
click at [0, 0] on input "I agree to the Terms and Conditions" at bounding box center [0, 0] width 0 height 0
select select "74319"
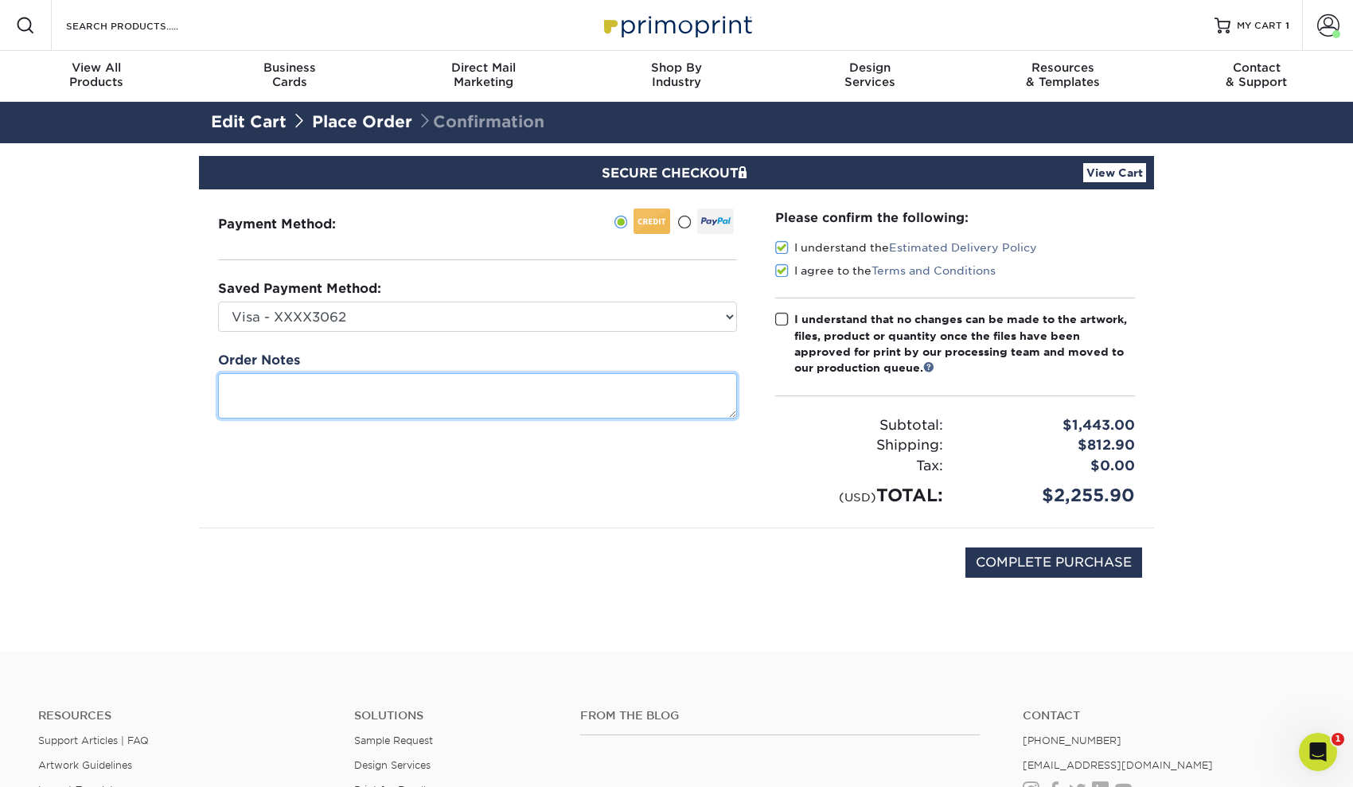
click at [581, 385] on textarea at bounding box center [477, 395] width 519 height 45
type textarea "Rush as fast as possible"
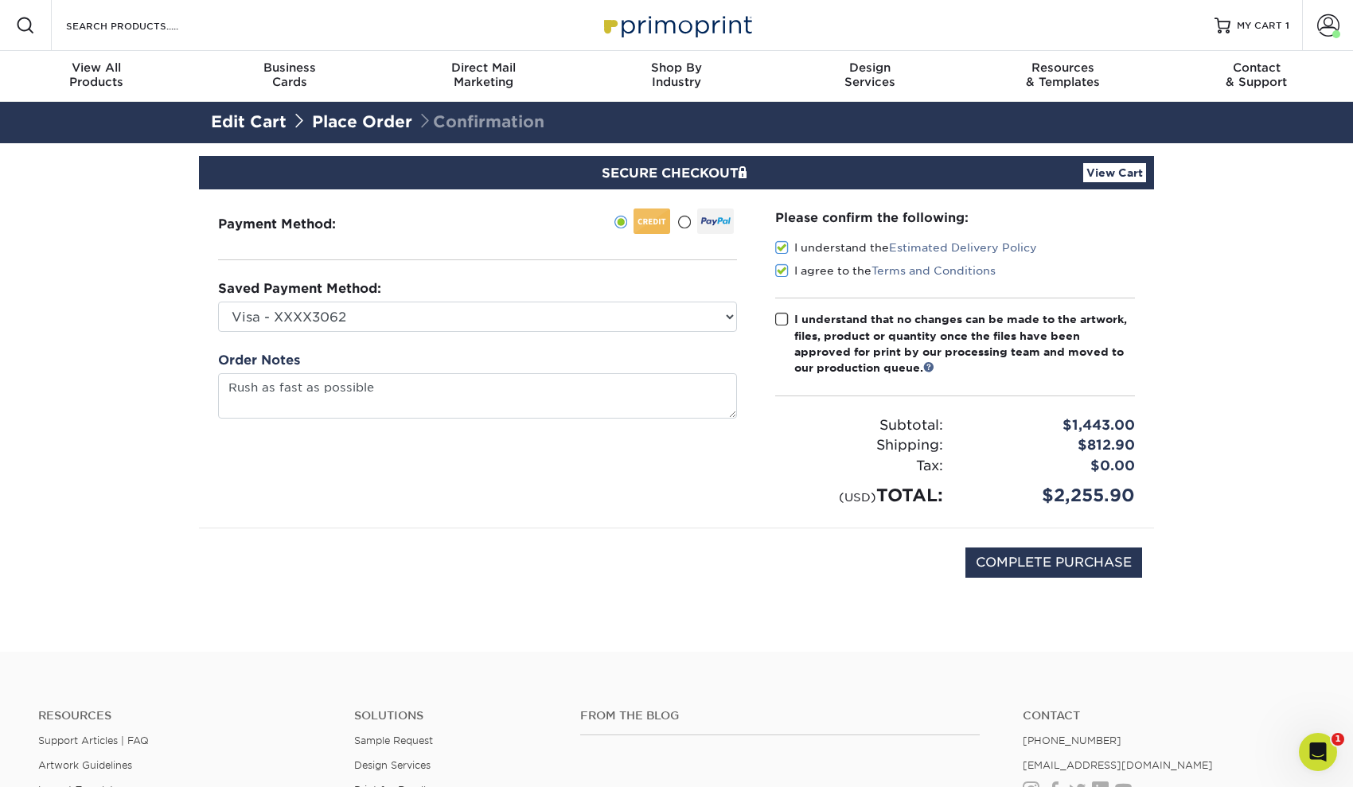
click at [780, 316] on span at bounding box center [782, 319] width 14 height 15
click at [0, 0] on input "I understand that no changes can be made to the artwork, files, product or quan…" at bounding box center [0, 0] width 0 height 0
click at [1083, 557] on input "COMPLETE PURCHASE" at bounding box center [1053, 562] width 177 height 30
type input "PROCESSING, PLEASE WAIT..."
click at [1316, 755] on icon "Open Intercom Messenger" at bounding box center [1316, 750] width 26 height 26
